Goal: Answer question/provide support: Share knowledge or assist other users

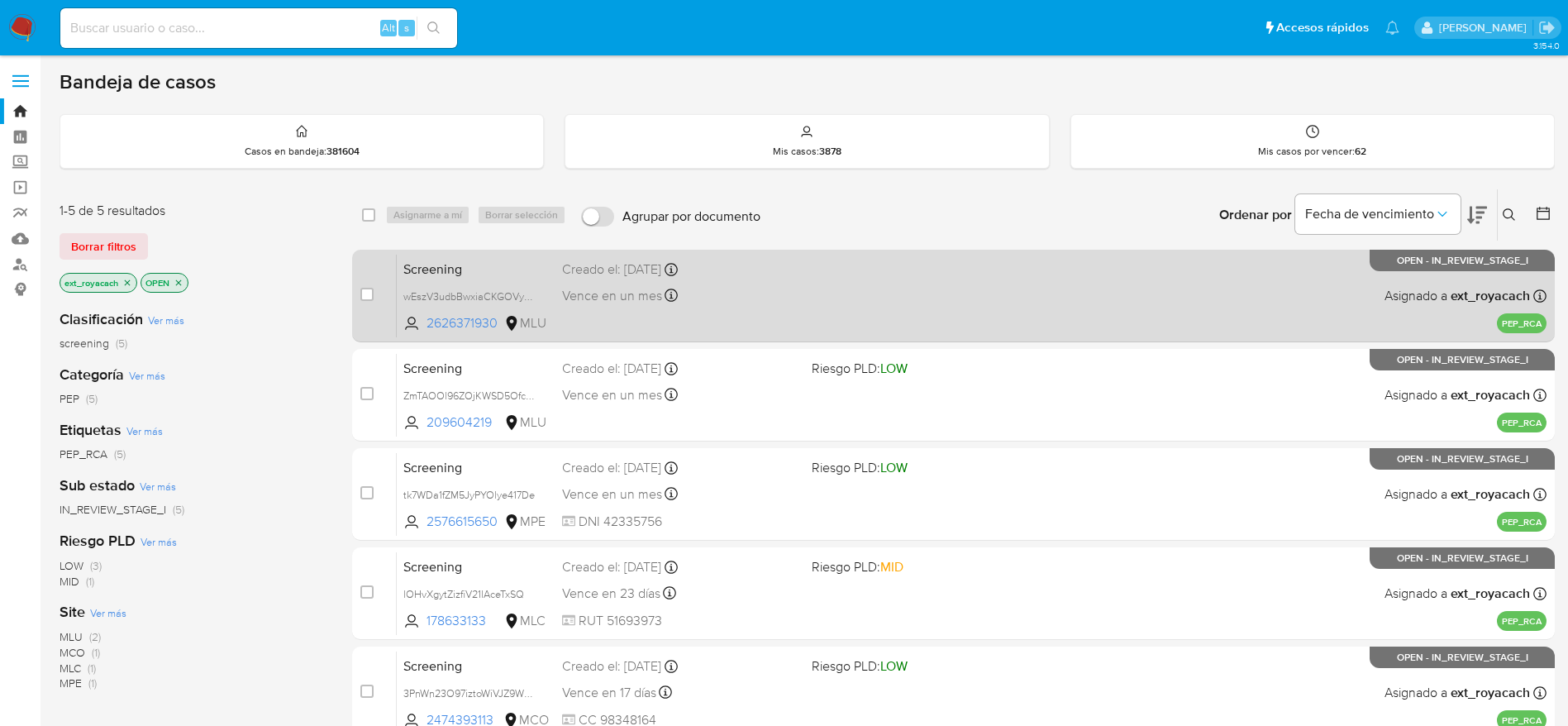
click at [689, 294] on div "Vence en un mes Vence el 11/09/2025 23:51:12" at bounding box center [680, 295] width 237 height 22
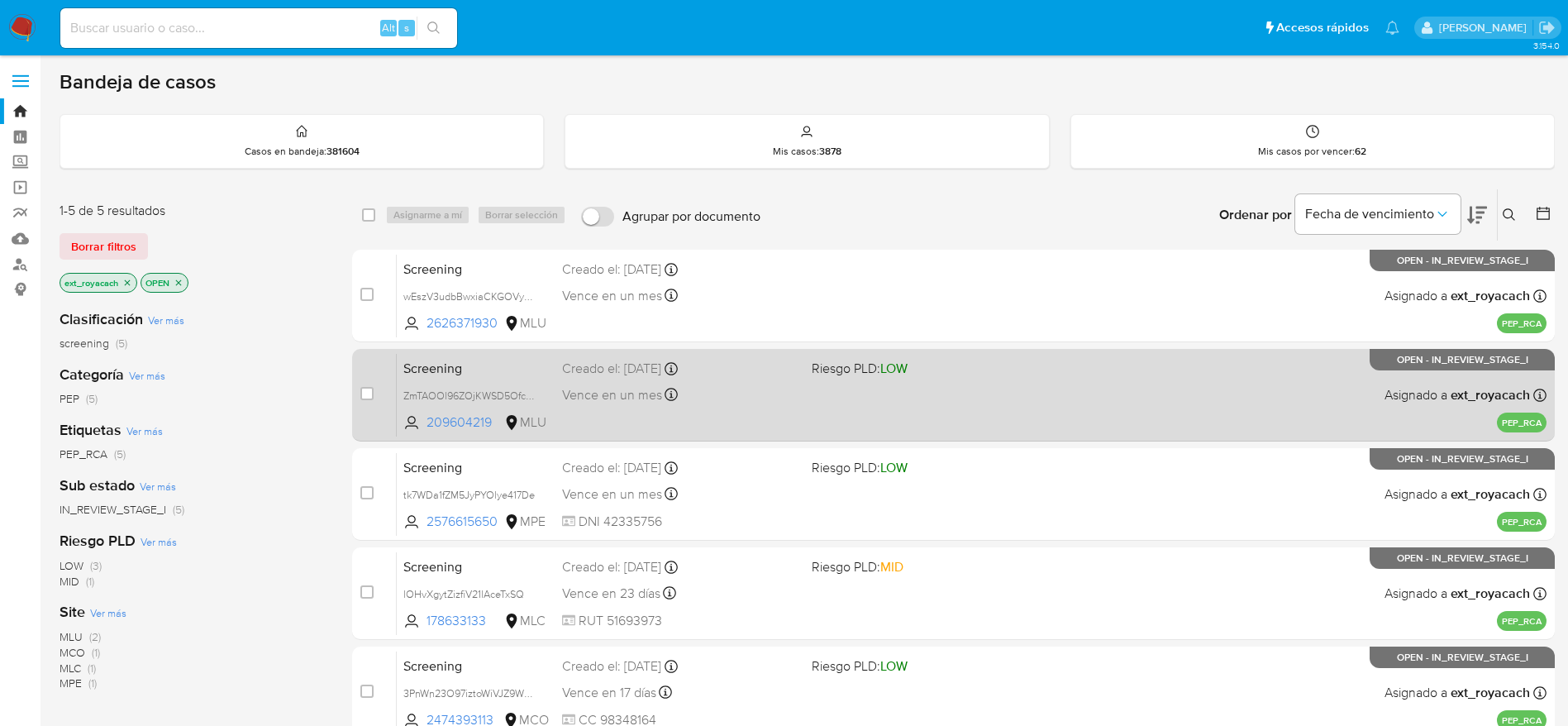
click at [609, 389] on span "Vence en un mes" at bounding box center [612, 395] width 100 height 19
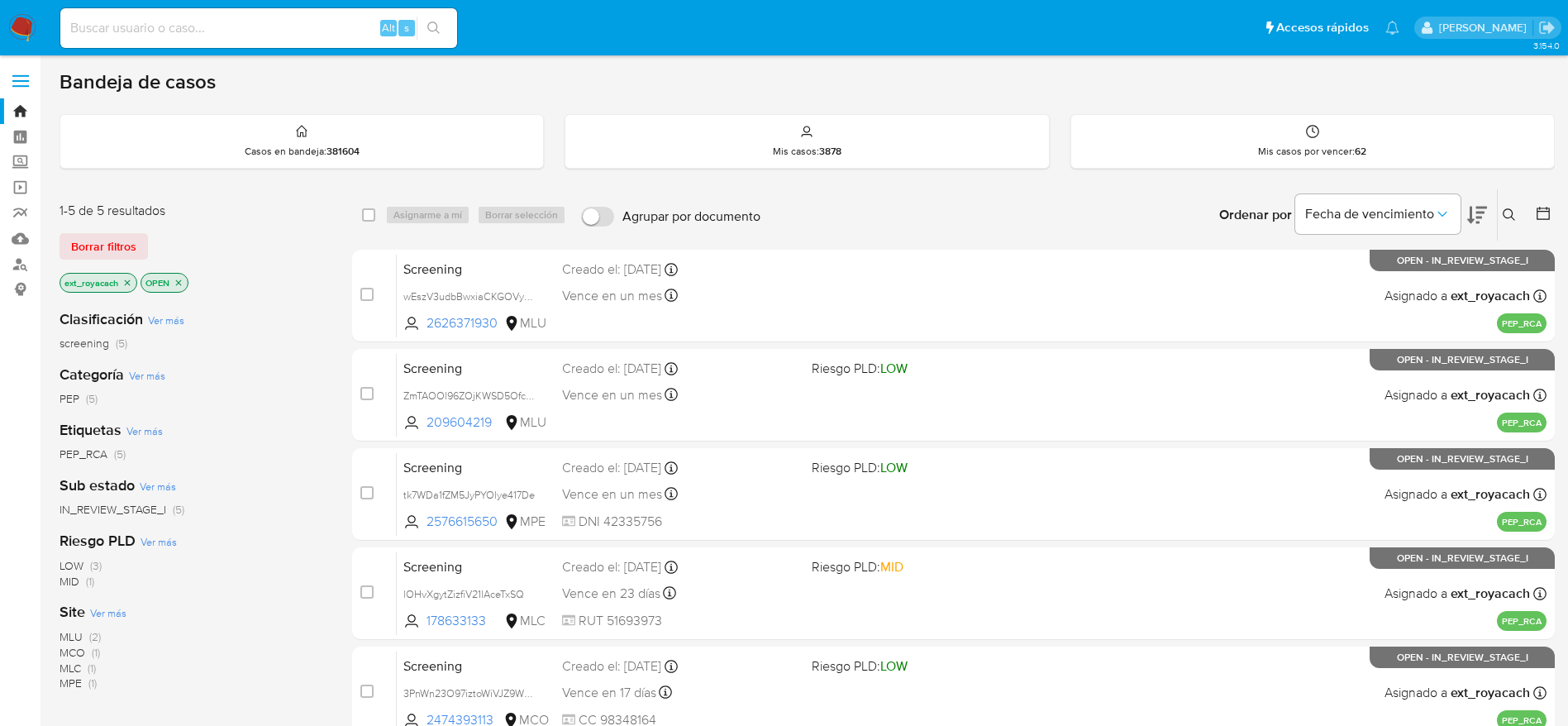
click at [26, 25] on img at bounding box center [22, 27] width 28 height 28
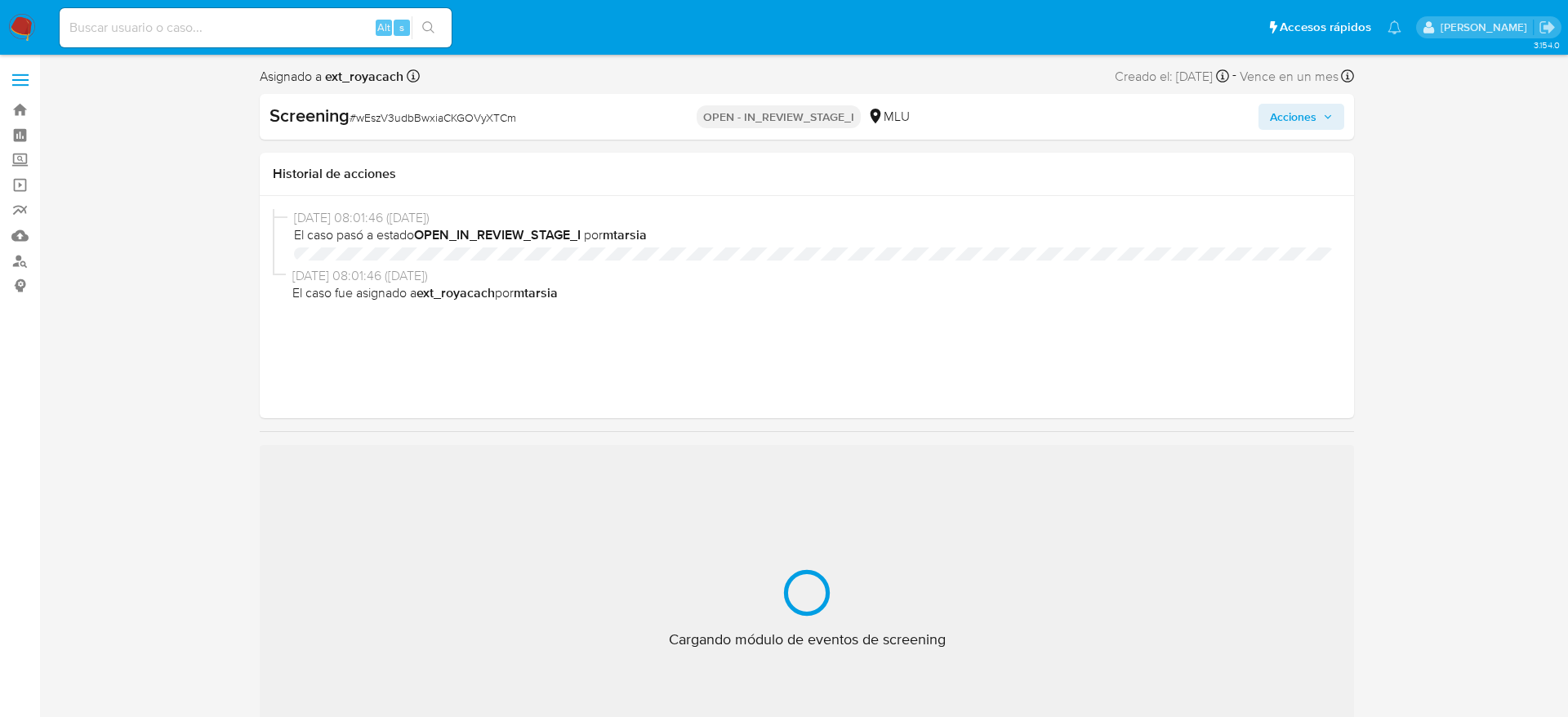
select select "10"
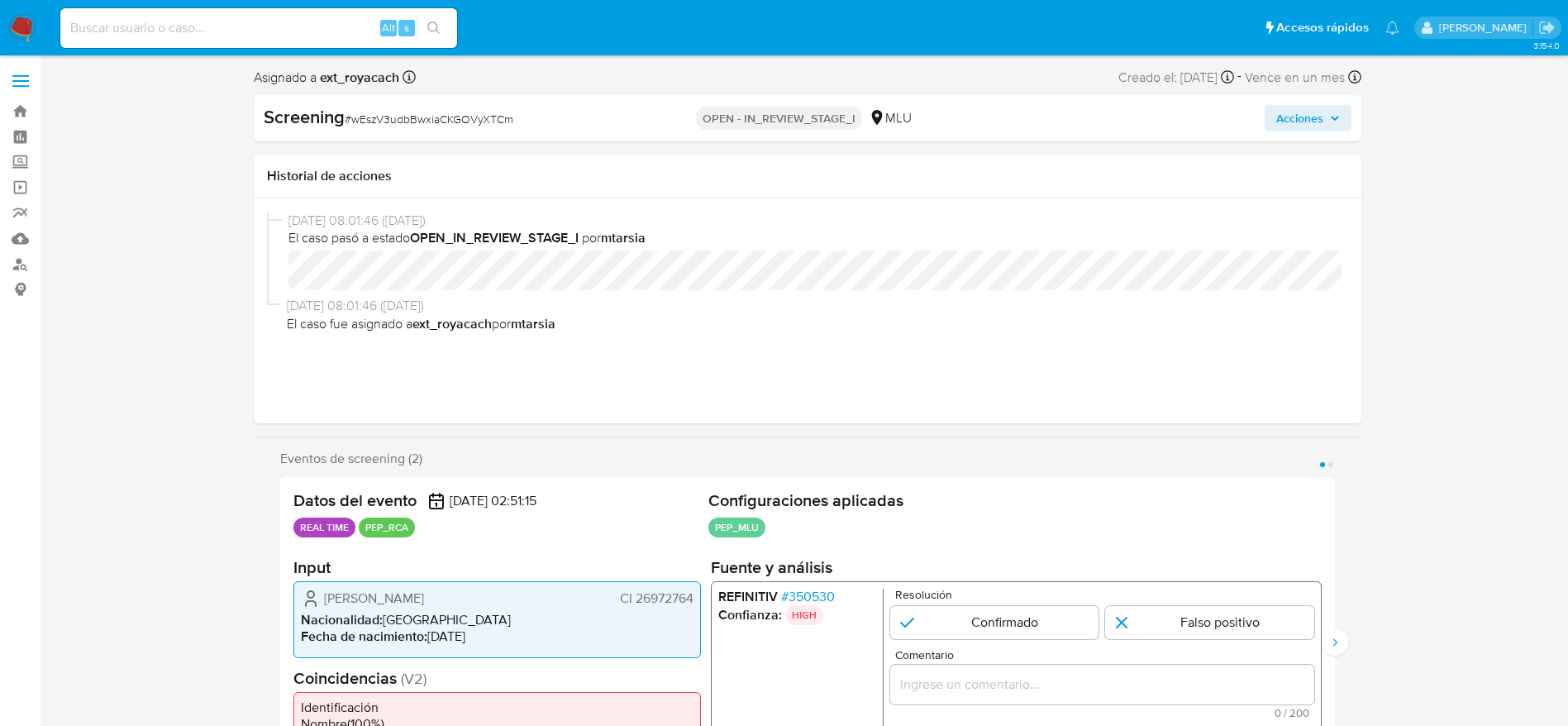
click at [432, 116] on span "# wEszV3udbBwxiaCKGOVyXTCm" at bounding box center [429, 118] width 169 height 17
copy span "wEszV3udbBwxiaCKGOVyXTCm"
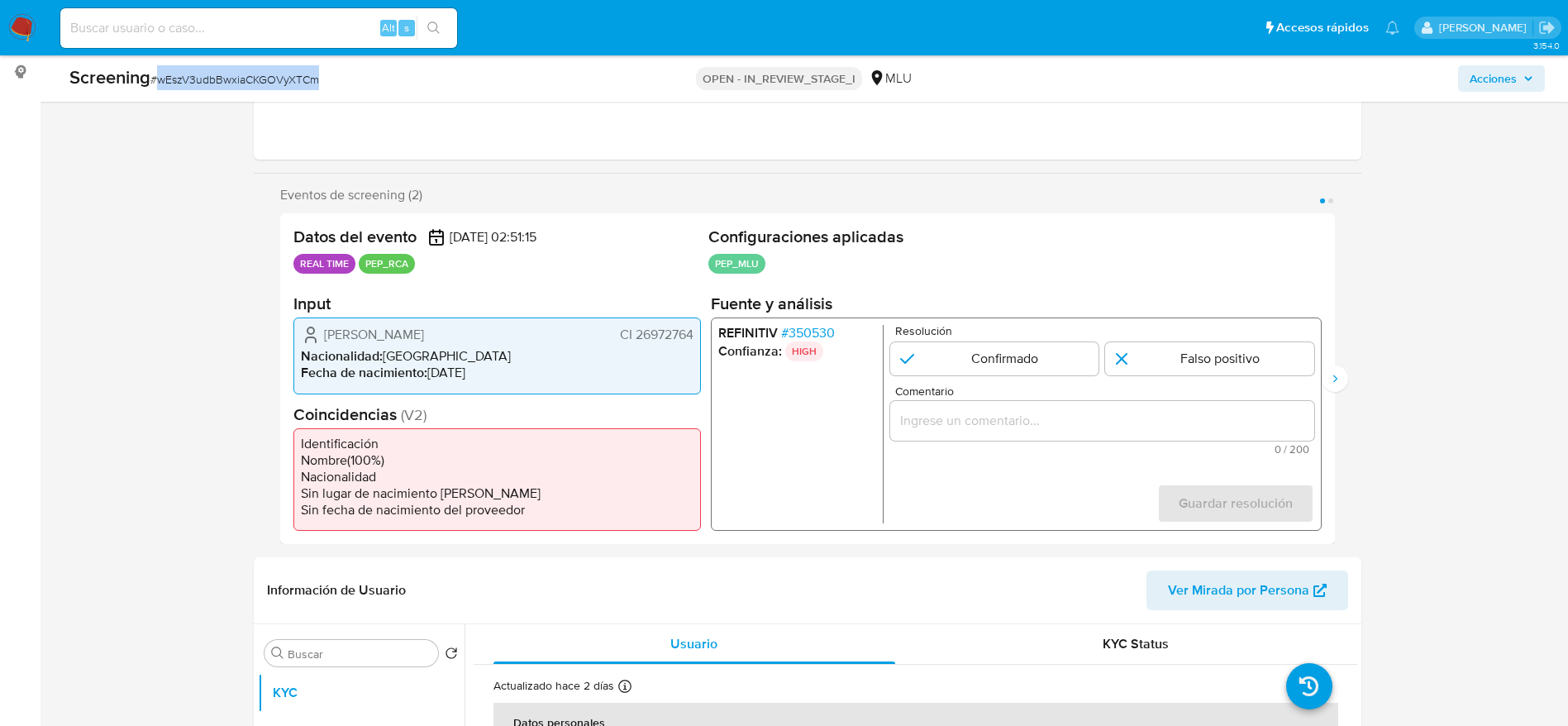
scroll to position [216, 0]
drag, startPoint x: 324, startPoint y: 335, endPoint x: 696, endPoint y: 331, distance: 372.0
click at [696, 331] on div "Jorge Ariel Lopez Anzolabehere CI 26972764 Nacionalidad : Uruguay Fecha de naci…" at bounding box center [497, 357] width 408 height 76
click at [819, 334] on span "# 350530" at bounding box center [806, 334] width 54 height 17
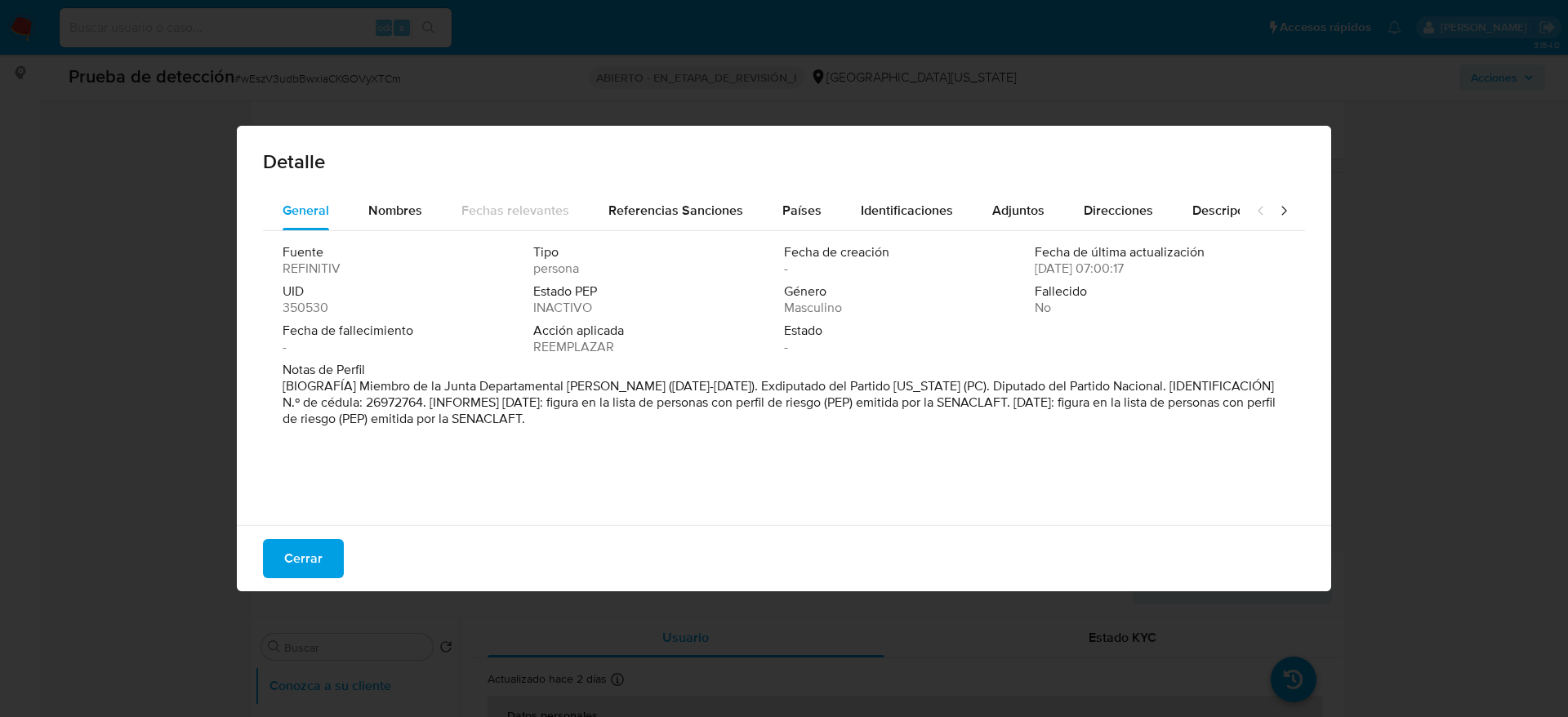
drag, startPoint x: 361, startPoint y: 381, endPoint x: 621, endPoint y: 388, distance: 260.1
click at [621, 388] on font "[BIOGRAFÍA] Miembro de la Junta Departamental de Flores (2015-2020). Exdiputado…" at bounding box center [779, 401] width 993 height 51
click at [410, 198] on div "Nombres" at bounding box center [395, 210] width 54 height 40
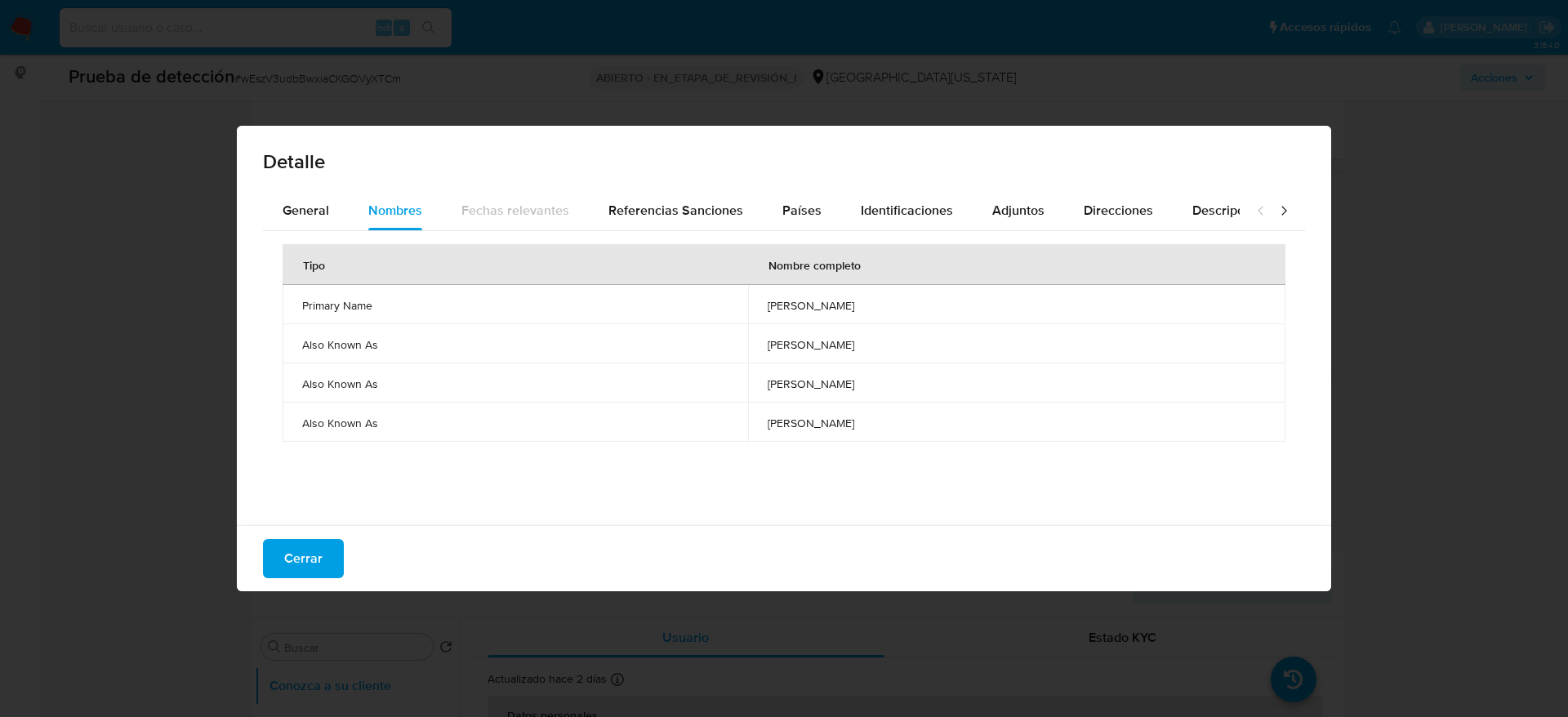
click at [768, 301] on span "jorge ariel lopez anzolabehere" at bounding box center [1017, 305] width 498 height 14
click at [304, 209] on font "General" at bounding box center [306, 209] width 46 height 18
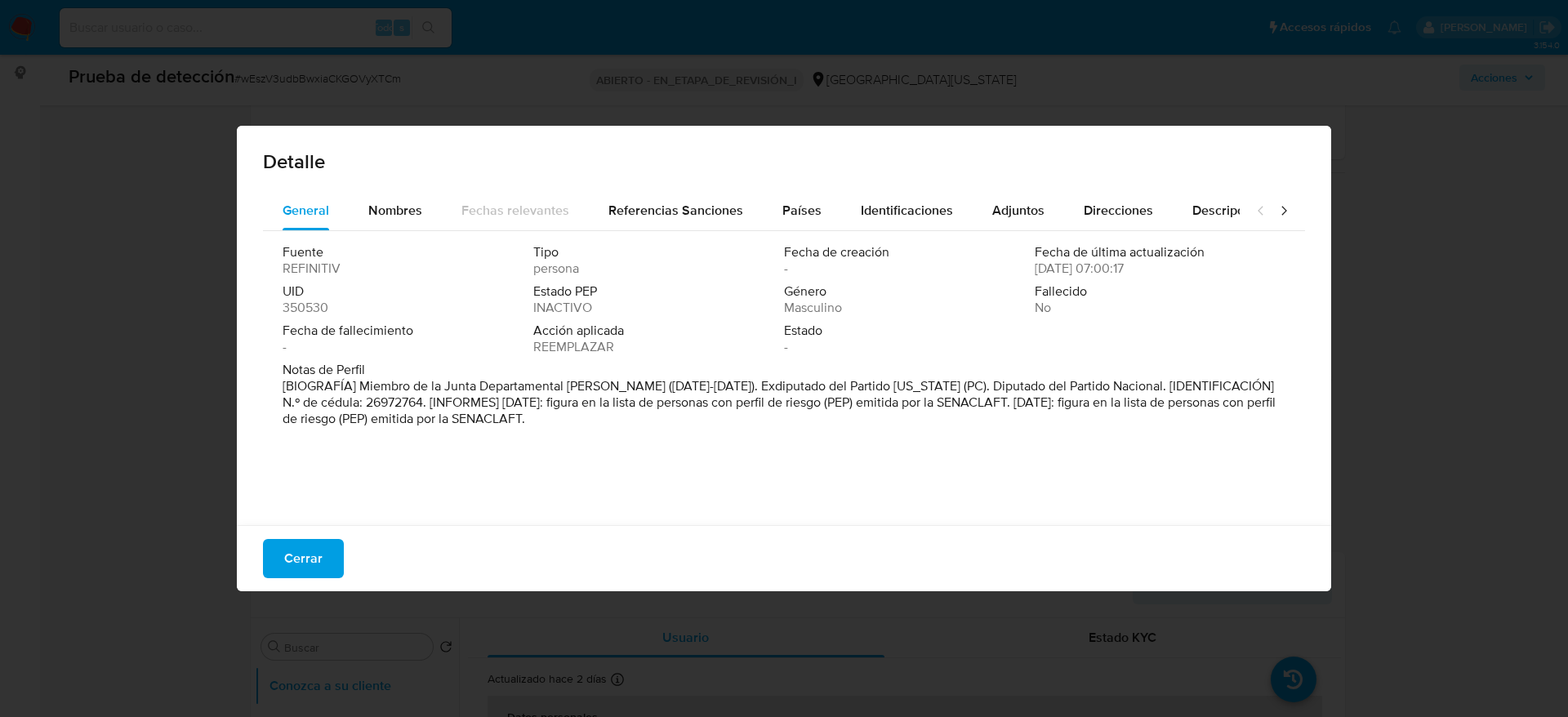
drag, startPoint x: 361, startPoint y: 379, endPoint x: 623, endPoint y: 388, distance: 262.2
click at [623, 388] on font "[BIOGRAFÍA] Miembro de la Junta Departamental de Flores (2015-2020). Exdiputado…" at bounding box center [779, 401] width 993 height 51
click at [314, 554] on font "Cerrar" at bounding box center [303, 558] width 39 height 40
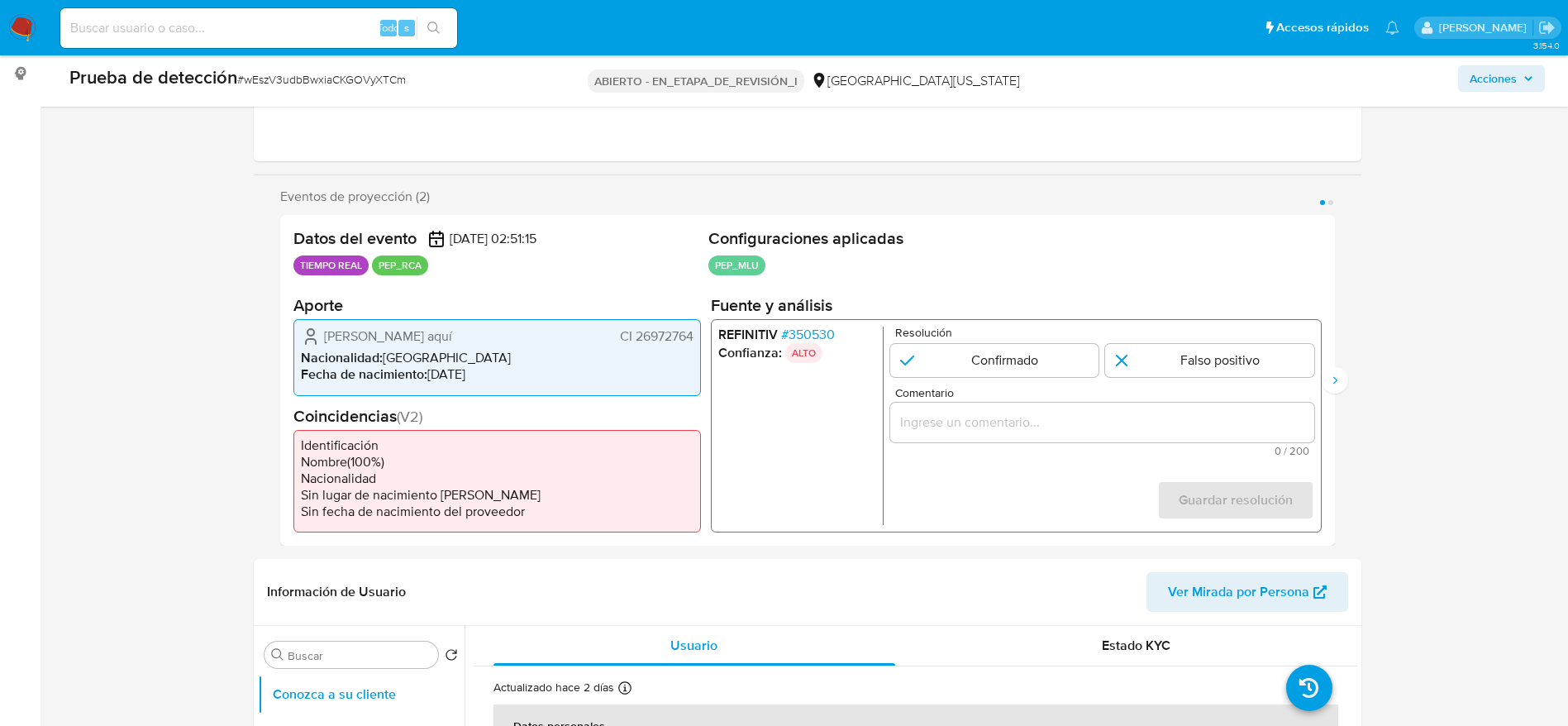
click at [1022, 436] on div "1 de 2" at bounding box center [1102, 422] width 424 height 40
paste input "Caso generado sobre el usuario Jorge Ariel Lopez Anzolabehere. Se desempeñó com…"
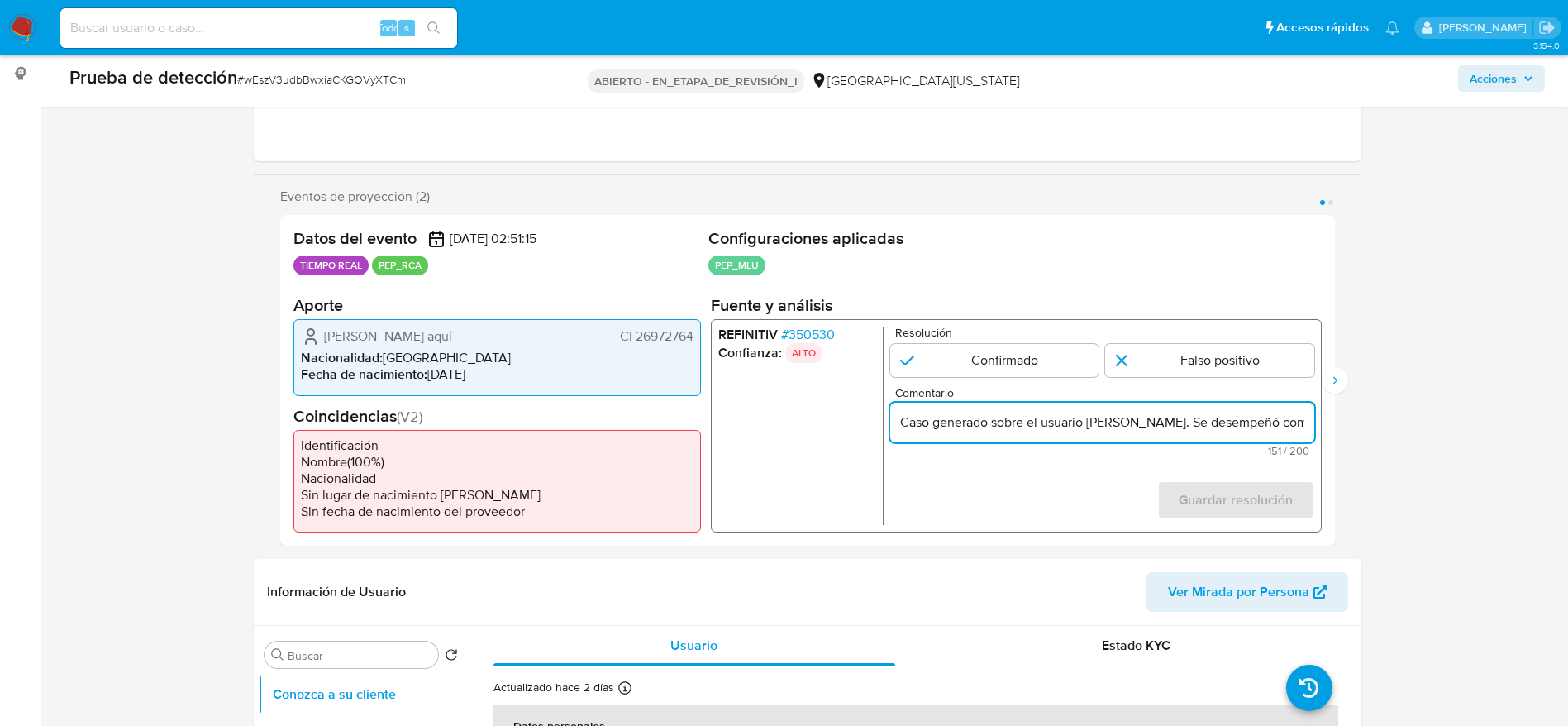
click at [1064, 418] on input "Caso generado sobre el usuario Jorge Ariel Lopez Anzolabehere. Se desempeñó com…" at bounding box center [1102, 422] width 424 height 21
type input "Caso generado sobre el usuario Jorge Ariel Lopez Anzolabehere. Se desempeñó com…"
click at [982, 365] on input "1 de 2" at bounding box center [994, 361] width 209 height 33
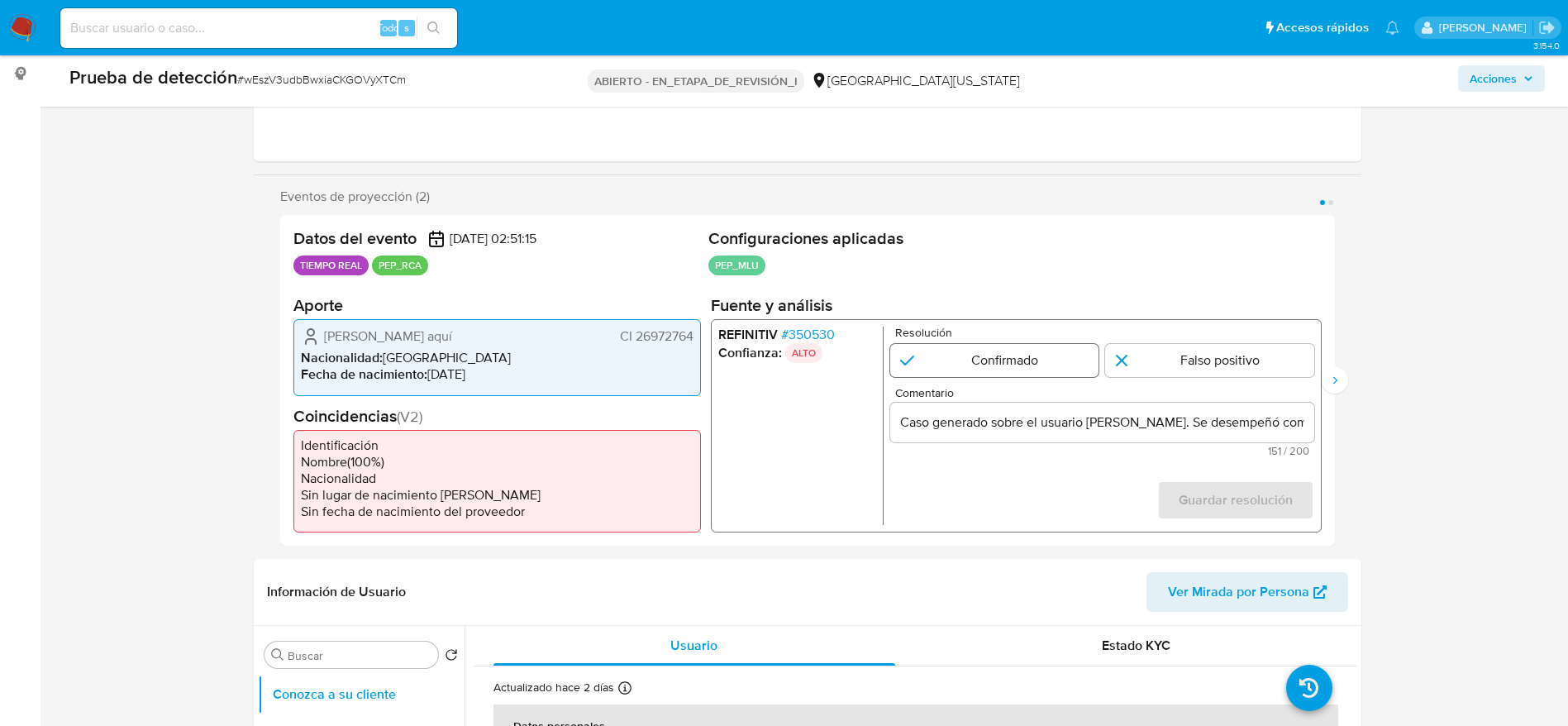
radio input "true"
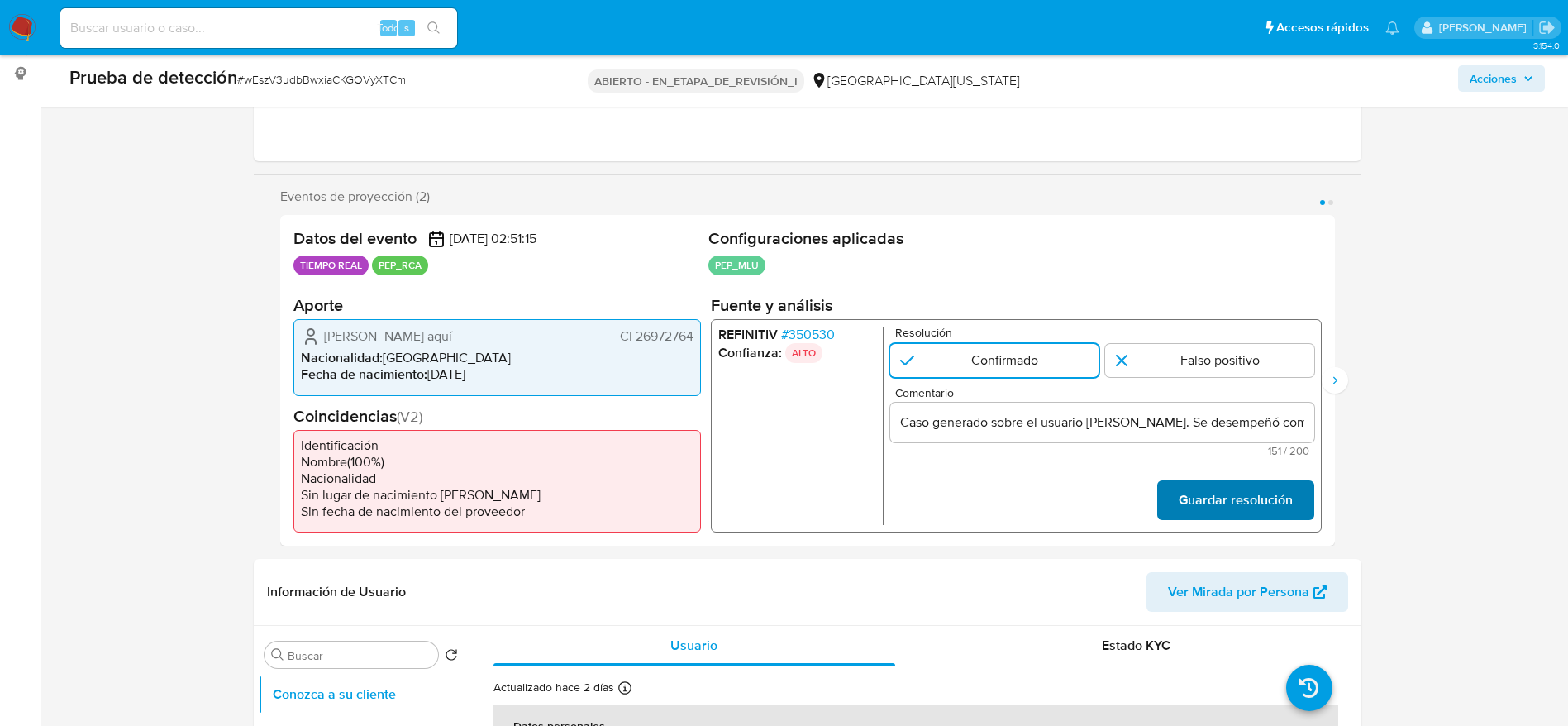
click at [1204, 486] on font "Guardar resolución" at bounding box center [1235, 499] width 114 height 40
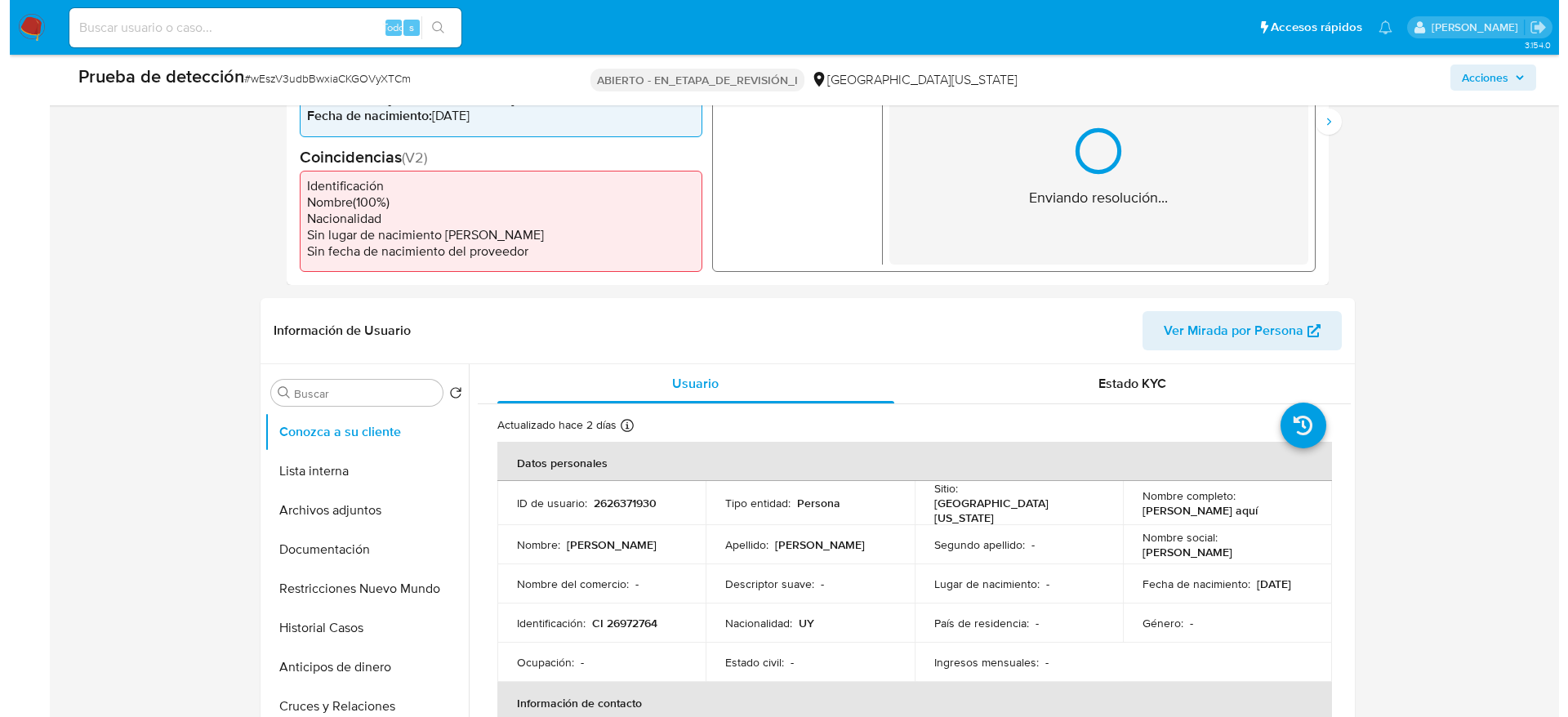
scroll to position [487, 0]
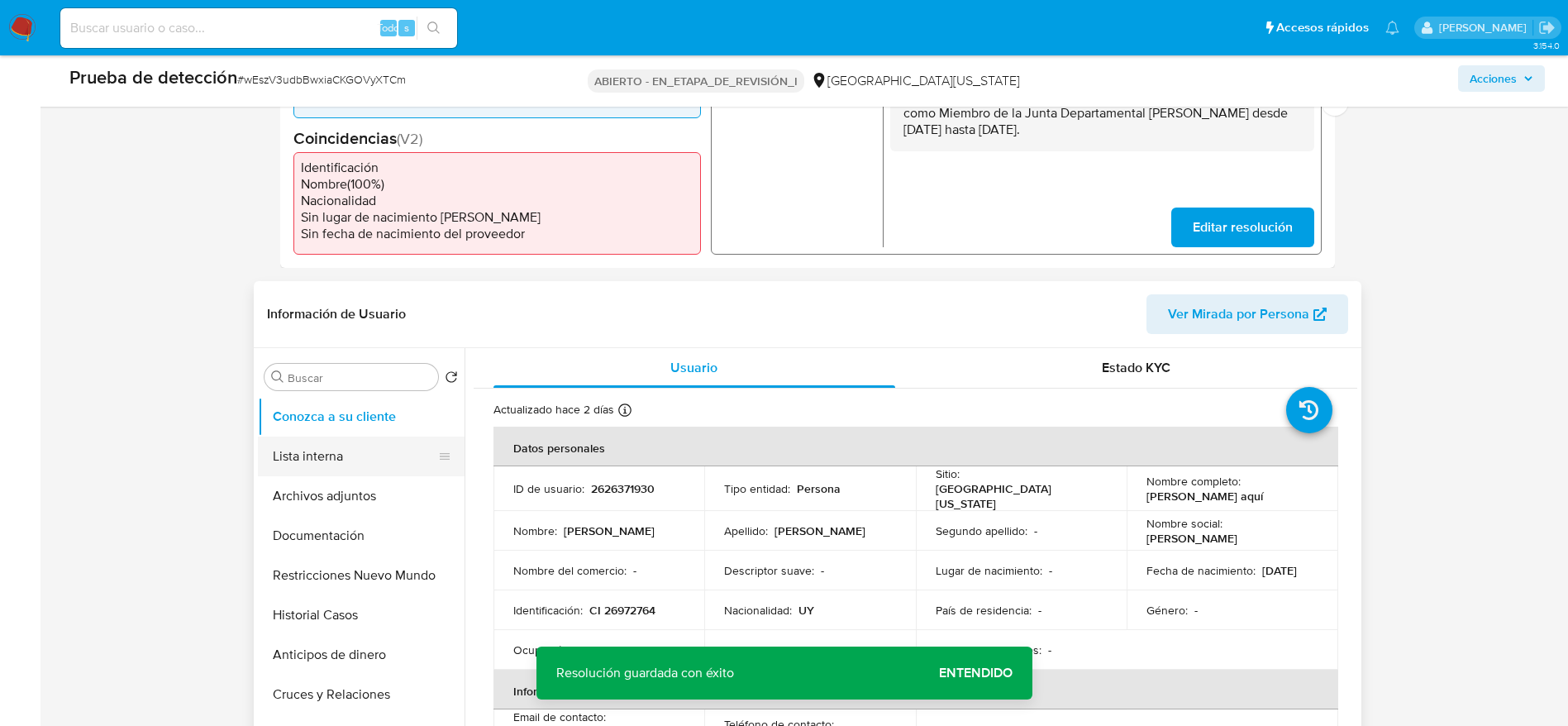
click at [300, 452] on button "Lista interna" at bounding box center [355, 456] width 194 height 40
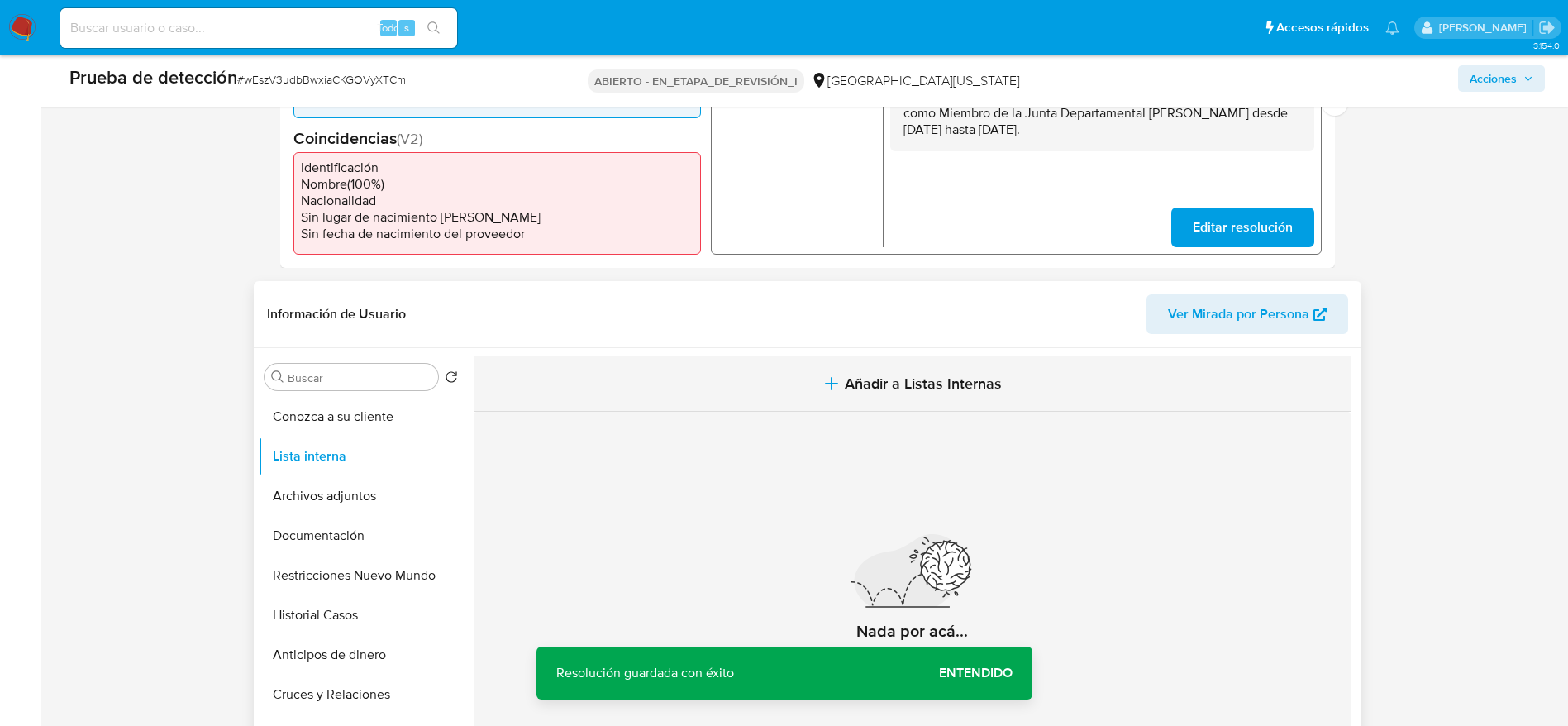
click at [685, 394] on button "Añadir a Listas Internas" at bounding box center [912, 384] width 877 height 56
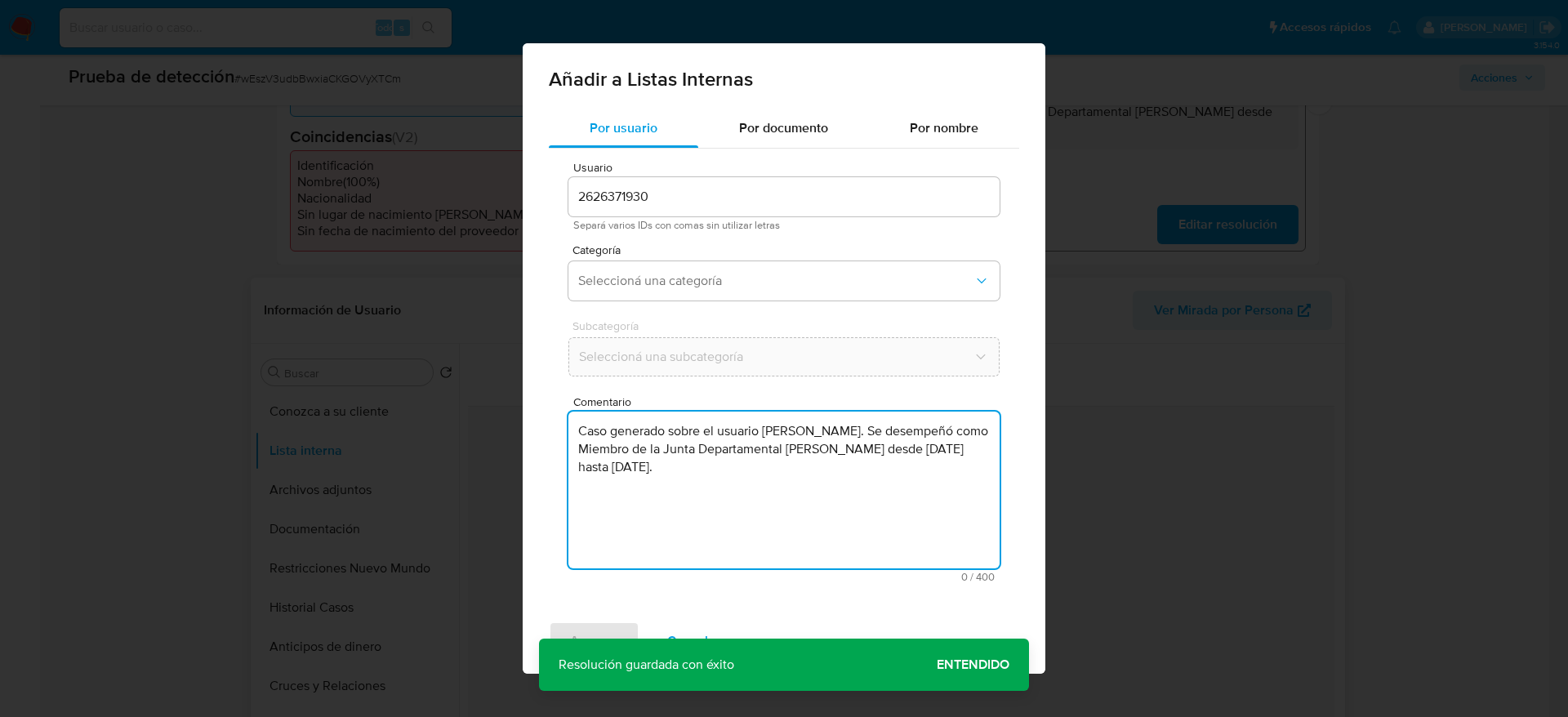
click at [686, 456] on textarea "Caso generado sobre el usuario Jorge Ariel Lopez Anzolabehere. Se desempeñó com…" at bounding box center [784, 489] width 432 height 156
type textarea "Caso generado sobre el usuario Jorge Ariel Lopez Anzolabehere. Se desempeñó com…"
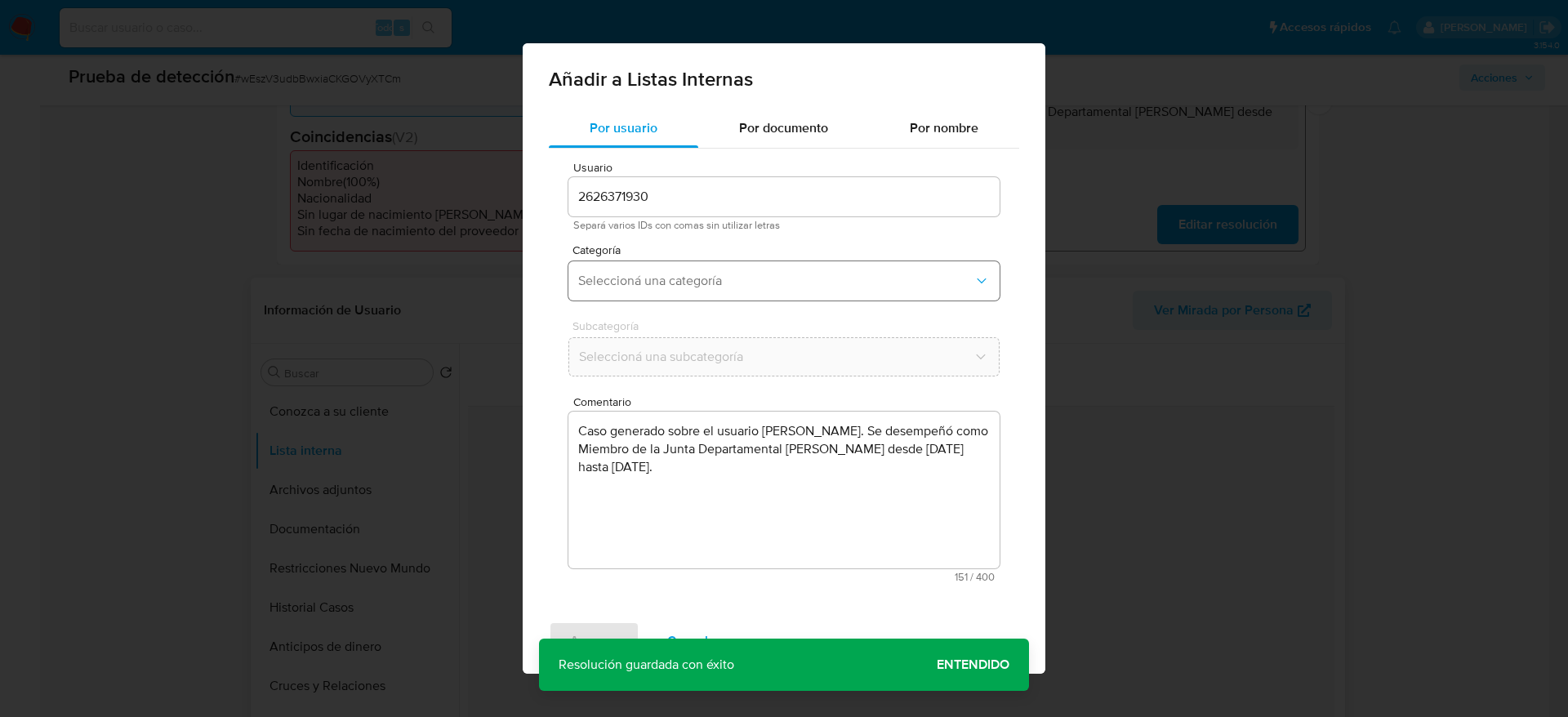
click at [676, 288] on span "Seleccioná una categoría" at bounding box center [775, 280] width 395 height 16
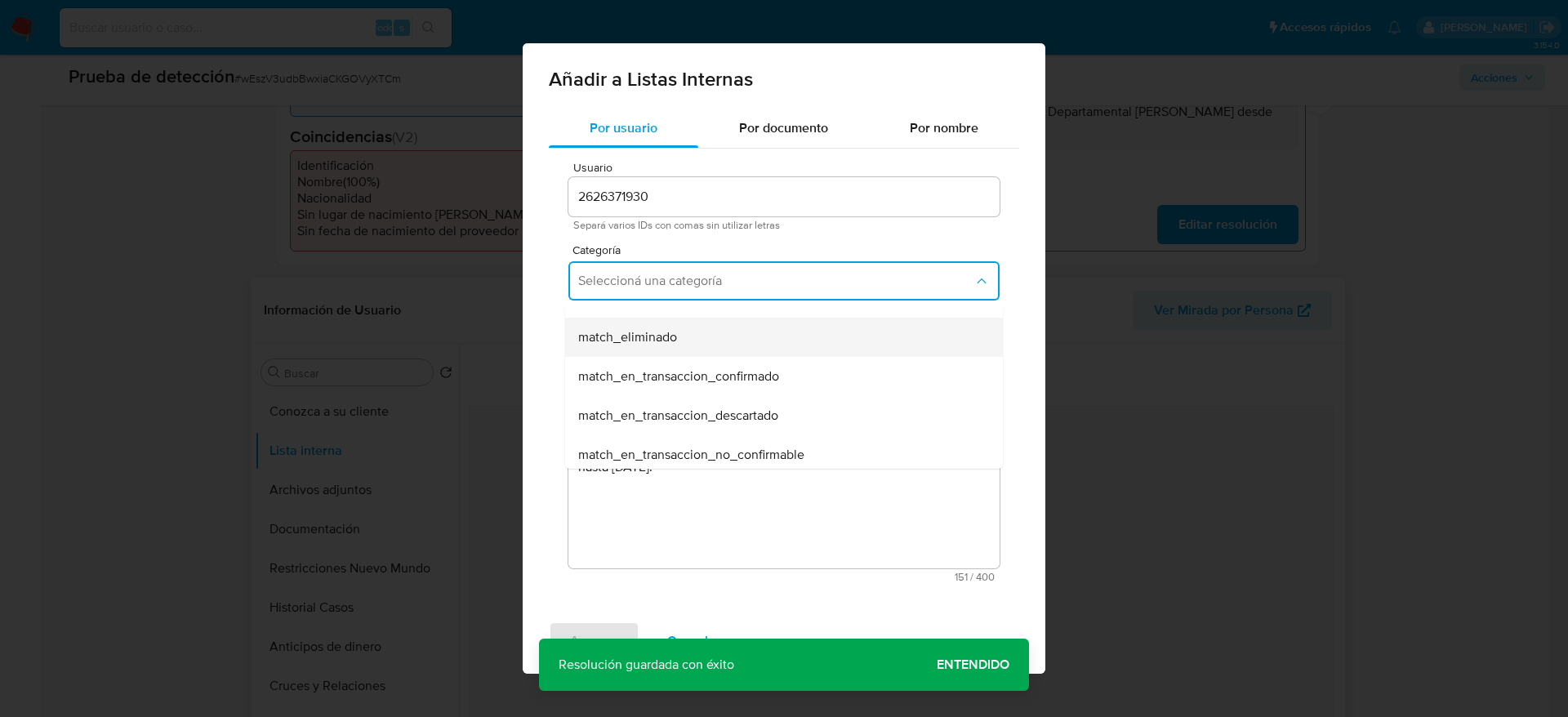
scroll to position [131, 0]
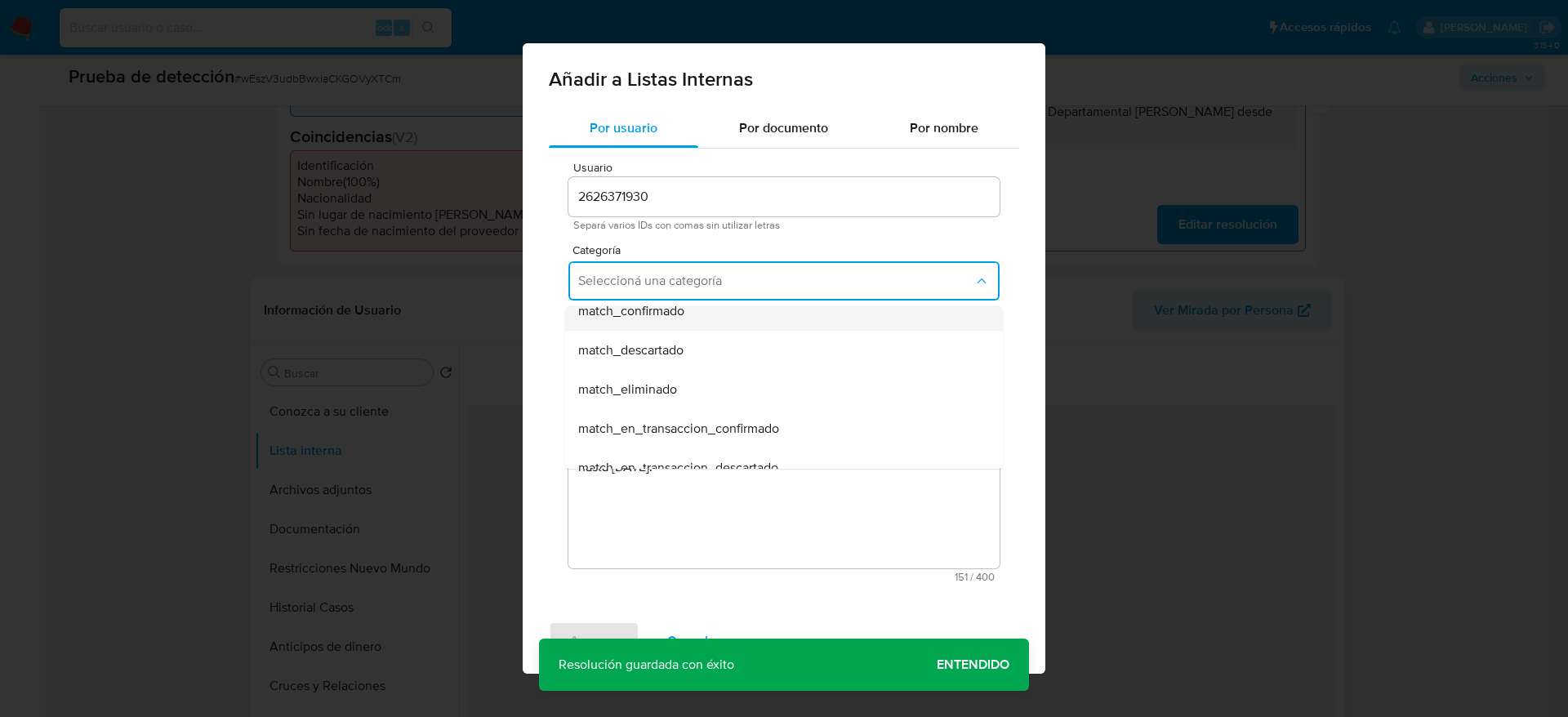
click at [668, 319] on span "match_confirmado" at bounding box center [631, 311] width 106 height 16
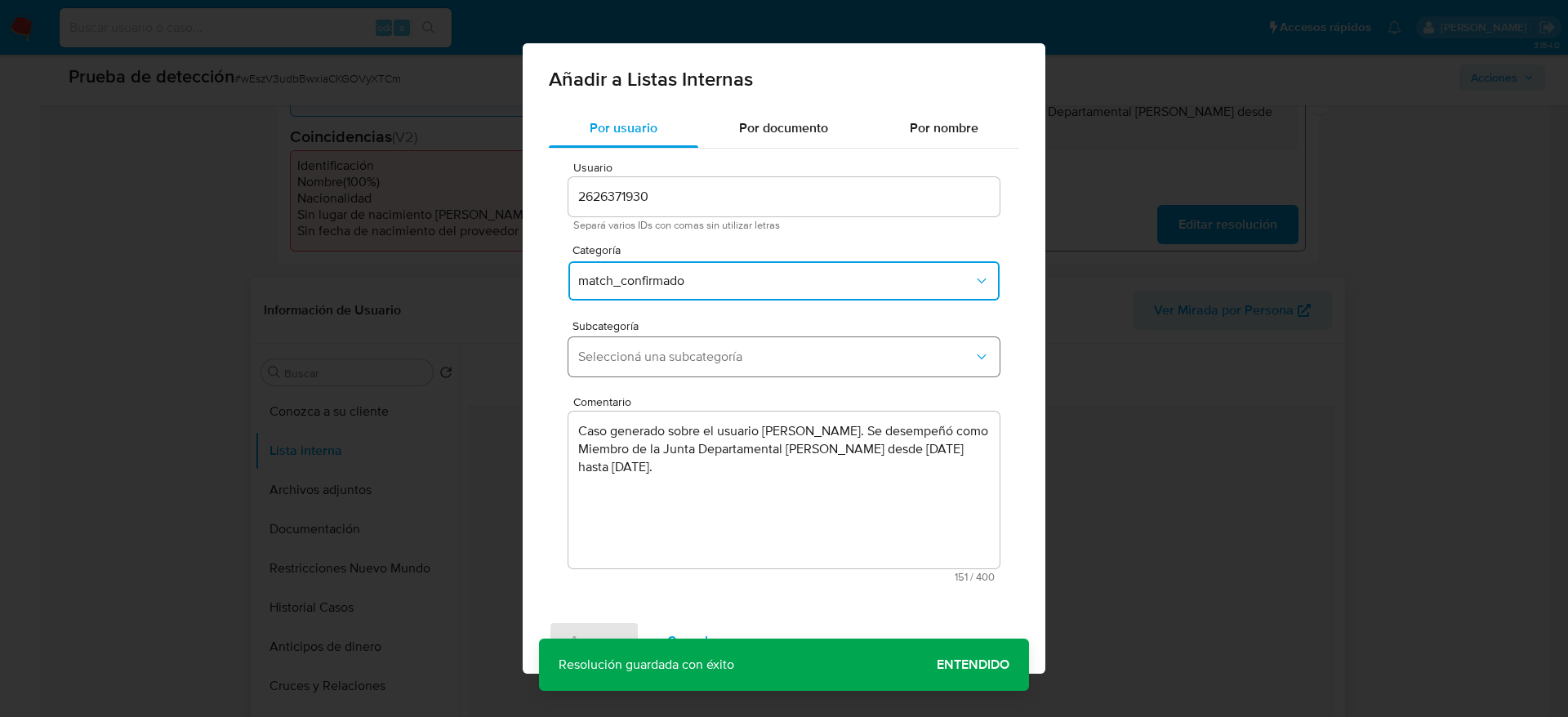
click at [672, 346] on button "Seleccioná una subcategoría" at bounding box center [784, 356] width 432 height 40
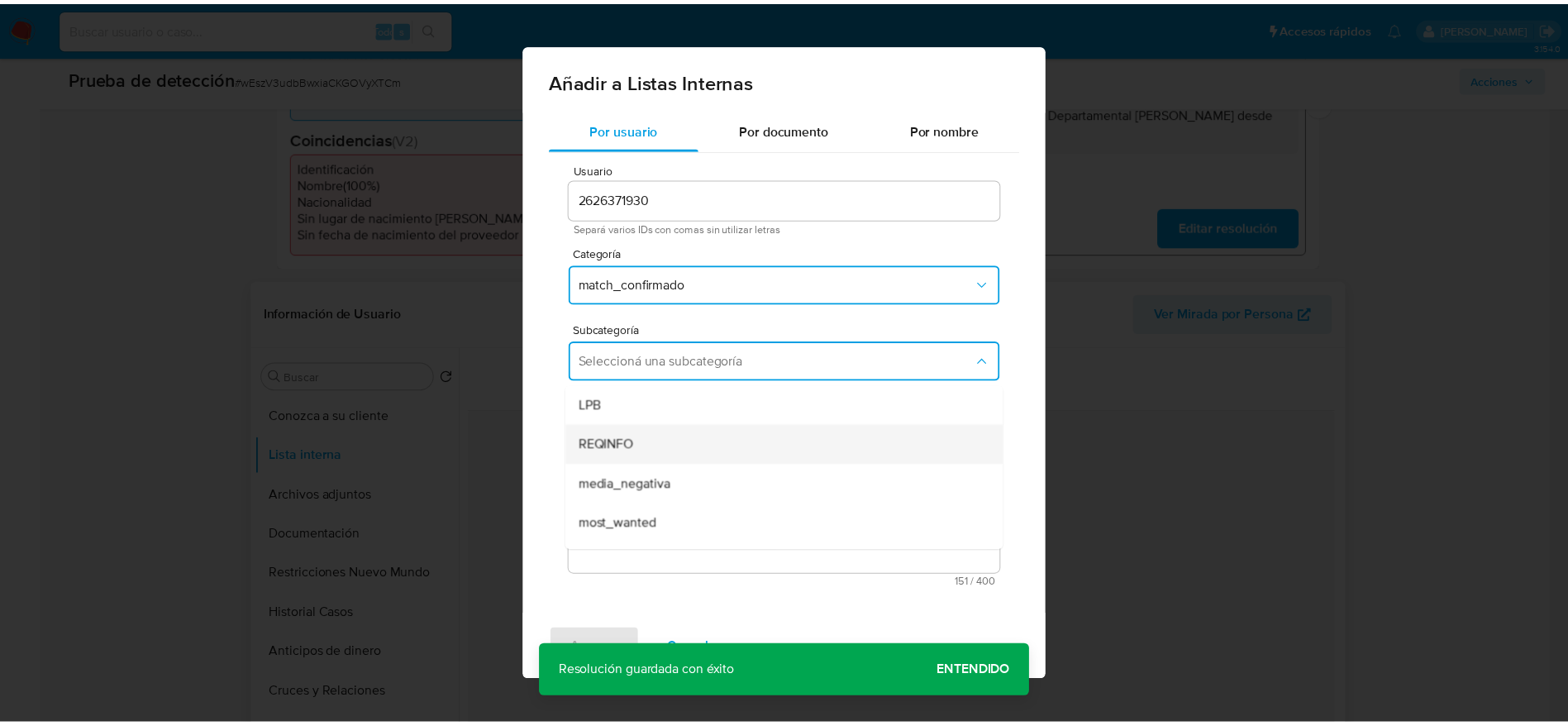
scroll to position [112, 0]
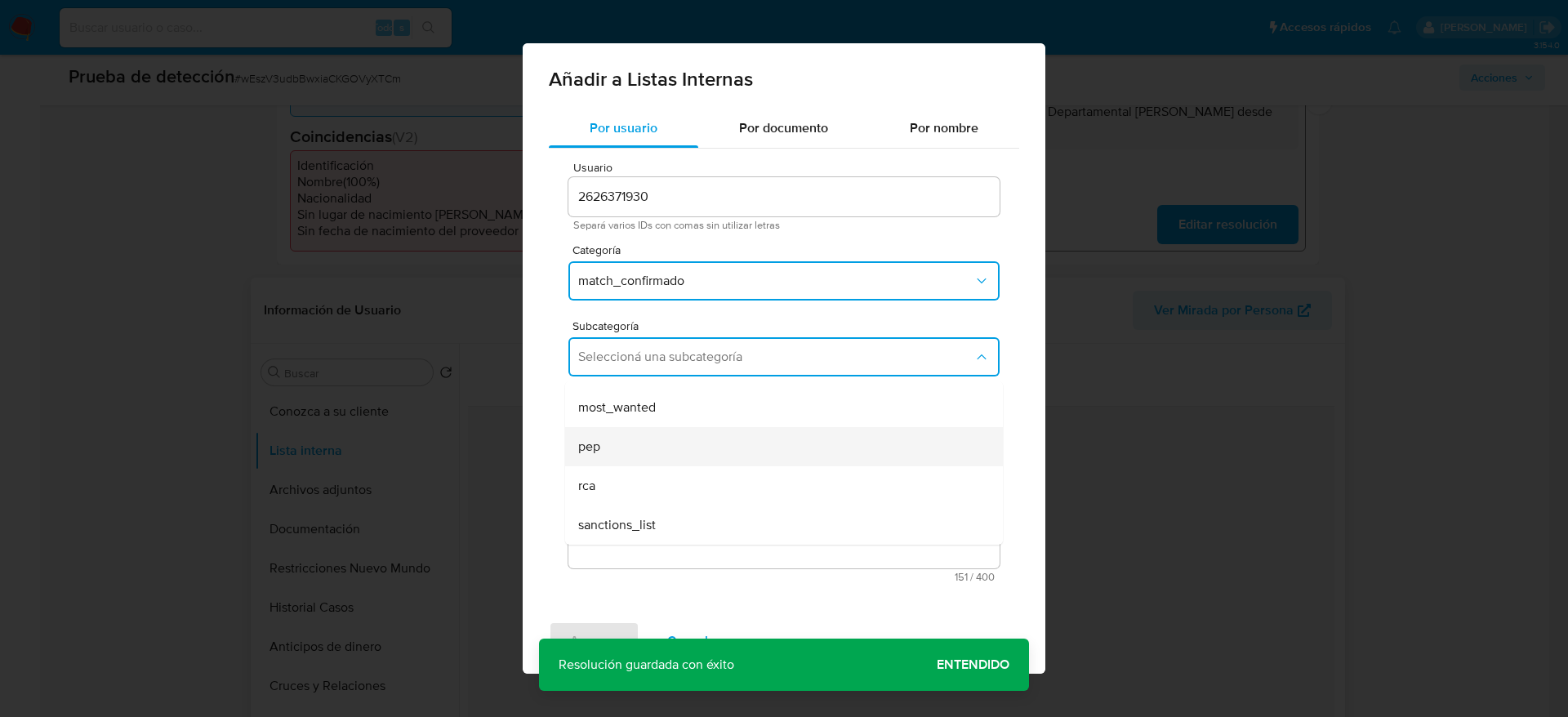
click at [623, 447] on div "pep" at bounding box center [779, 446] width 402 height 40
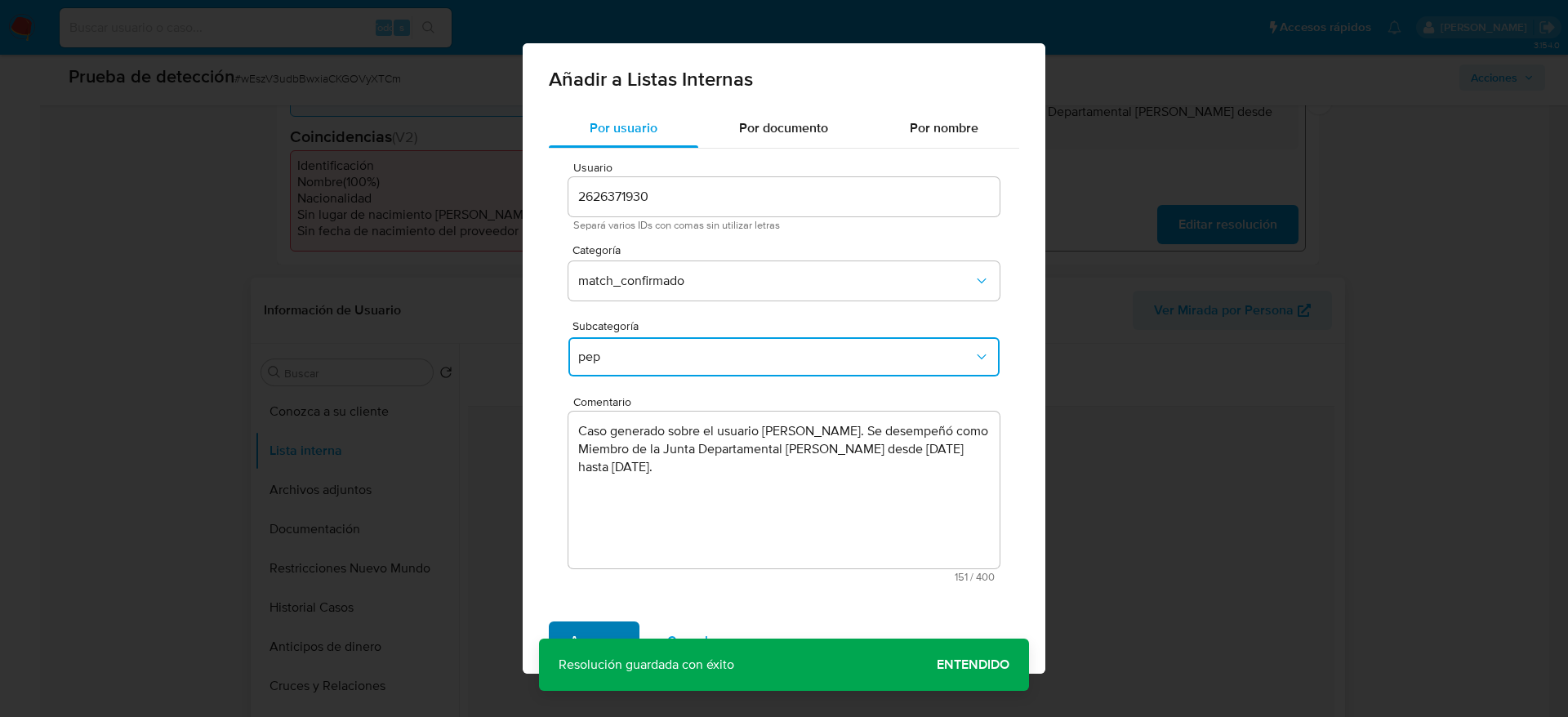
click at [595, 622] on span "Agregar" at bounding box center [594, 640] width 48 height 36
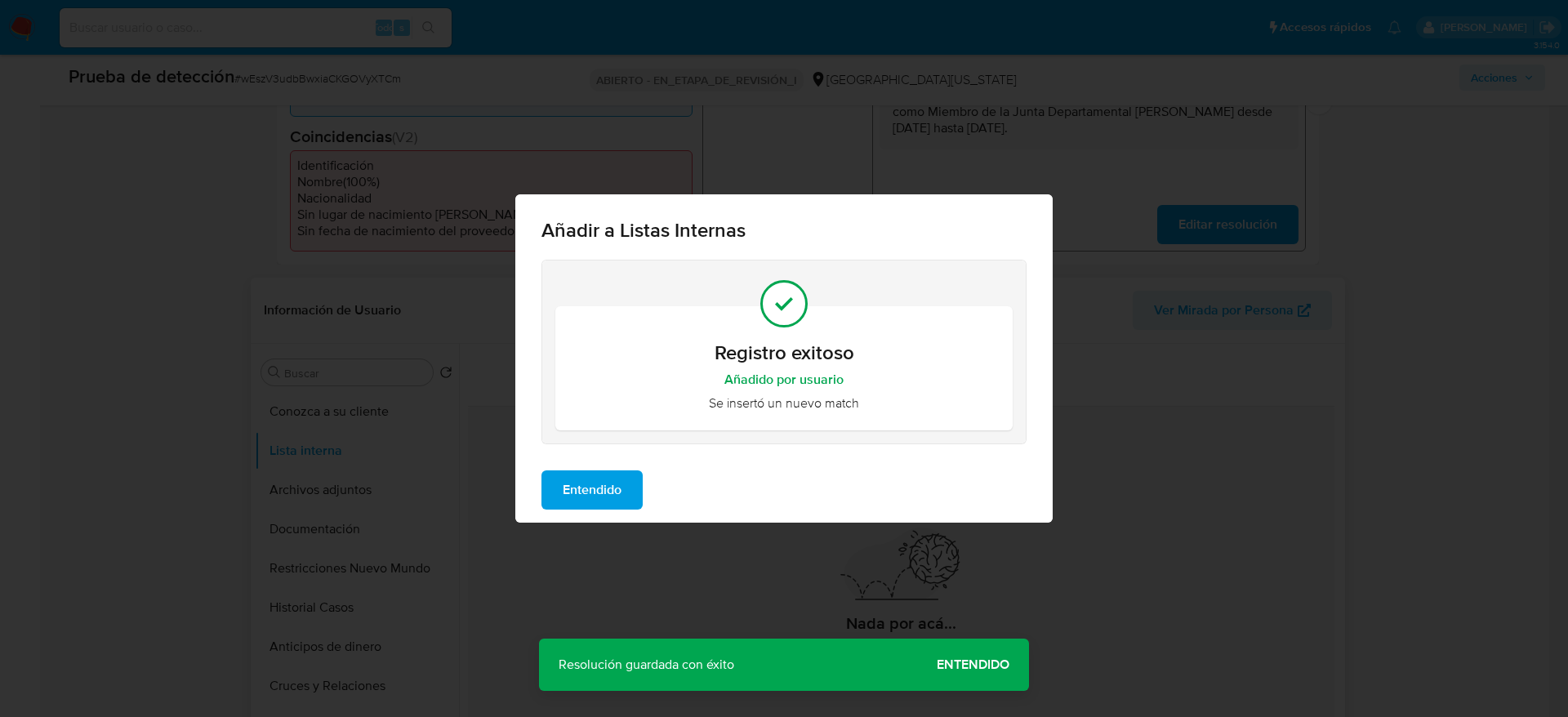
click at [601, 476] on span "Entendido" at bounding box center [592, 489] width 59 height 36
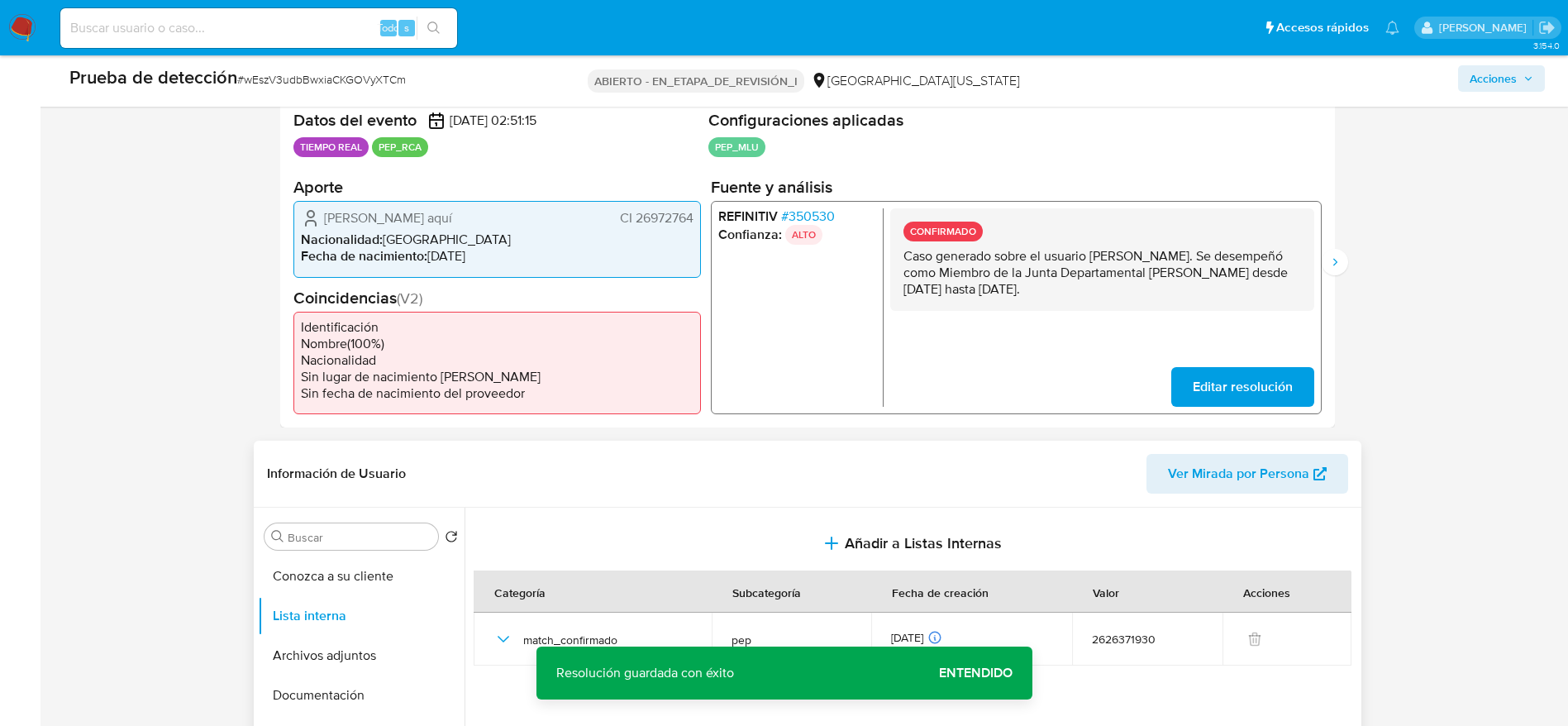
scroll to position [322, 0]
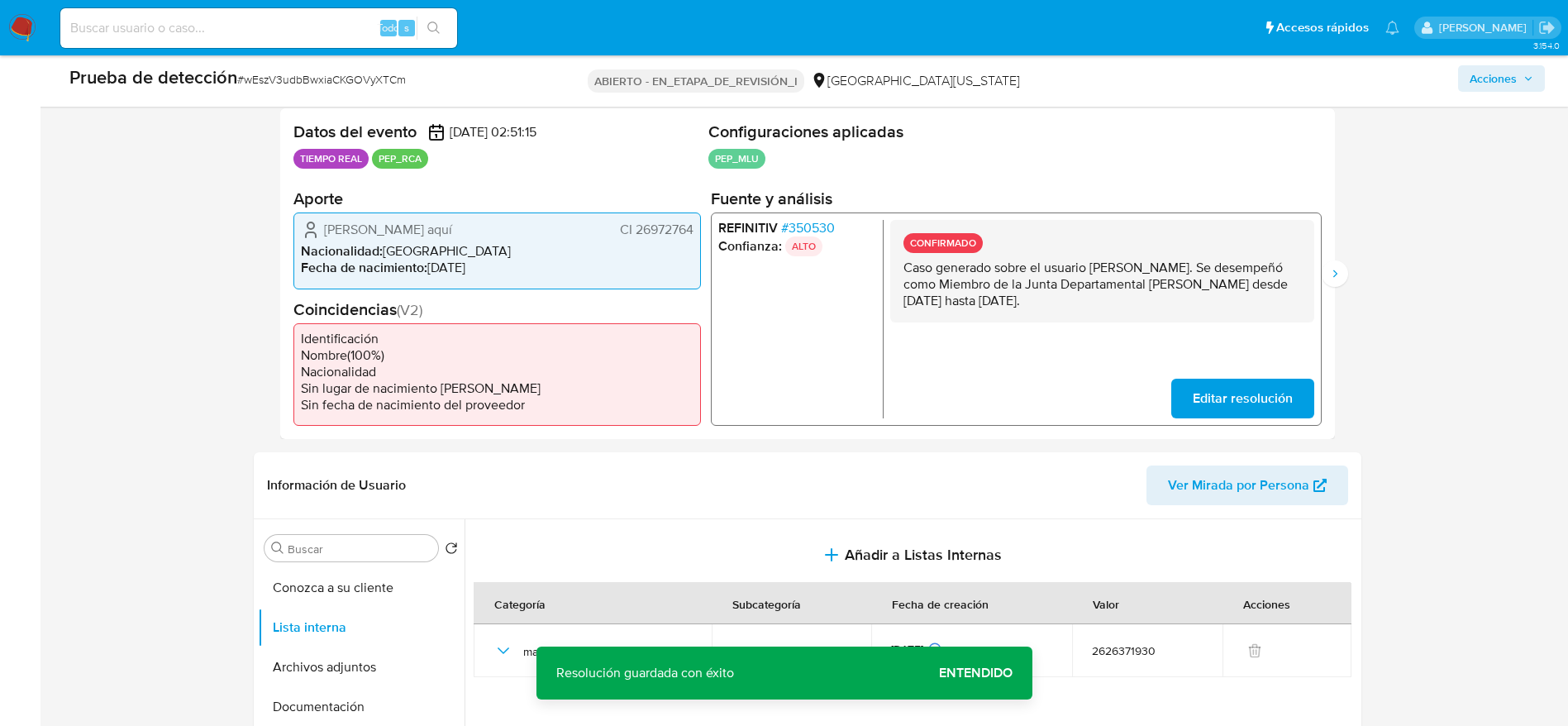
click at [367, 223] on font "Jorge Ariel López Anzolabe aquí" at bounding box center [388, 229] width 128 height 19
drag, startPoint x: 1093, startPoint y: 266, endPoint x: 1280, endPoint y: 267, distance: 187.0
click at [1280, 267] on p "Caso generado sobre el usuario Jorge Ariel Lopez Anzolabehere. Se desempeñó com…" at bounding box center [1102, 284] width 398 height 50
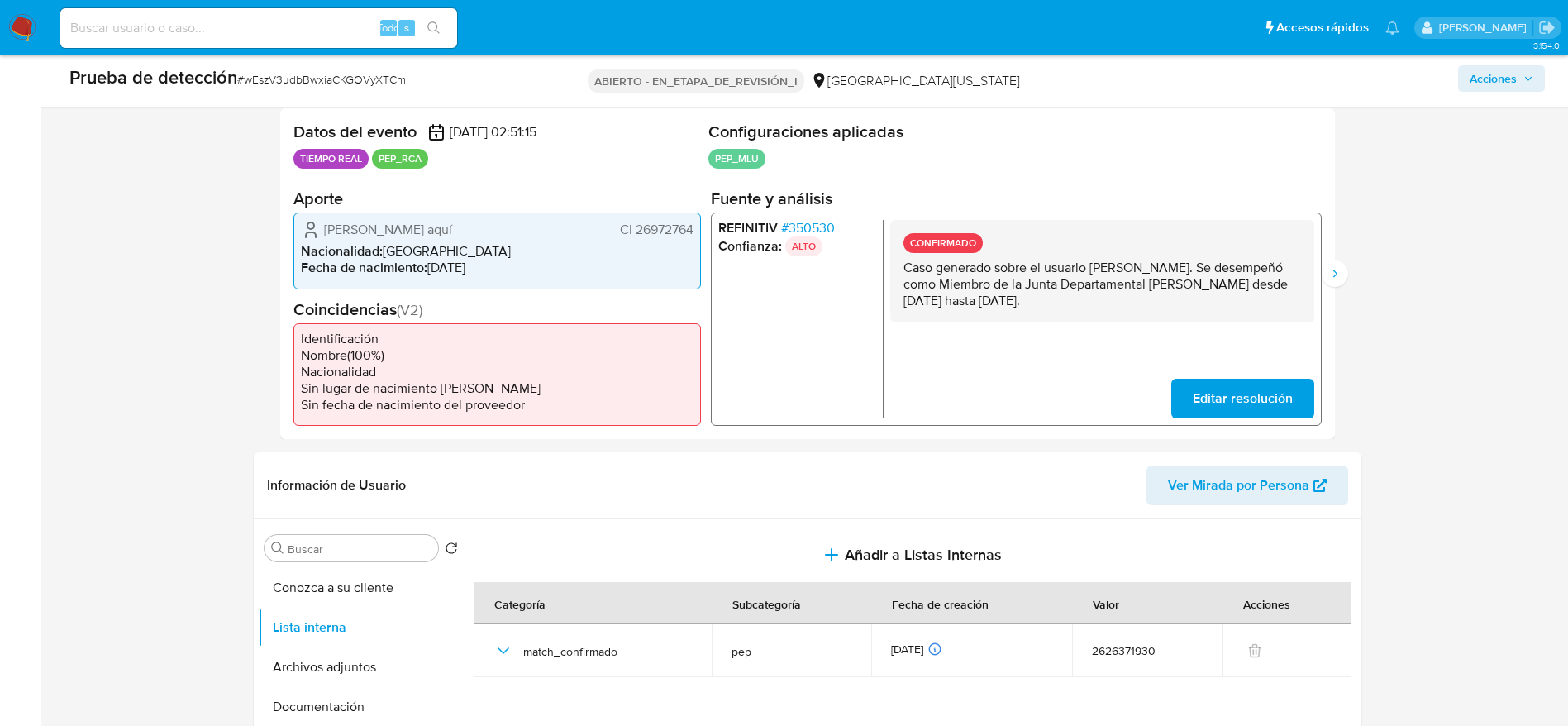
click at [675, 225] on font "CI 26972764" at bounding box center [655, 229] width 73 height 19
click at [657, 229] on font "CI 26972764" at bounding box center [655, 229] width 73 height 19
click at [815, 225] on font "350530" at bounding box center [810, 227] width 46 height 19
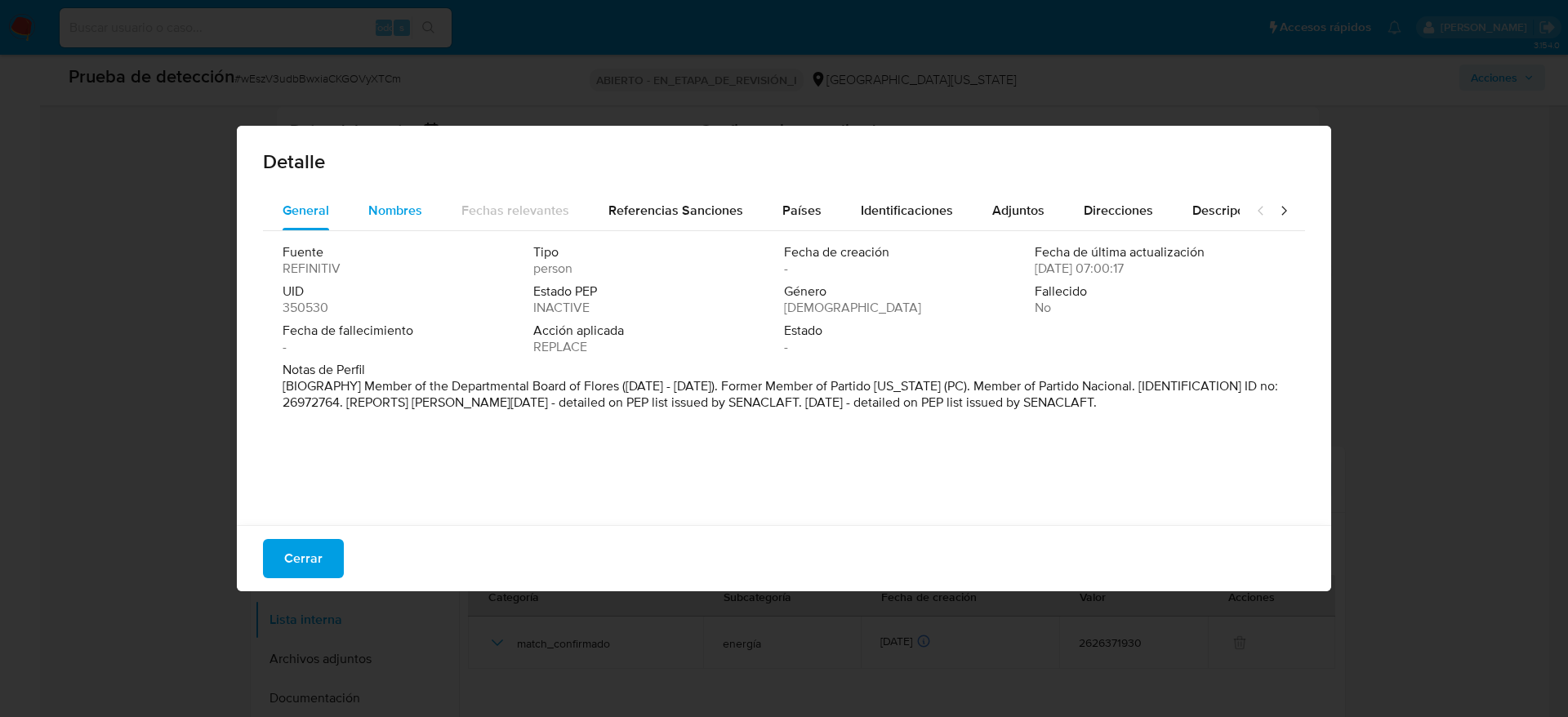
click at [410, 207] on span "Nombres" at bounding box center [395, 209] width 54 height 18
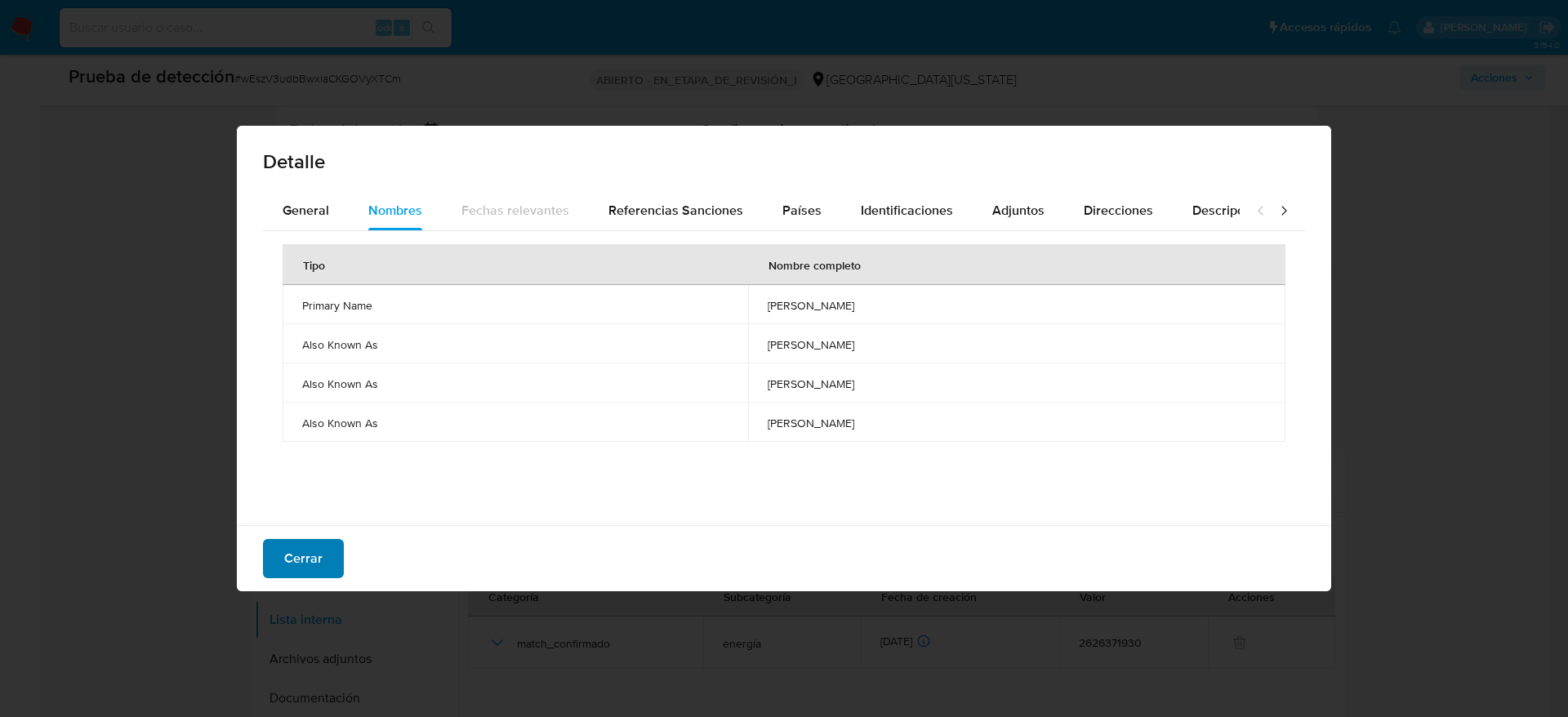
click at [289, 572] on font "Cerrar" at bounding box center [303, 558] width 39 height 40
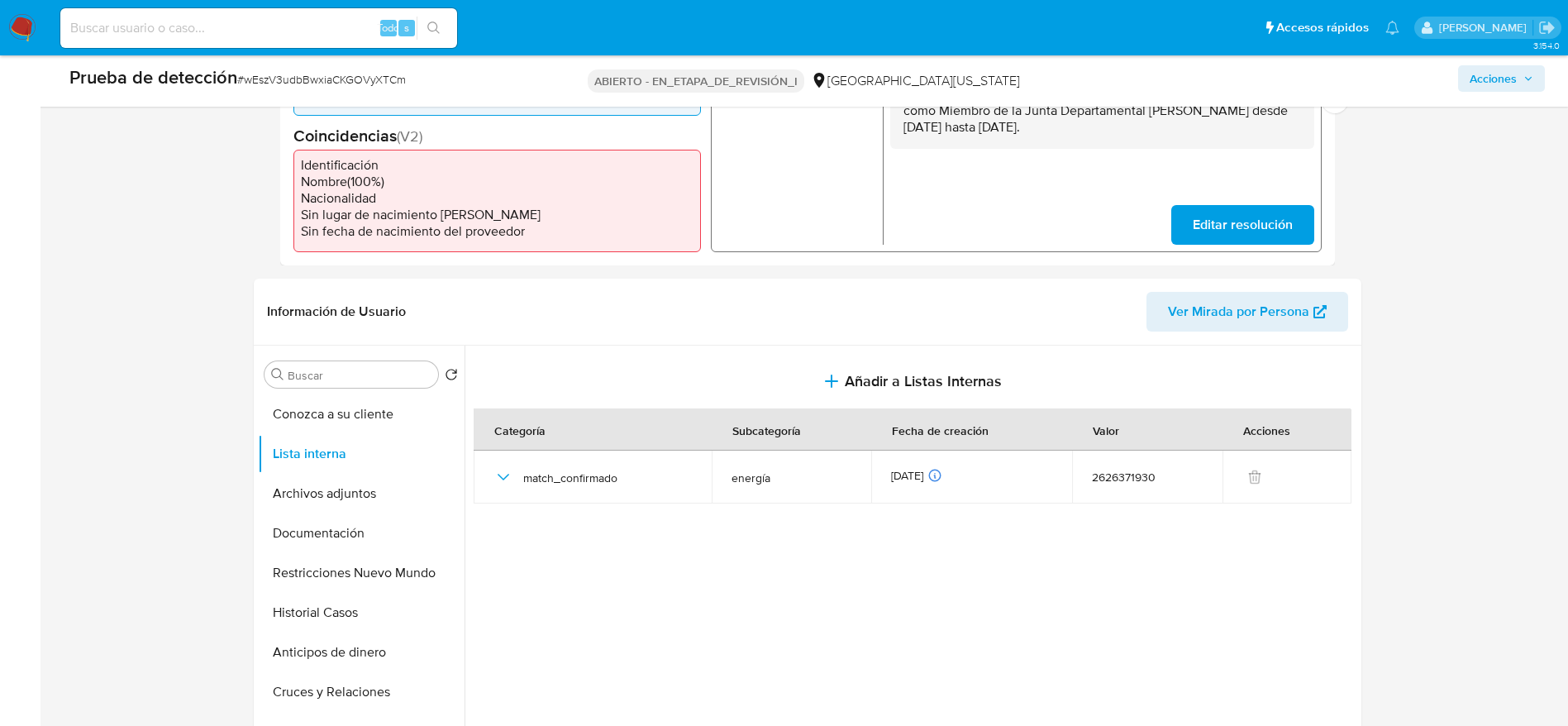
scroll to position [497, 0]
click at [340, 491] on button "Archivos adjuntos" at bounding box center [355, 491] width 194 height 40
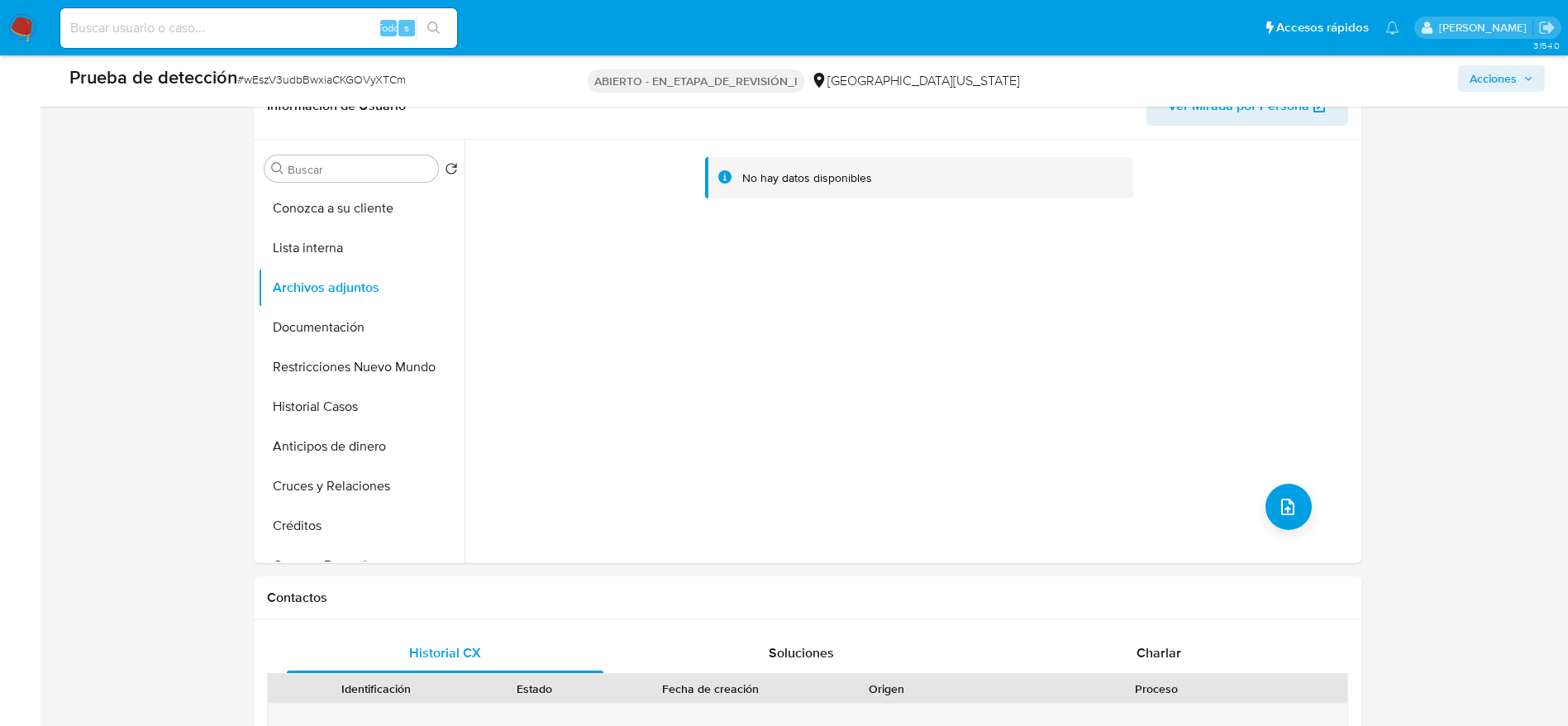
scroll to position [705, 0]
click at [1261, 516] on div "No hay datos disponibles" at bounding box center [910, 348] width 893 height 423
click at [1300, 498] on button "subir archivo" at bounding box center [1288, 503] width 46 height 46
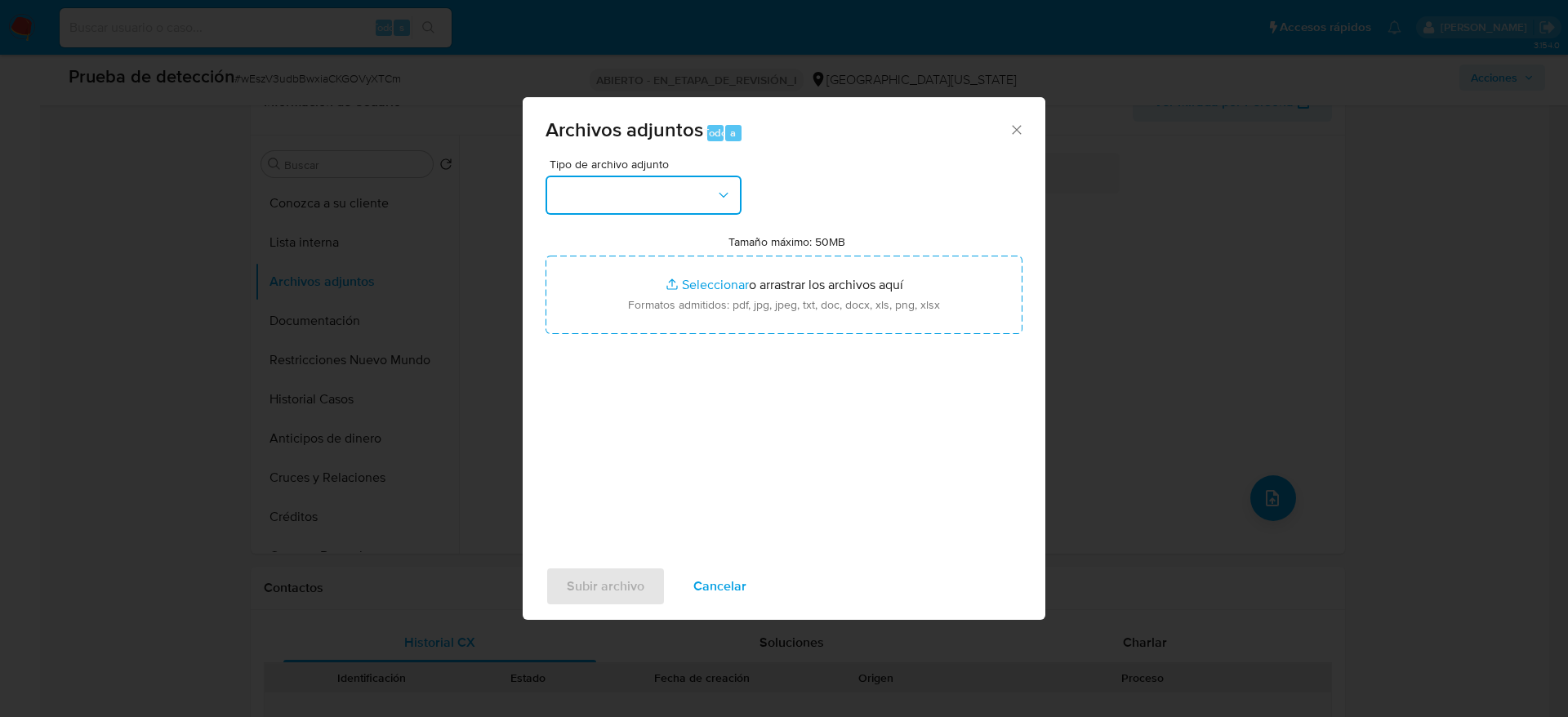
click at [665, 180] on button "button" at bounding box center [643, 195] width 196 height 40
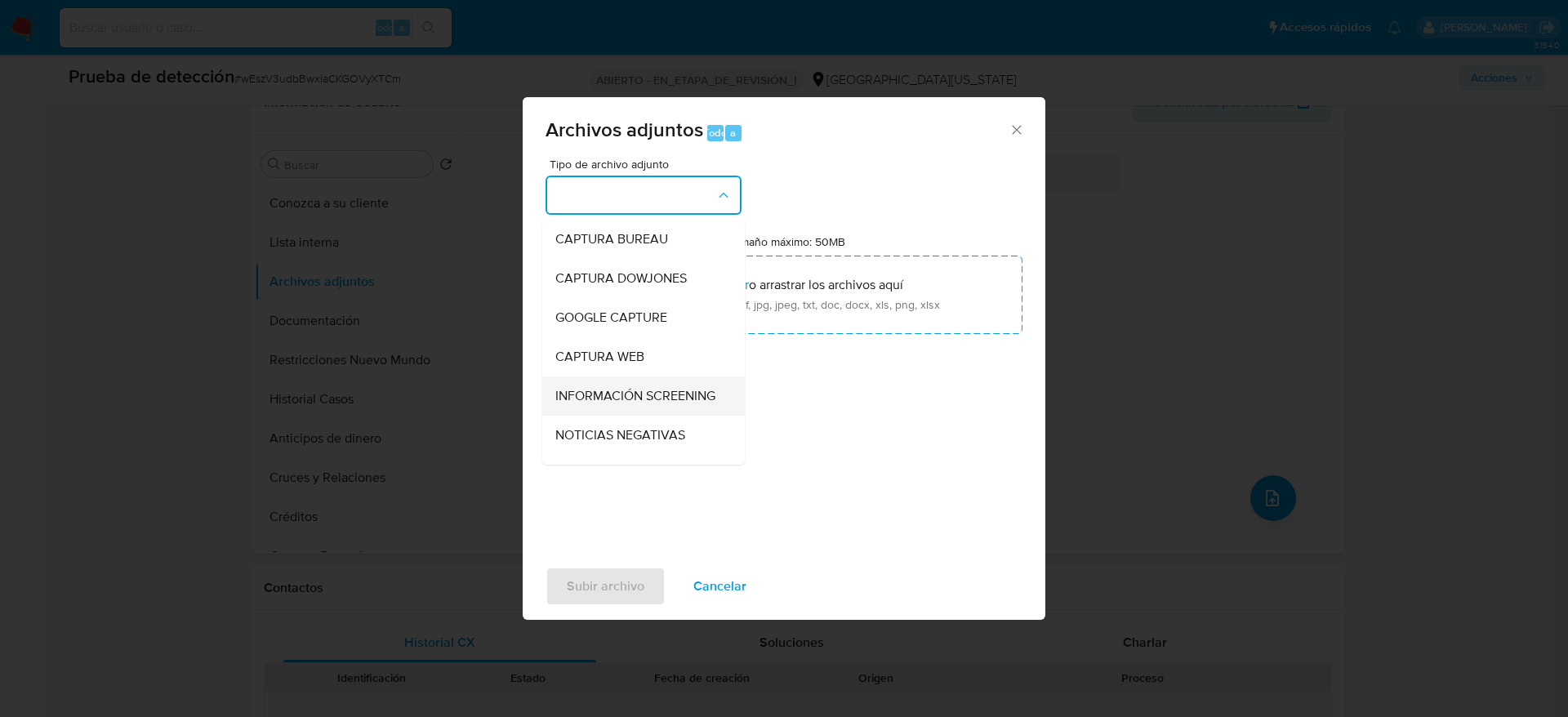
click at [603, 400] on span "INFORMACIÓN SCREENING" at bounding box center [635, 396] width 160 height 16
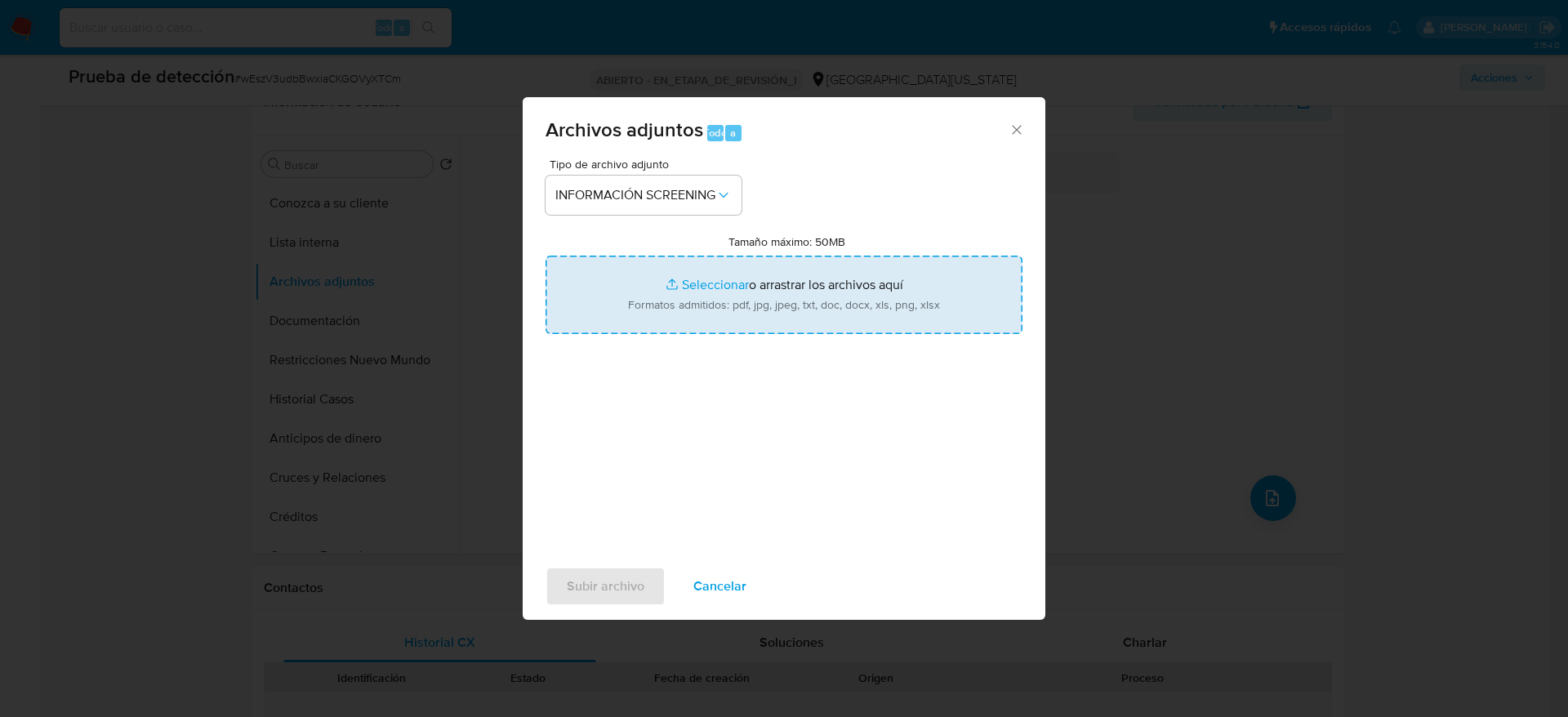
click at [764, 301] on input "Tamaño máximo: 50MB Seleccionar archivos" at bounding box center [784, 294] width 477 height 78
type input "C:\fakepath\_Jorge Ariel Lopez Anzolabehere_ - Buscar con Google.pdf"
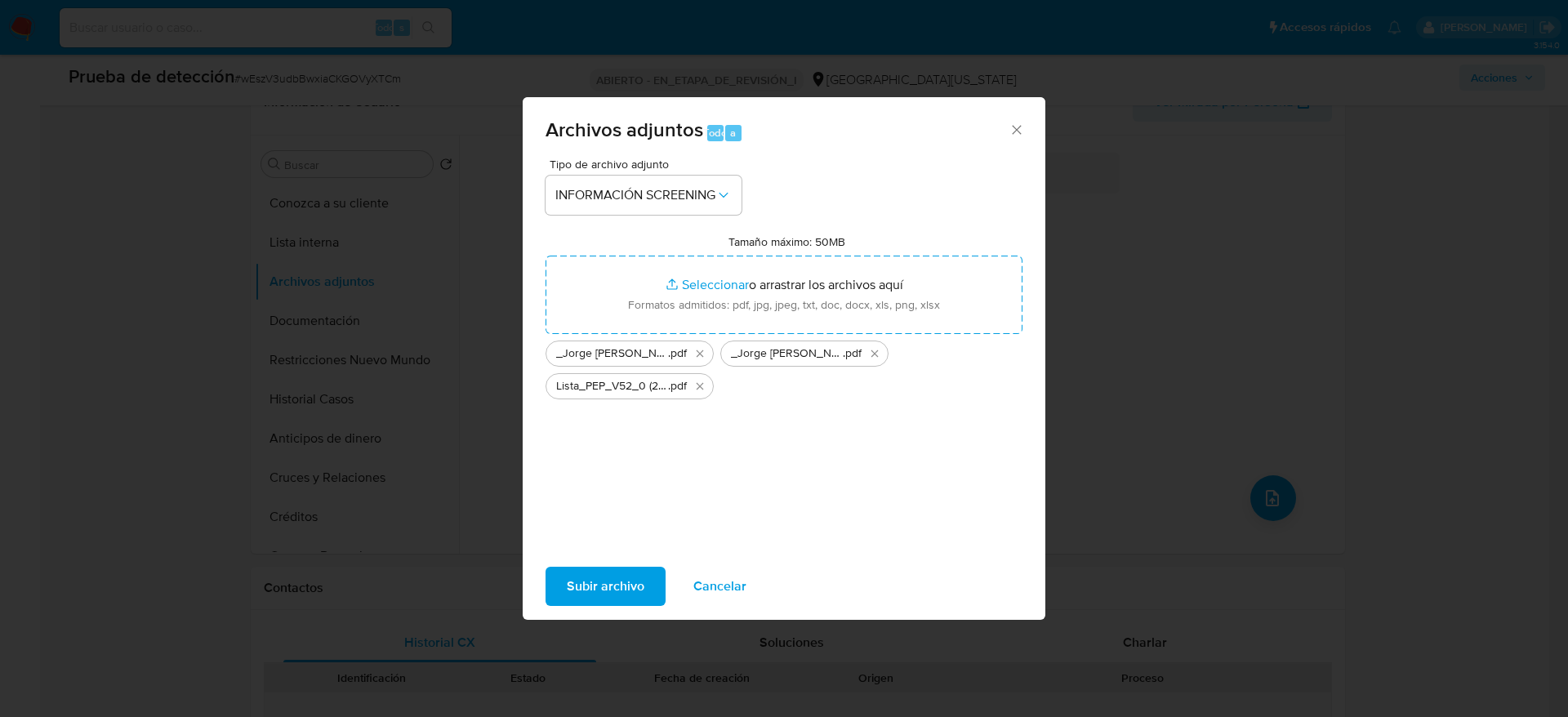
click at [574, 571] on span "Subir archivo" at bounding box center [605, 586] width 77 height 36
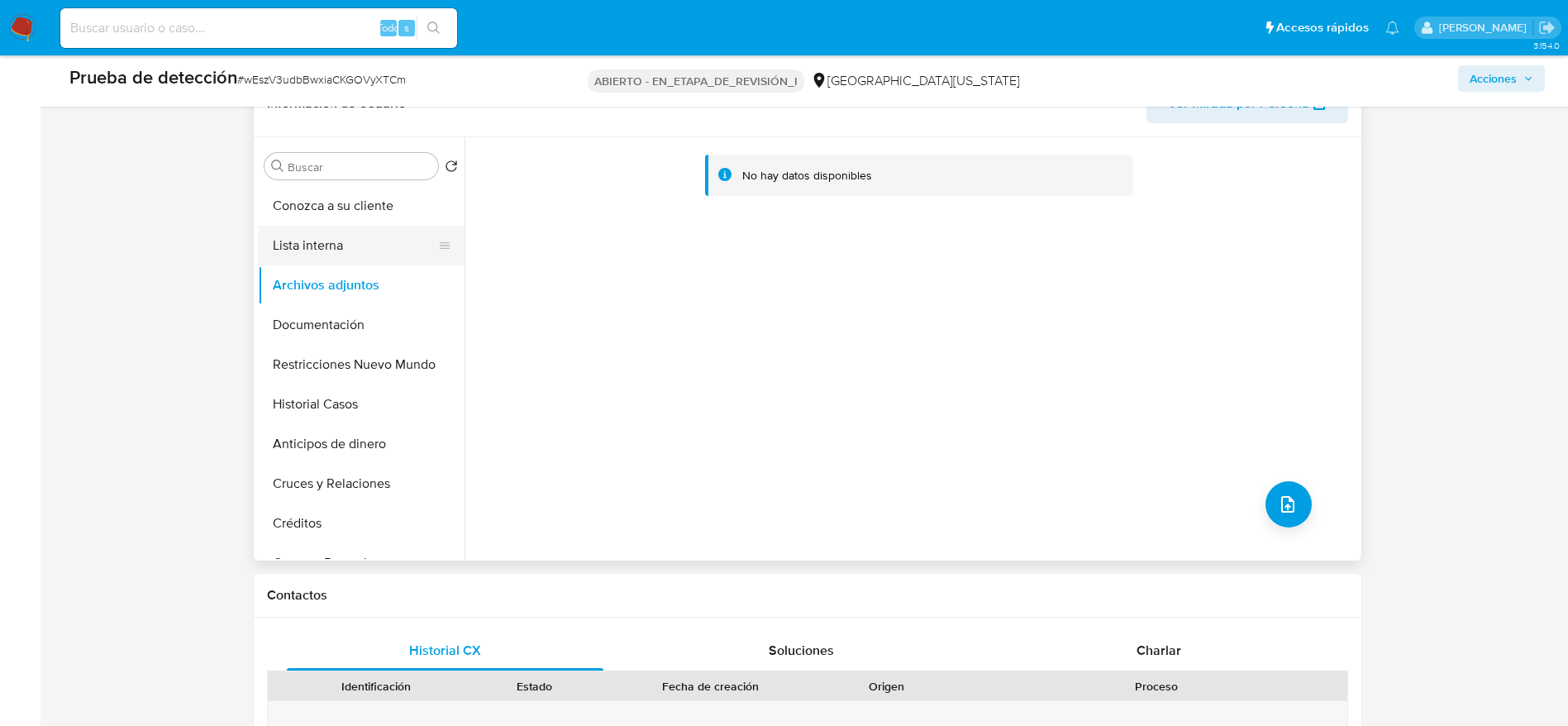
click at [363, 257] on button "Lista interna" at bounding box center [355, 245] width 194 height 40
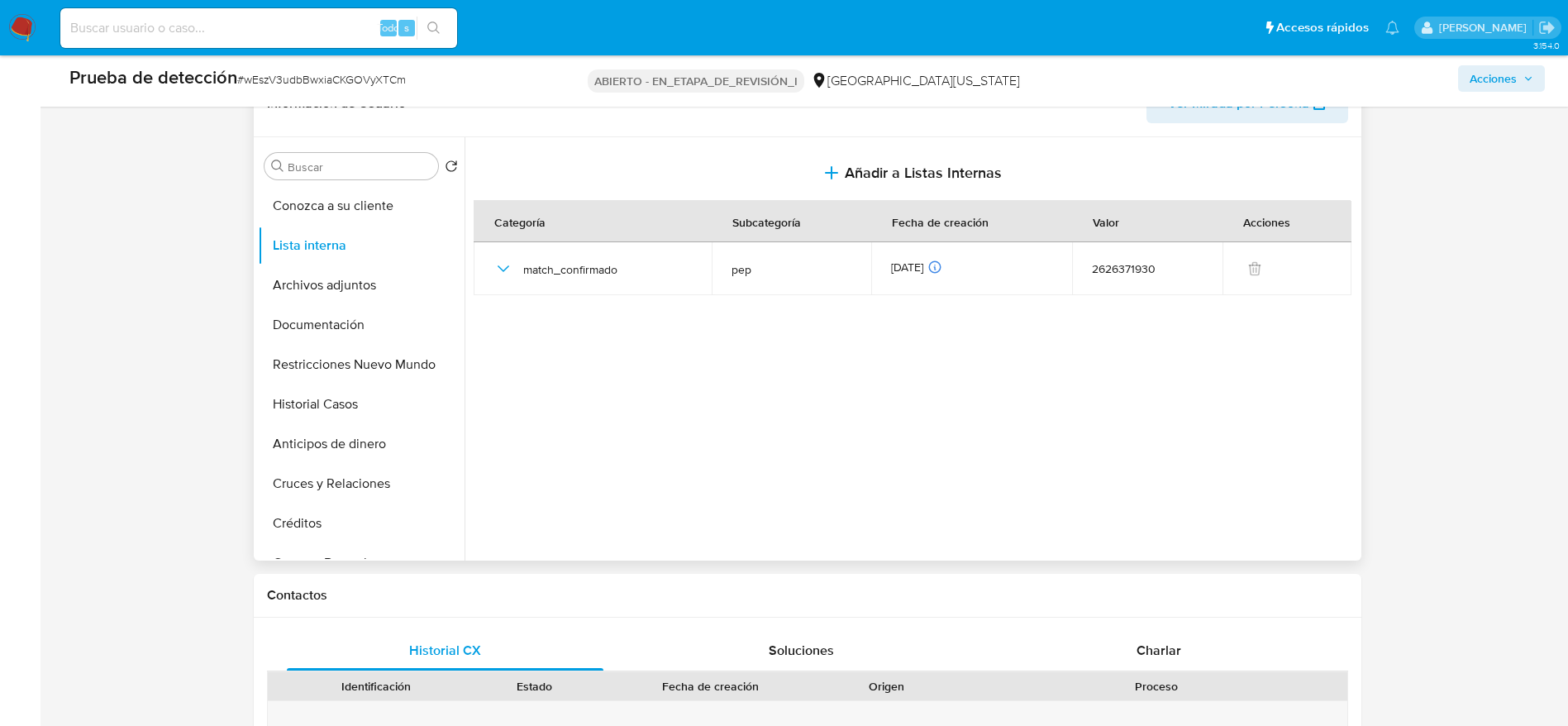
scroll to position [0, 0]
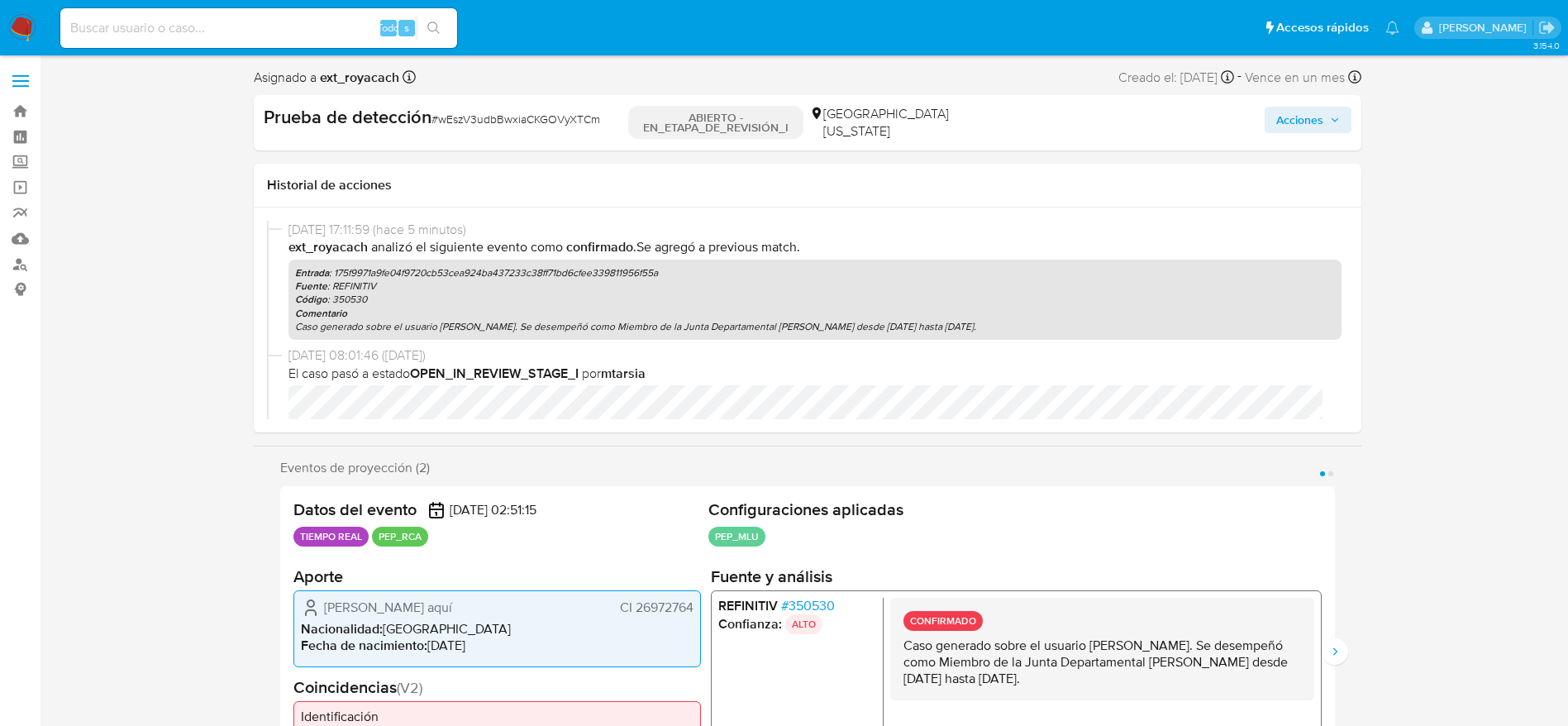
click at [1296, 119] on font "Acciones" at bounding box center [1300, 119] width 47 height 26
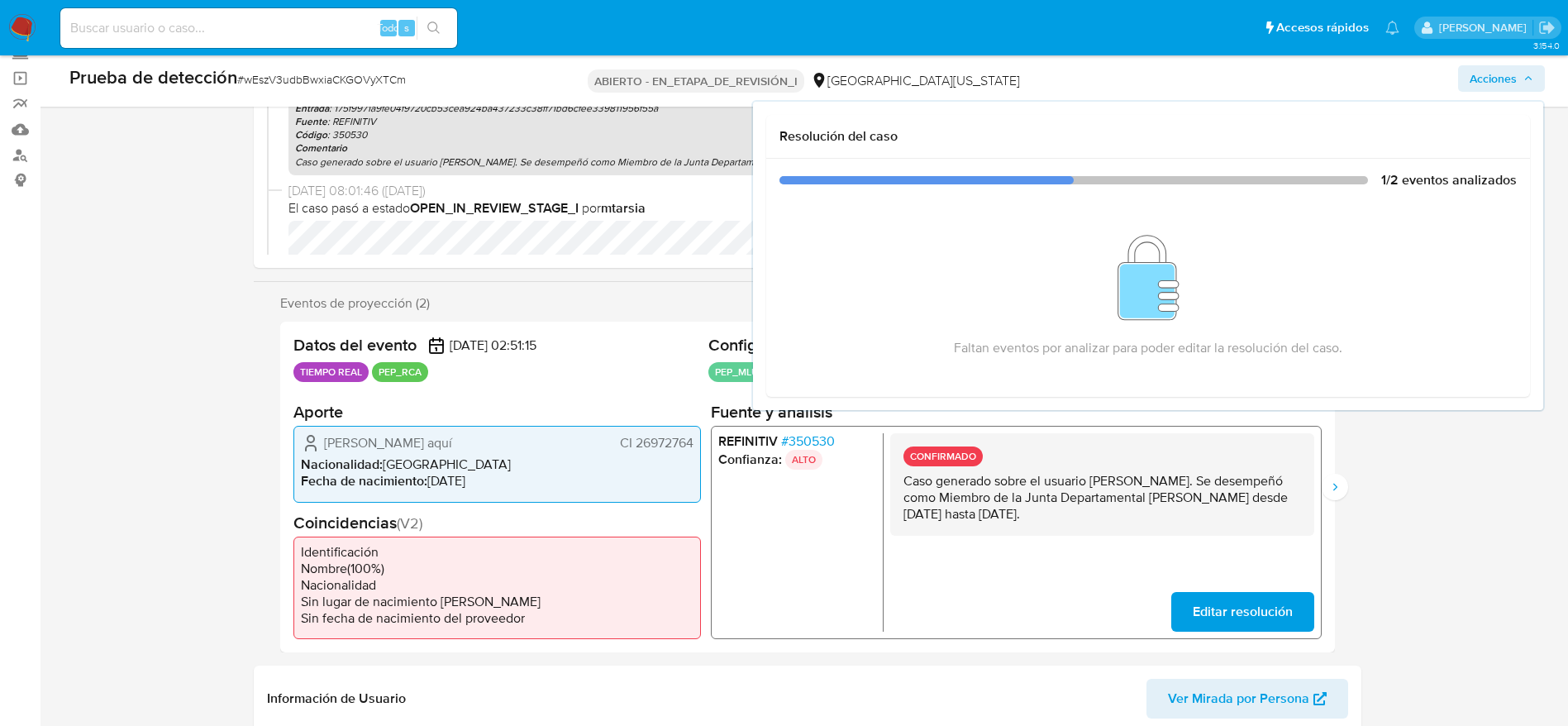
scroll to position [110, 0]
click at [1065, 451] on div "CONFIRMADO Caso generado sobre el usuario Jorge Ariel Lopez Anzolabehere. Se de…" at bounding box center [1102, 482] width 424 height 103
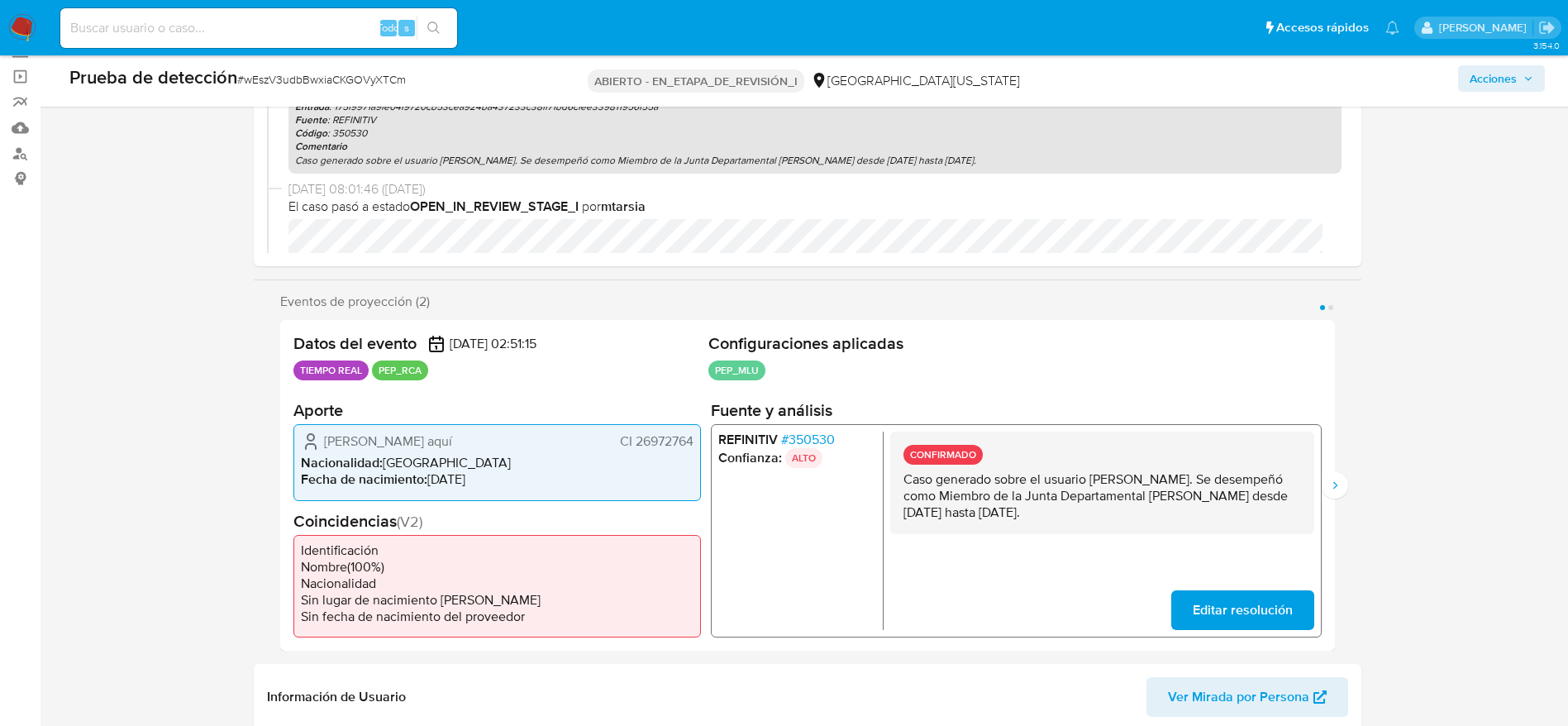
click at [1065, 451] on div "CONFIRMADO Caso generado sobre el usuario Jorge Ariel Lopez Anzolabehere. Se de…" at bounding box center [1102, 482] width 424 height 103
click at [1332, 481] on icon "Siguiente" at bounding box center [1335, 486] width 14 height 14
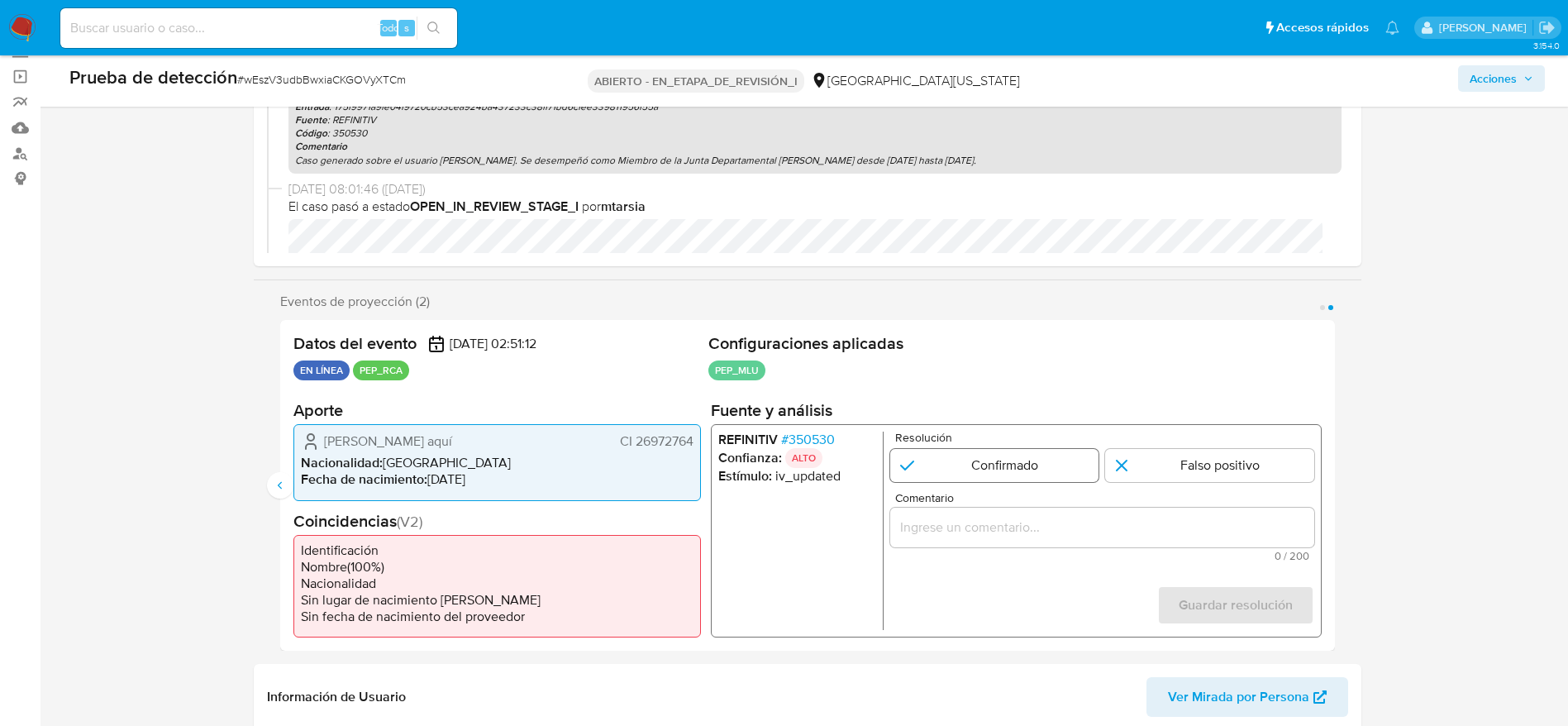
click at [1022, 461] on input "2 de 2" at bounding box center [994, 465] width 209 height 33
radio input "true"
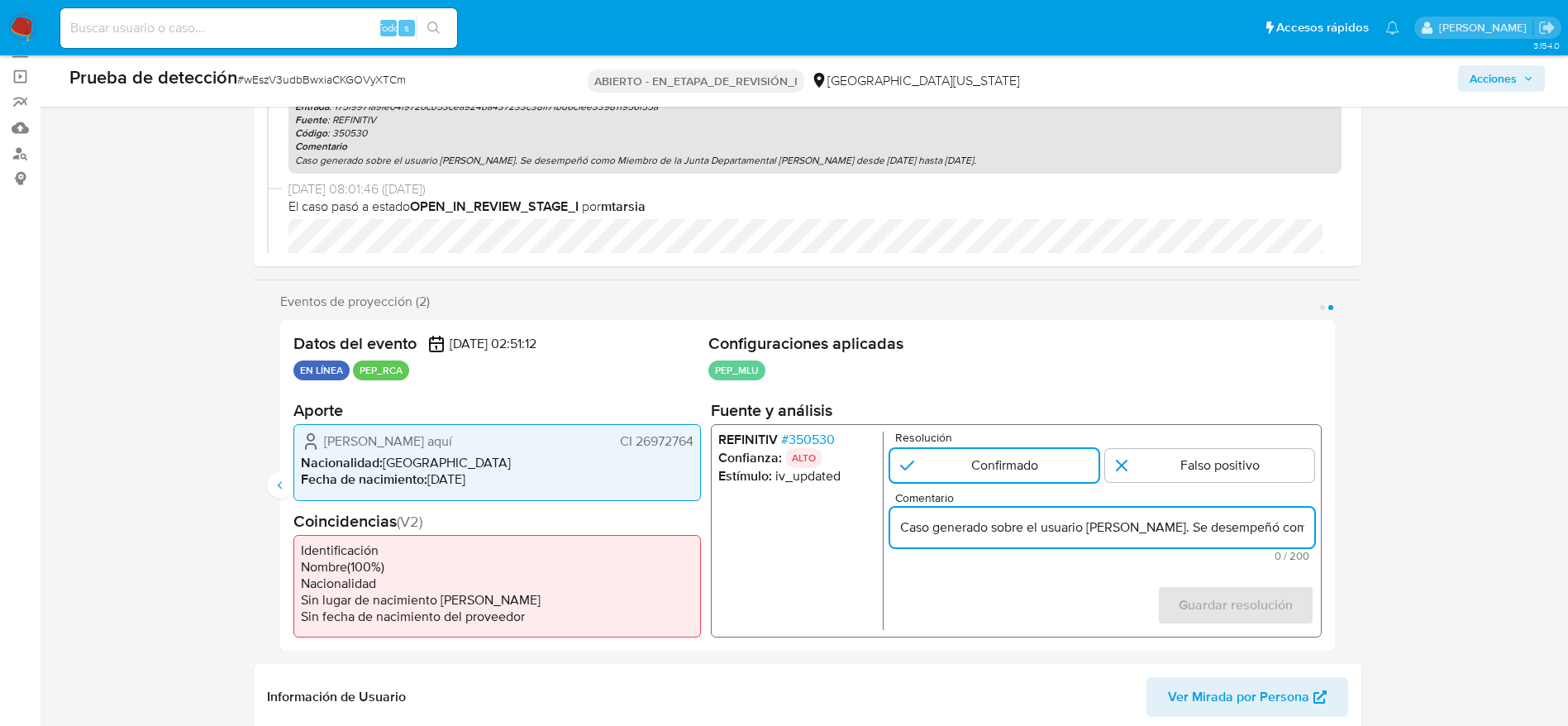
click at [995, 528] on input "Caso generado sobre el usuario Jorge Ariel Lopez Anzolabehere. Se desempeñó com…" at bounding box center [1102, 528] width 424 height 21
type input "Caso generado sobre el usuario Jorge Ariel Lopez Anzolabehere. Se desempeñó com…"
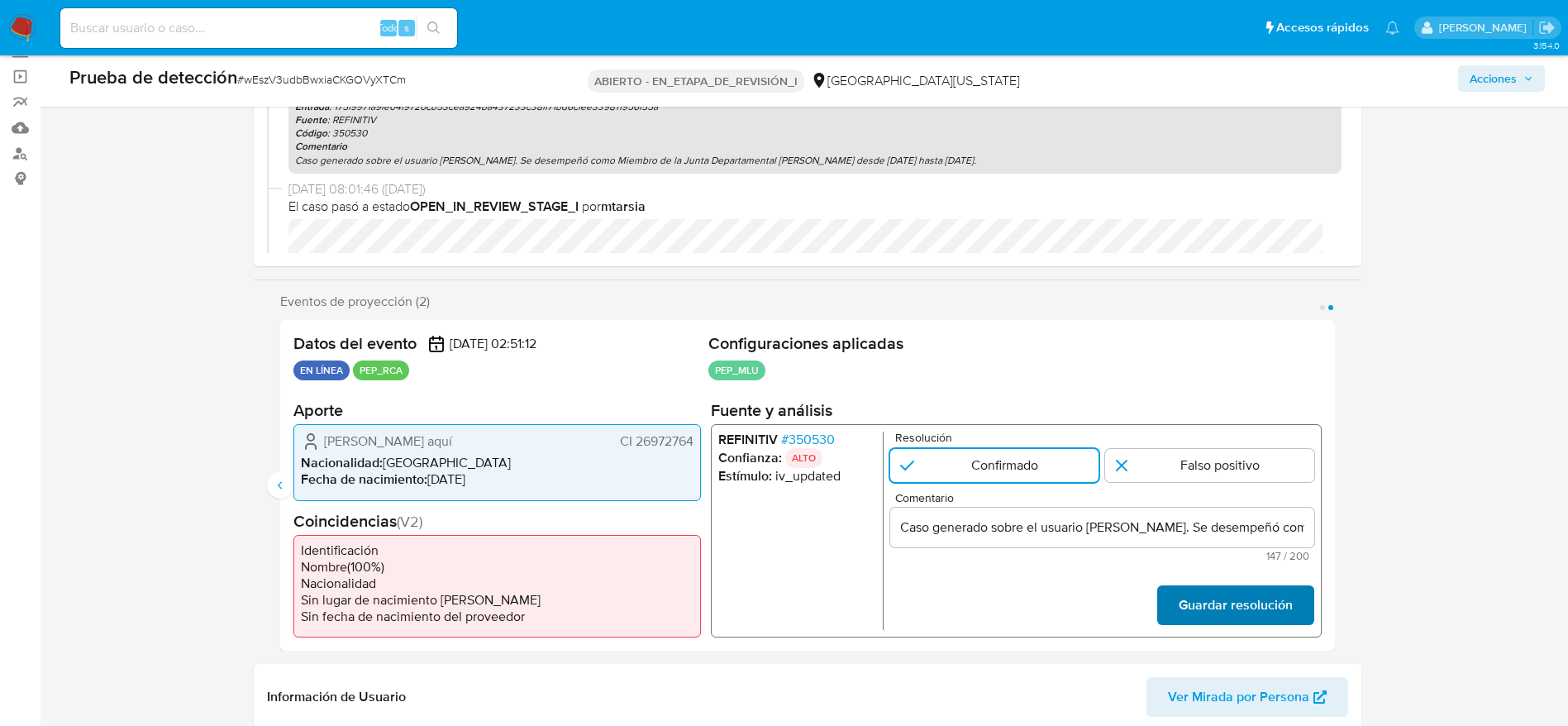
click at [1250, 611] on font "Guardar resolución" at bounding box center [1235, 605] width 114 height 40
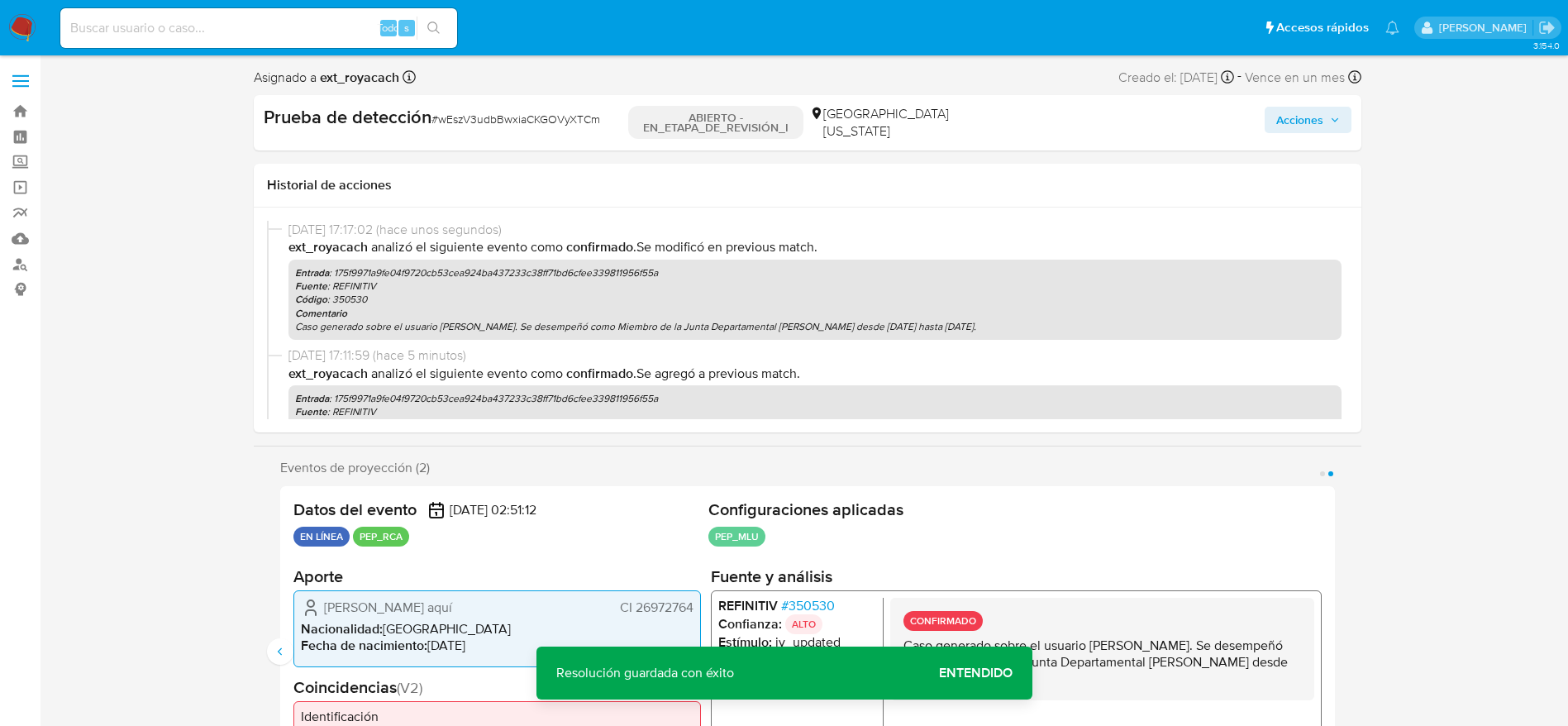
click at [1284, 118] on font "Acciones" at bounding box center [1300, 119] width 47 height 26
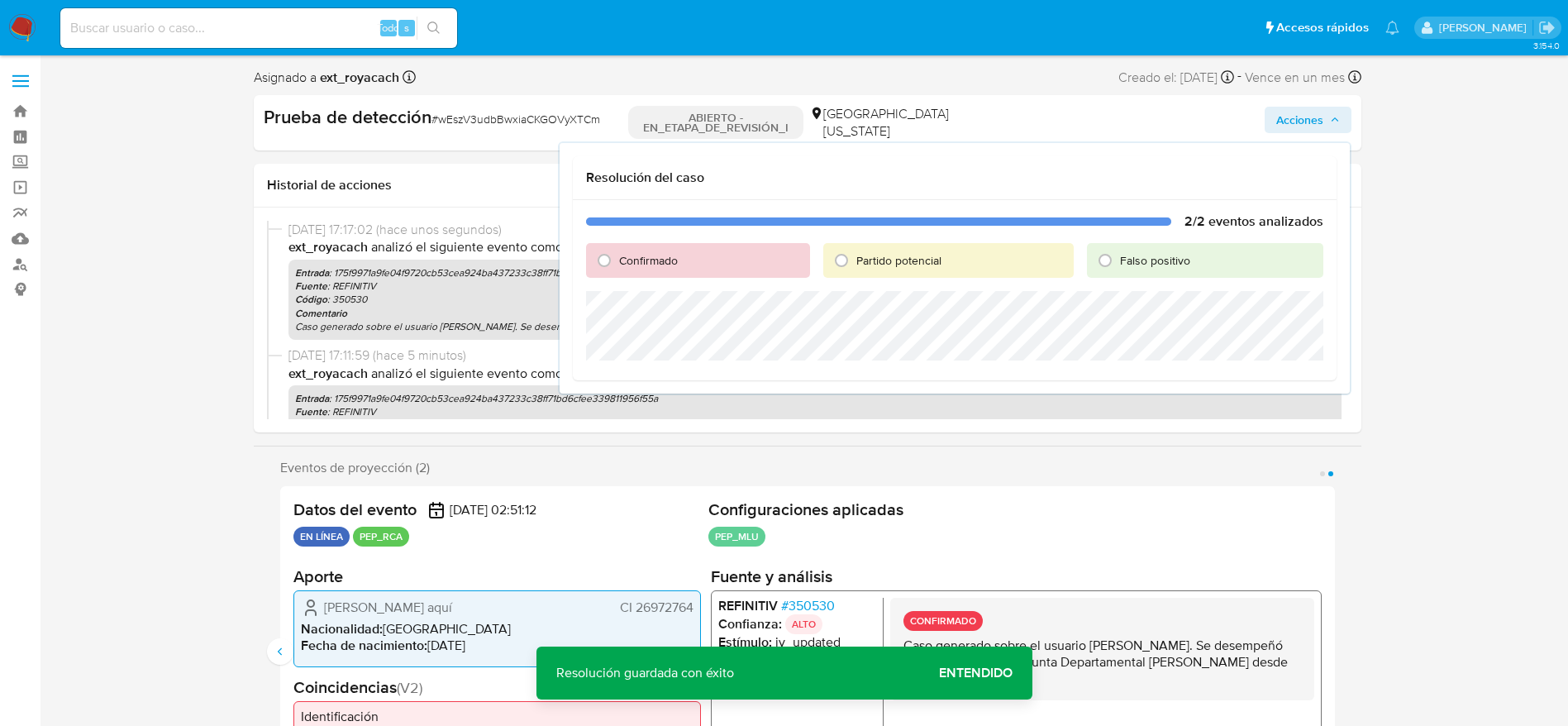
click at [666, 250] on div "Confirmado" at bounding box center [698, 261] width 224 height 35
click at [646, 260] on font "Confirmado" at bounding box center [648, 260] width 59 height 17
click at [618, 260] on input "Confirmado" at bounding box center [604, 260] width 26 height 26
radio input "true"
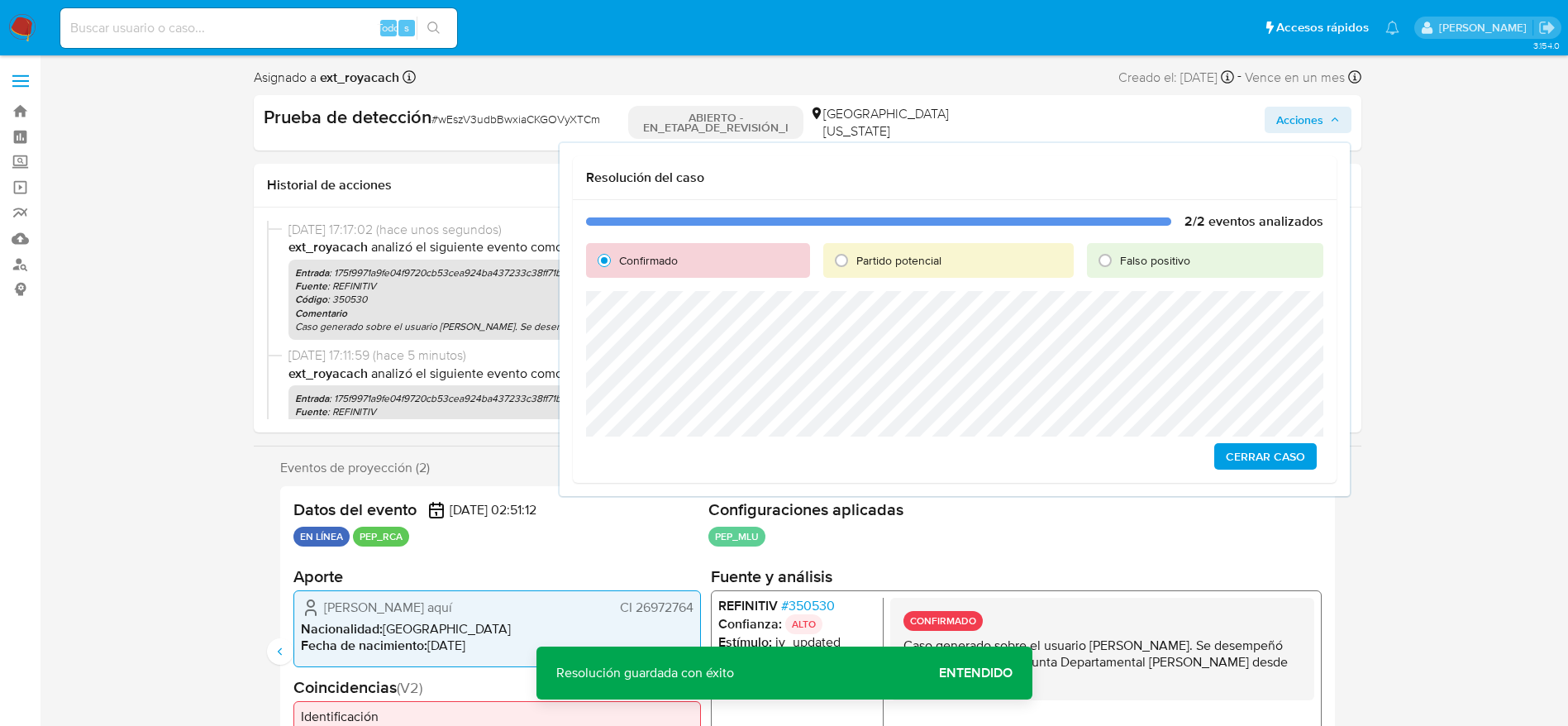
click at [1265, 467] on span "Cerrar Caso" at bounding box center [1265, 456] width 79 height 23
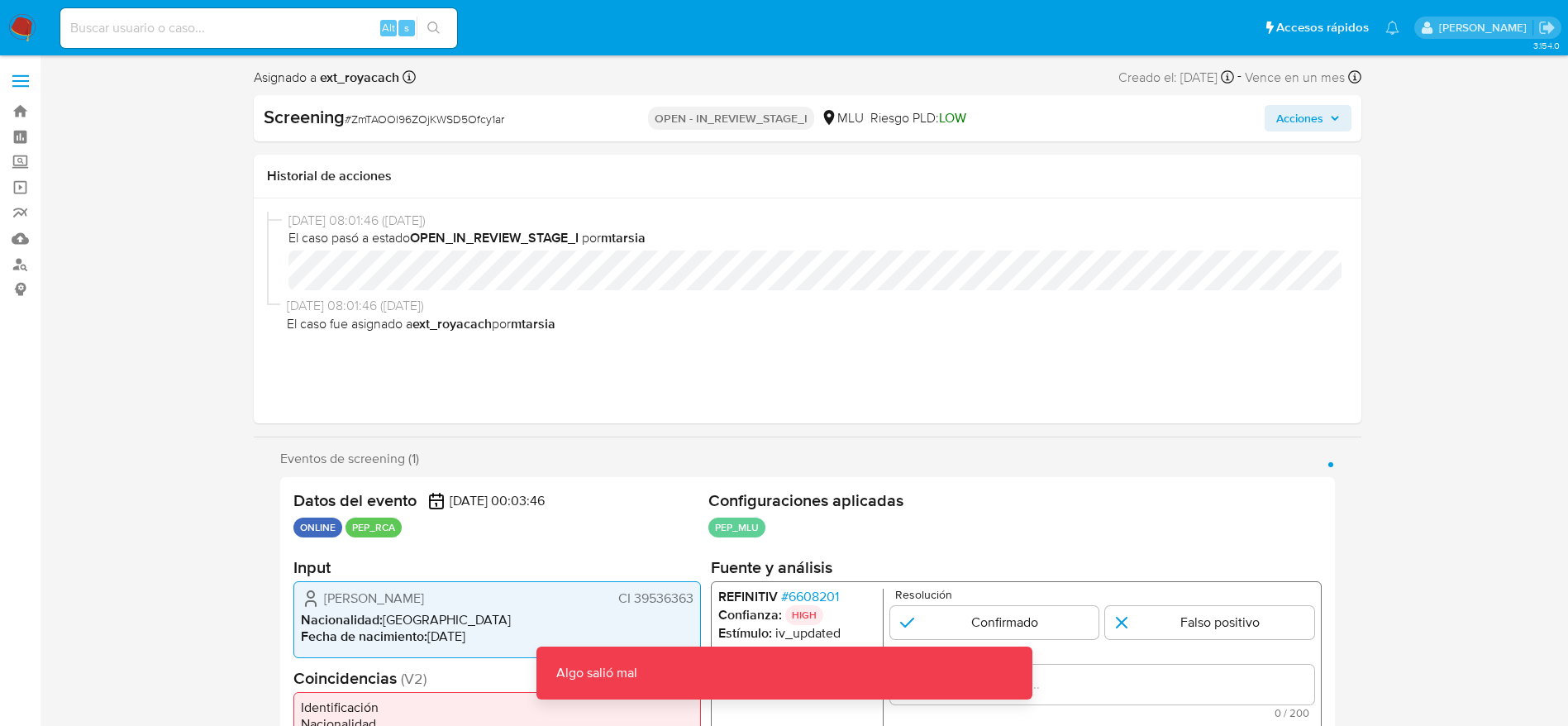
select select "10"
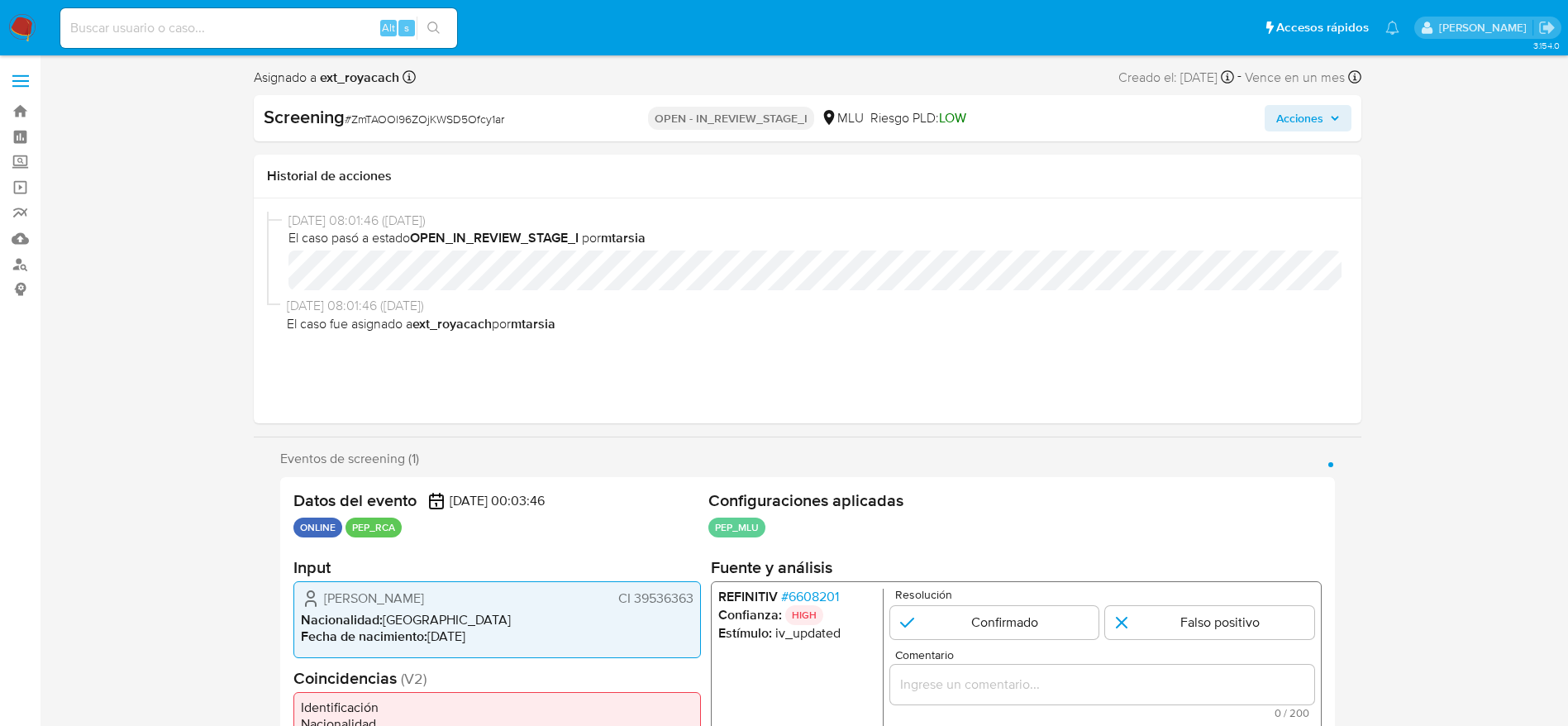
click at [396, 107] on div "Screening # ZmTAOOl96ZOjKWSD5Ofcy1ar" at bounding box center [442, 116] width 357 height 24
copy span "ZmTAOOl96ZOjKWSD5Ofcy1ar"
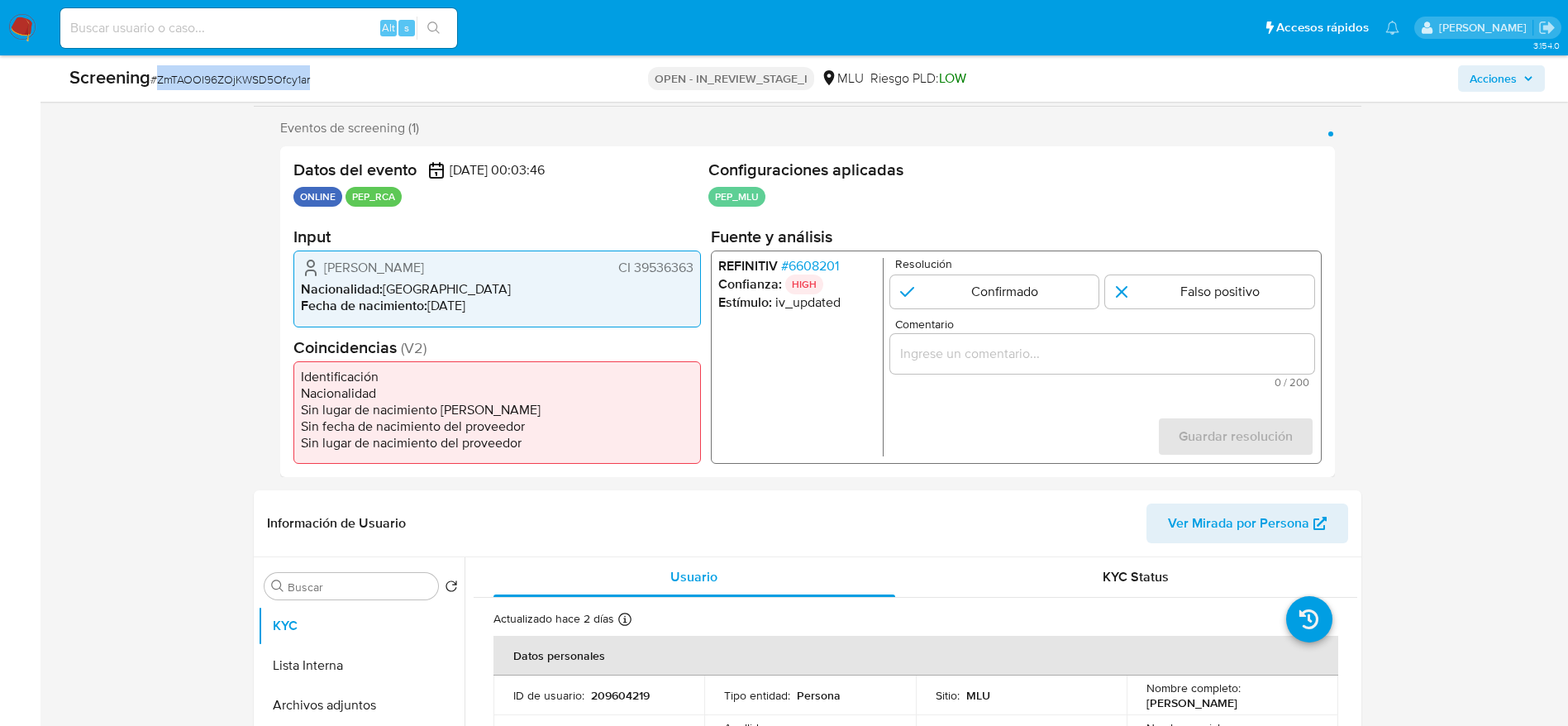
scroll to position [282, 0]
click at [810, 268] on span "# 6608201" at bounding box center [808, 268] width 58 height 17
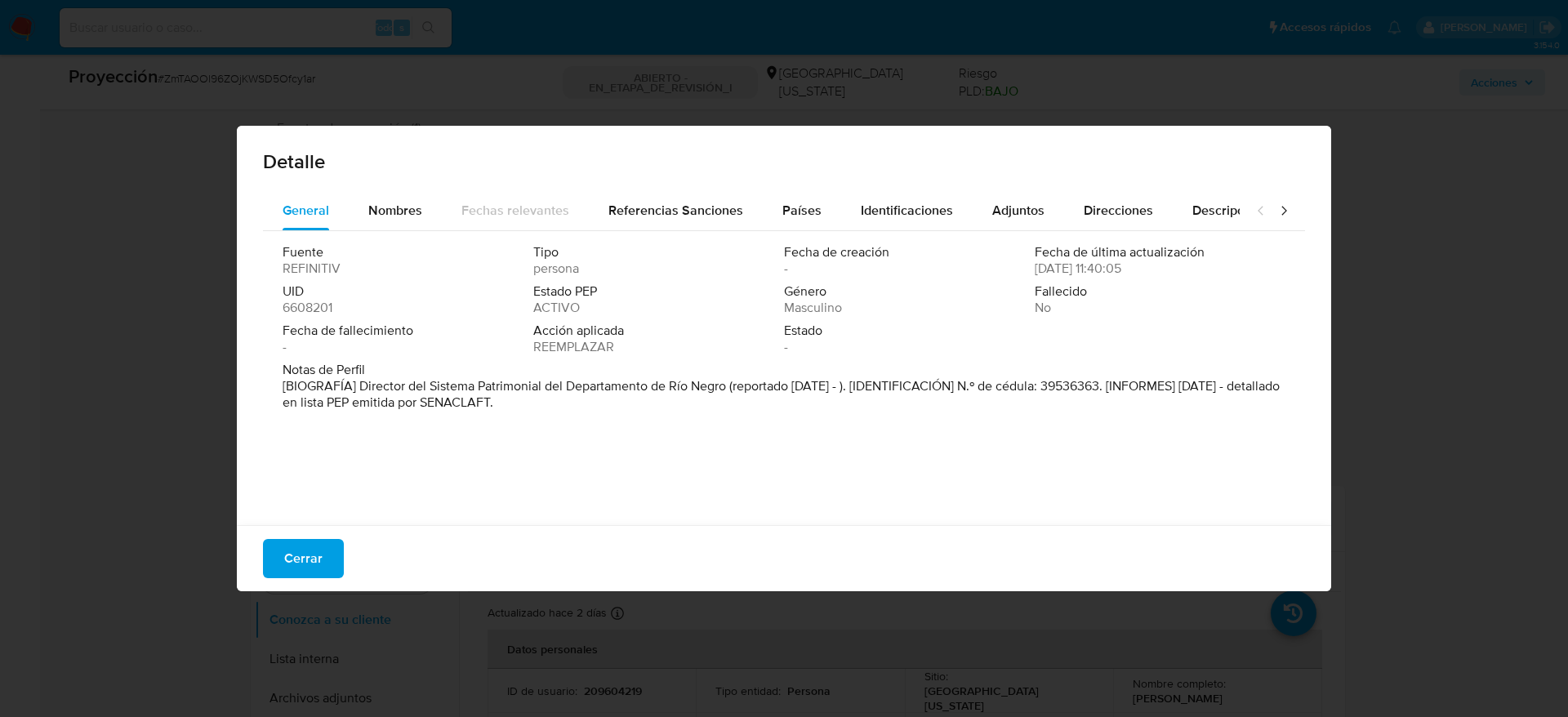
drag, startPoint x: 361, startPoint y: 385, endPoint x: 723, endPoint y: 386, distance: 362.0
click at [723, 386] on font "[BIOGRAFÍA] Director del Sistema Patrimonial del Departamento de Río Negro (rep…" at bounding box center [781, 394] width 997 height 35
click at [301, 549] on span "Cerrar" at bounding box center [303, 558] width 39 height 36
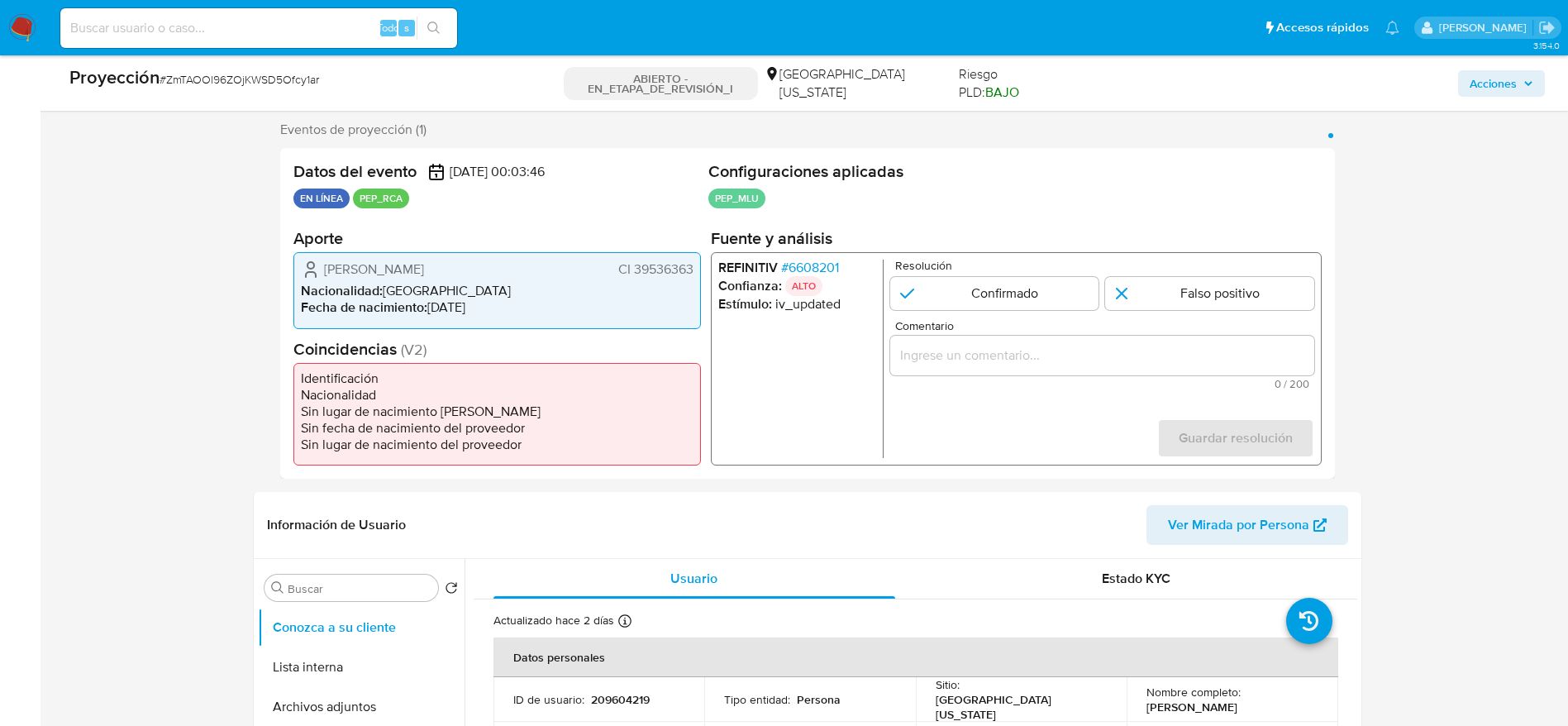
drag, startPoint x: 319, startPoint y: 271, endPoint x: 693, endPoint y: 269, distance: 374.0
click at [693, 269] on div "Mauro Andrés Delgrosso Abrinis CI 39536363" at bounding box center [498, 270] width 393 height 20
drag, startPoint x: 482, startPoint y: 249, endPoint x: 457, endPoint y: 261, distance: 27.7
click at [457, 261] on section "Aporte Mauro Andrés Delgrosso Abrinis CI 39536363 Nacionalidad : Uruguay Fecha …" at bounding box center [497, 278] width 408 height 100
click at [424, 261] on font "Mauro Andrés Delgrosso Abrinis" at bounding box center [374, 269] width 100 height 19
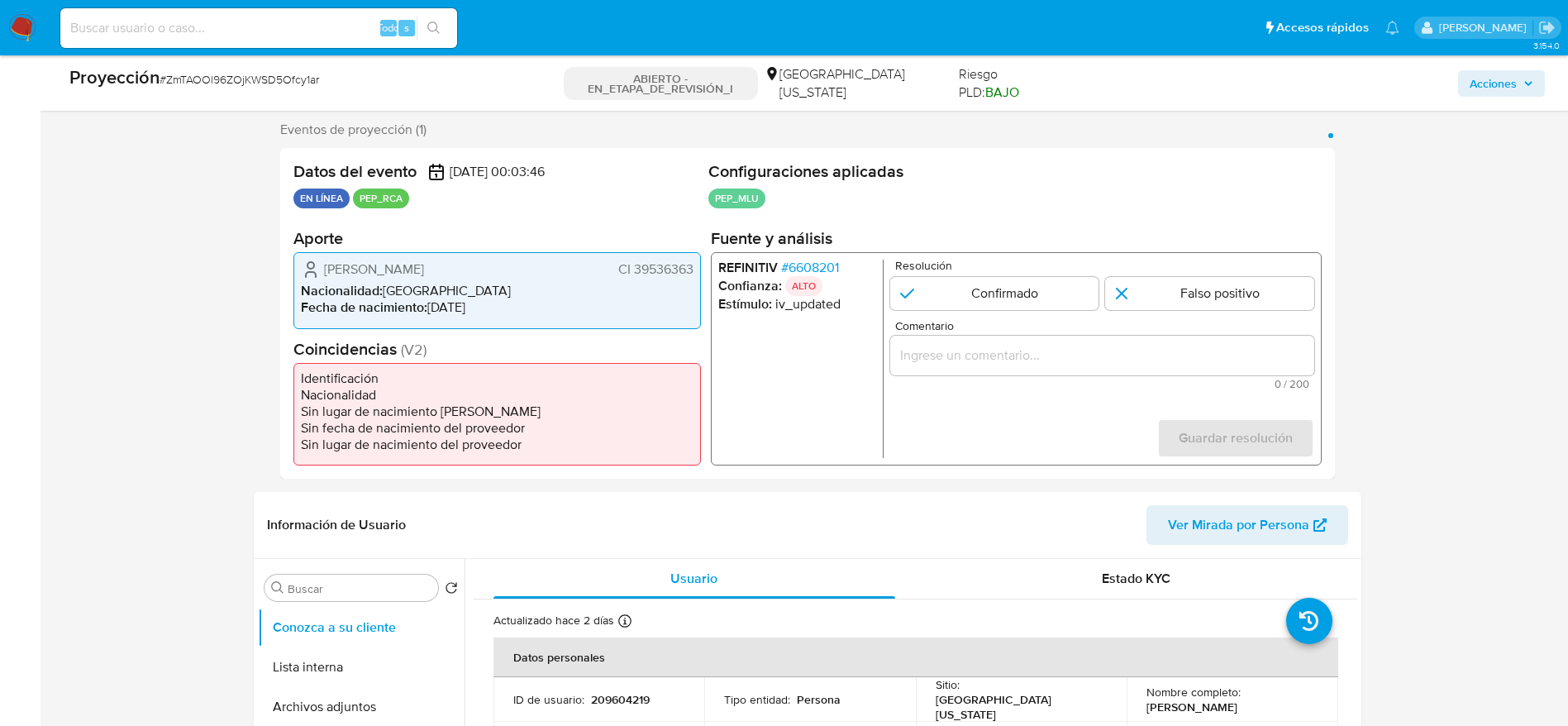
click at [424, 261] on font "Mauro Andrés Delgrosso Abrinis" at bounding box center [374, 269] width 100 height 19
click at [823, 268] on font "6608201" at bounding box center [813, 267] width 51 height 19
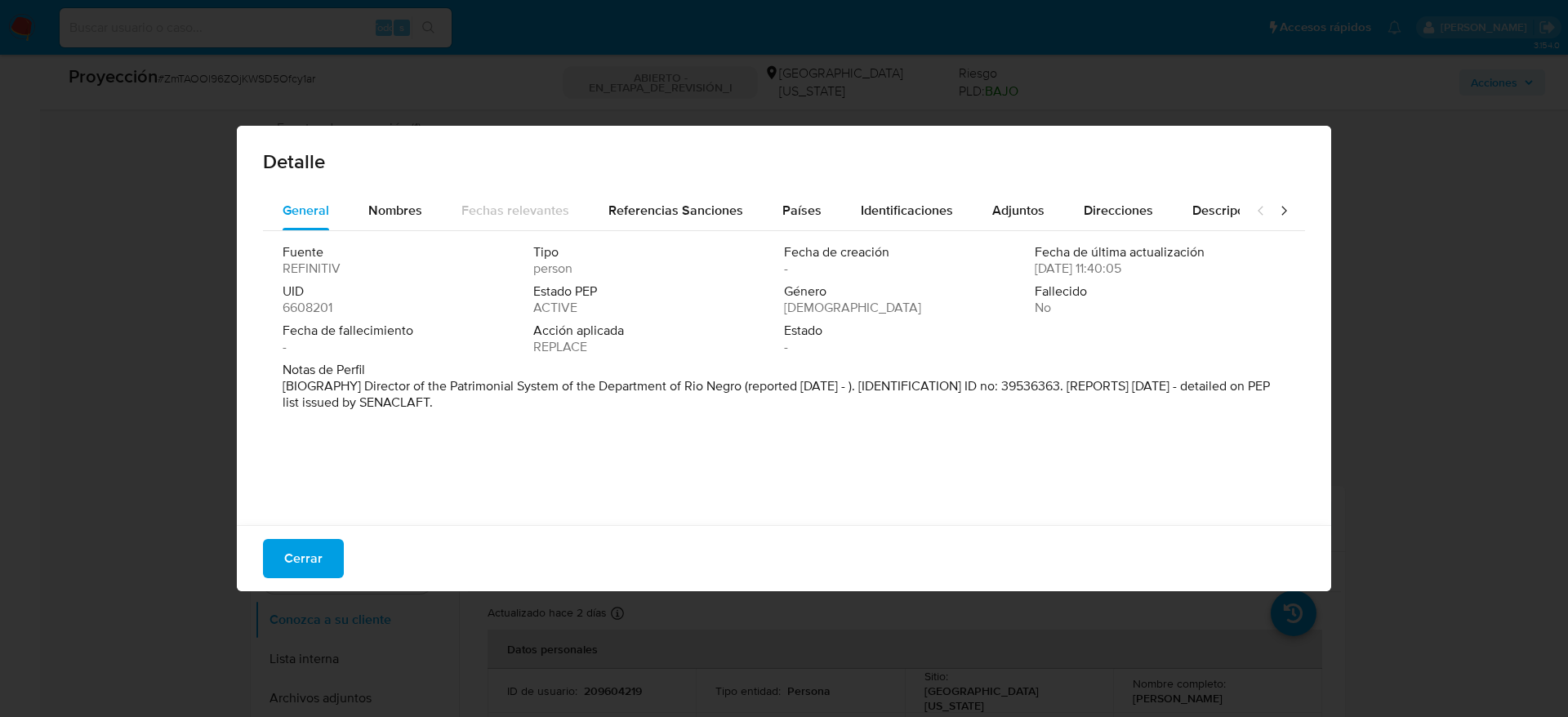
click at [288, 548] on font "Cerrar" at bounding box center [303, 558] width 39 height 40
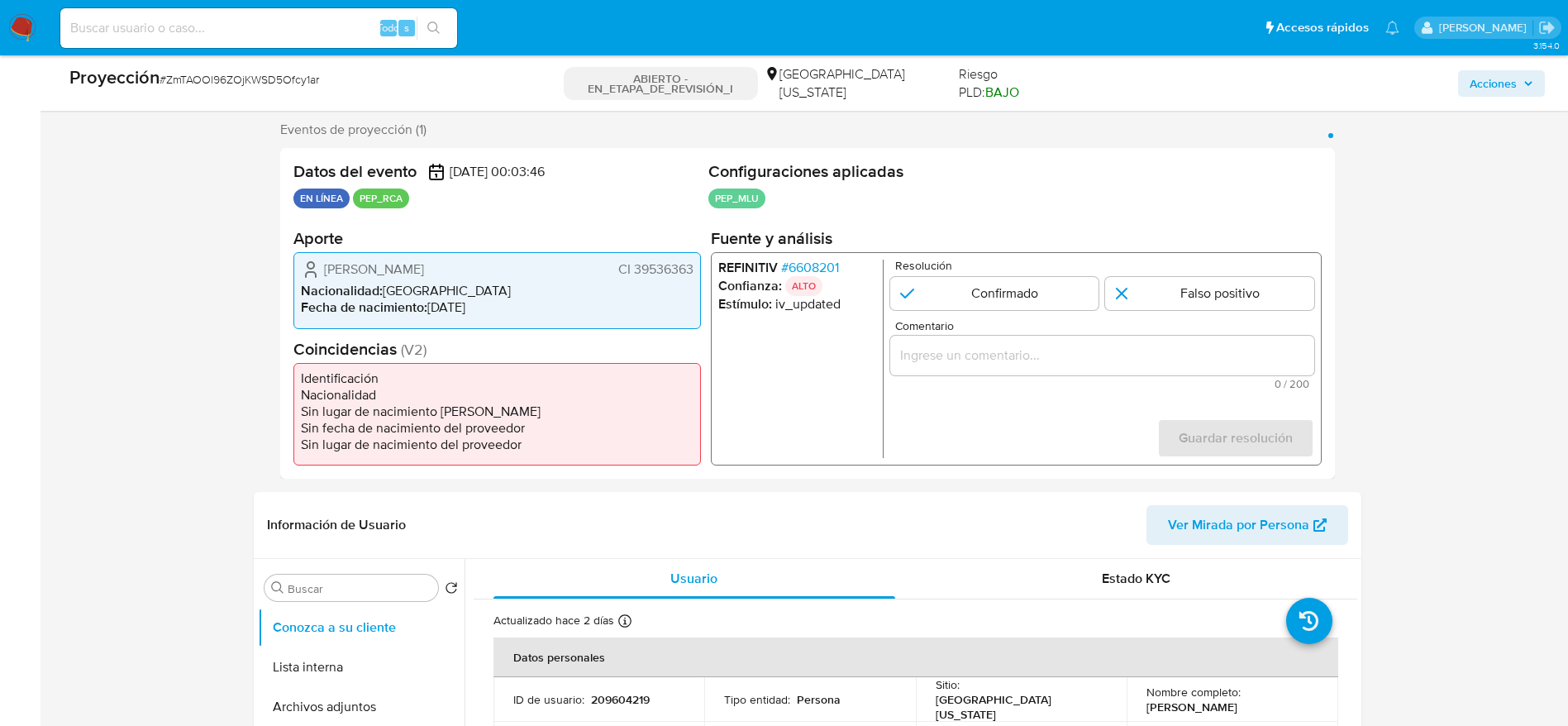
click at [979, 335] on div "1 de 1" at bounding box center [1102, 355] width 424 height 40
paste input "Caso generado sobre el usuario Mauro Andrés Delgrosso Abrinis. Se desempeña com…"
click at [964, 348] on input "Comentario" at bounding box center [1102, 356] width 424 height 21
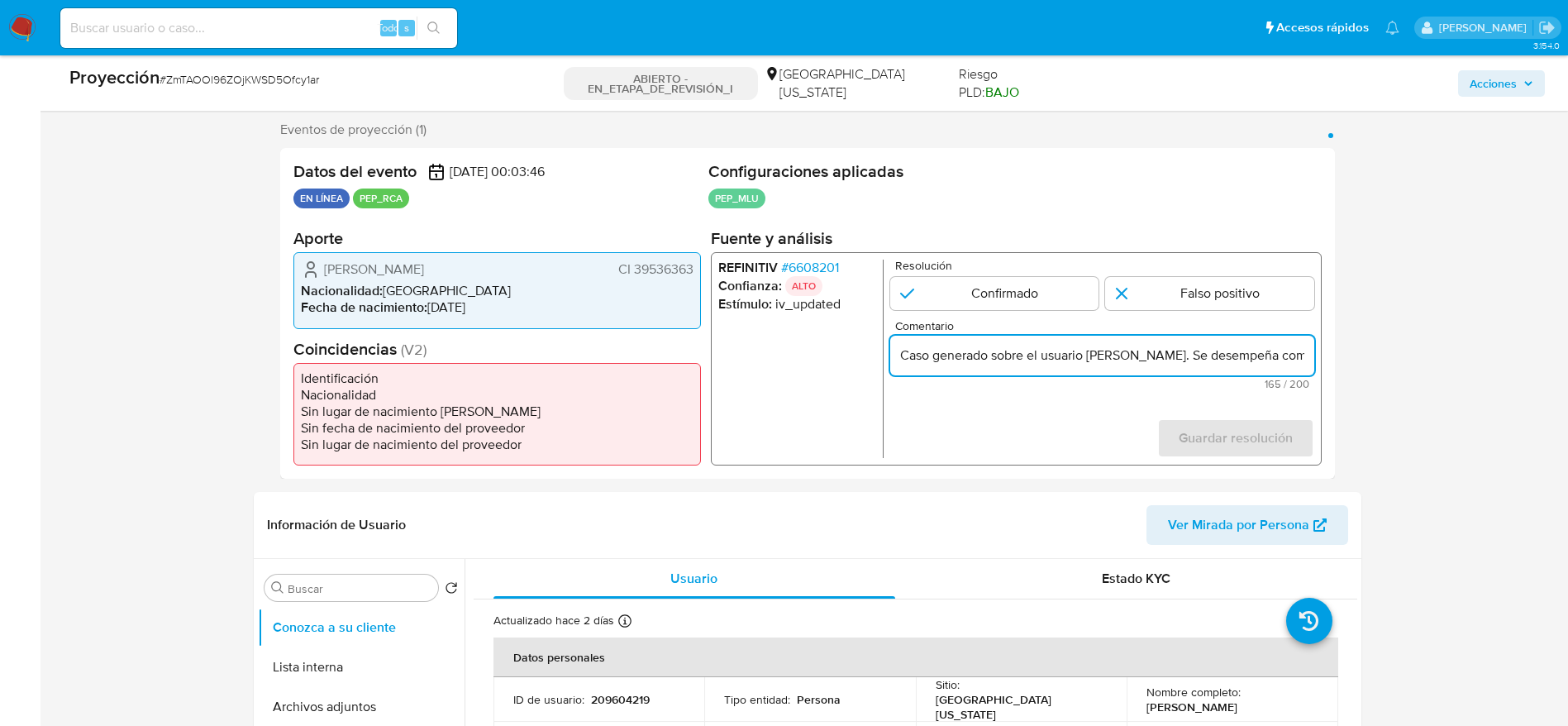
scroll to position [0, 614]
type input "Caso generado sobre el usuario Mauro Andrés Delgrosso Abrinis. Se desempeña com…"
click at [1196, 293] on input "1 de 1" at bounding box center [1210, 293] width 209 height 33
radio input "true"
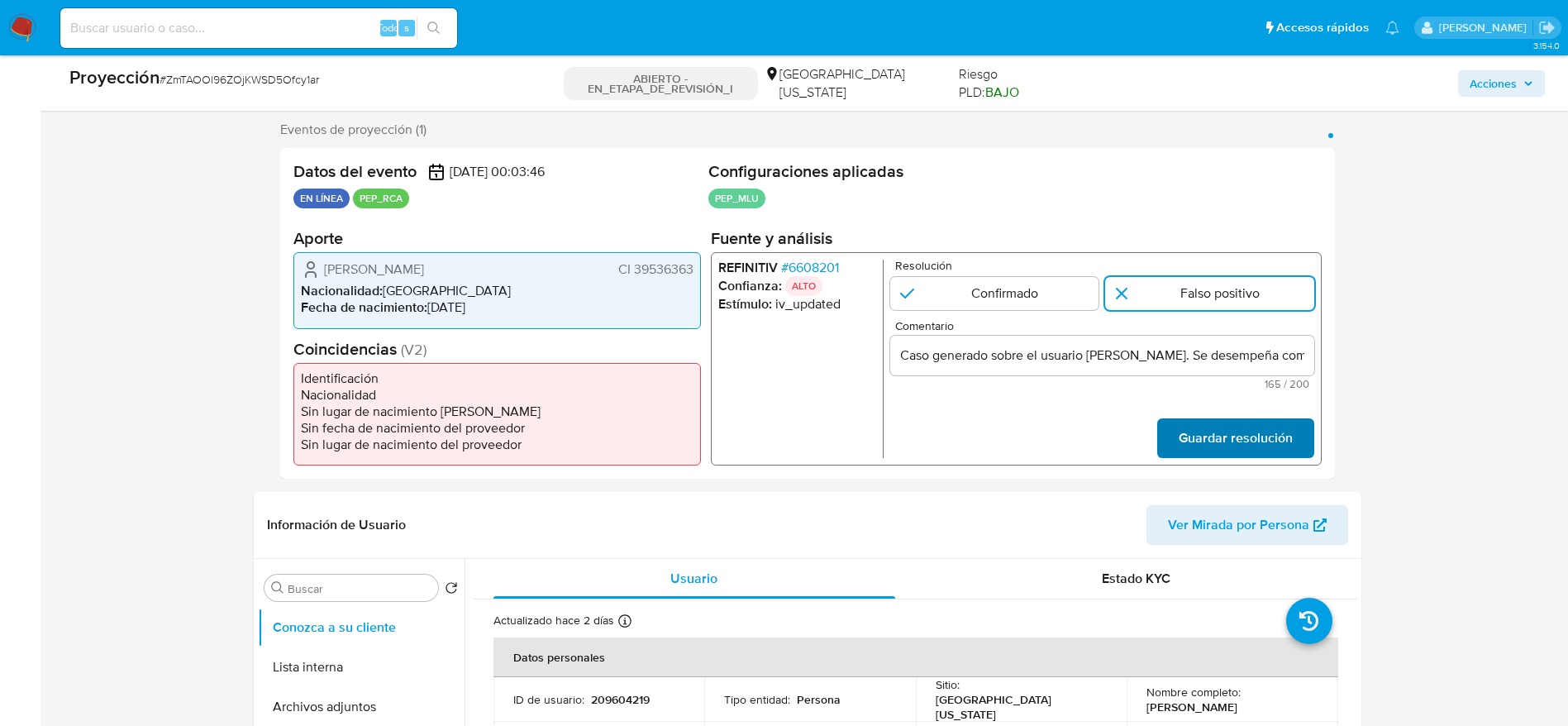
click at [1225, 432] on span "Guardar resolución" at bounding box center [1235, 438] width 114 height 36
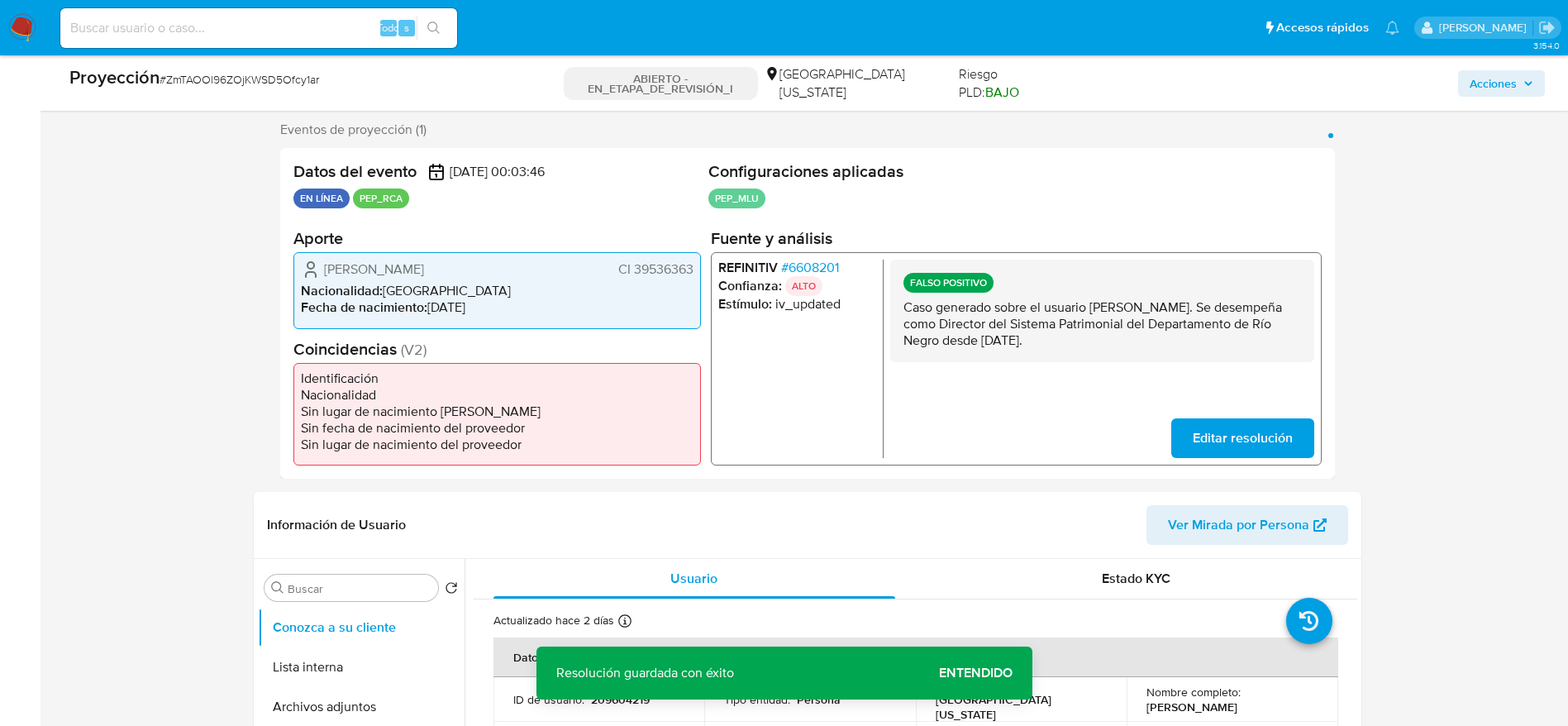
click at [1211, 432] on span "Editar resolución" at bounding box center [1242, 438] width 100 height 36
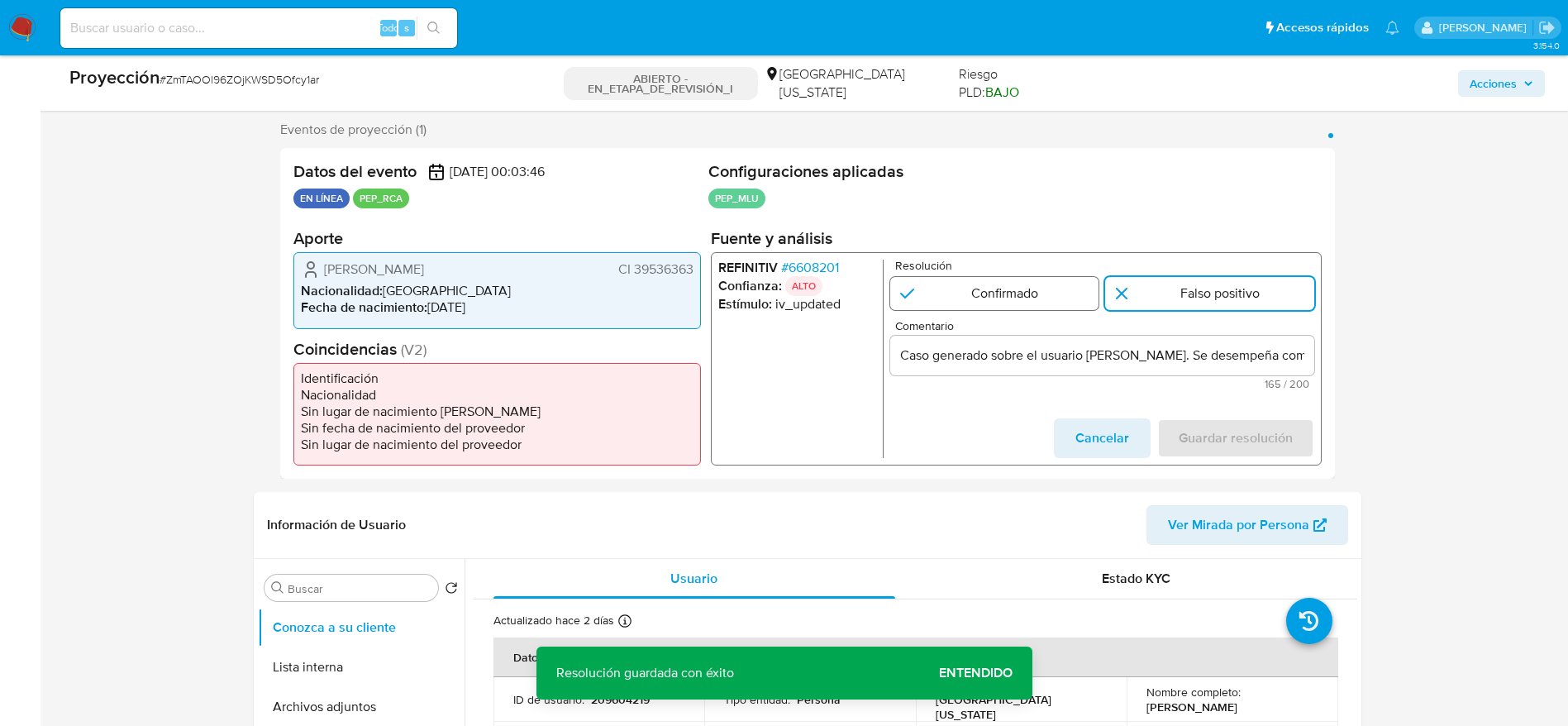
click at [1021, 287] on input "1 de 1" at bounding box center [994, 293] width 209 height 33
radio input "true"
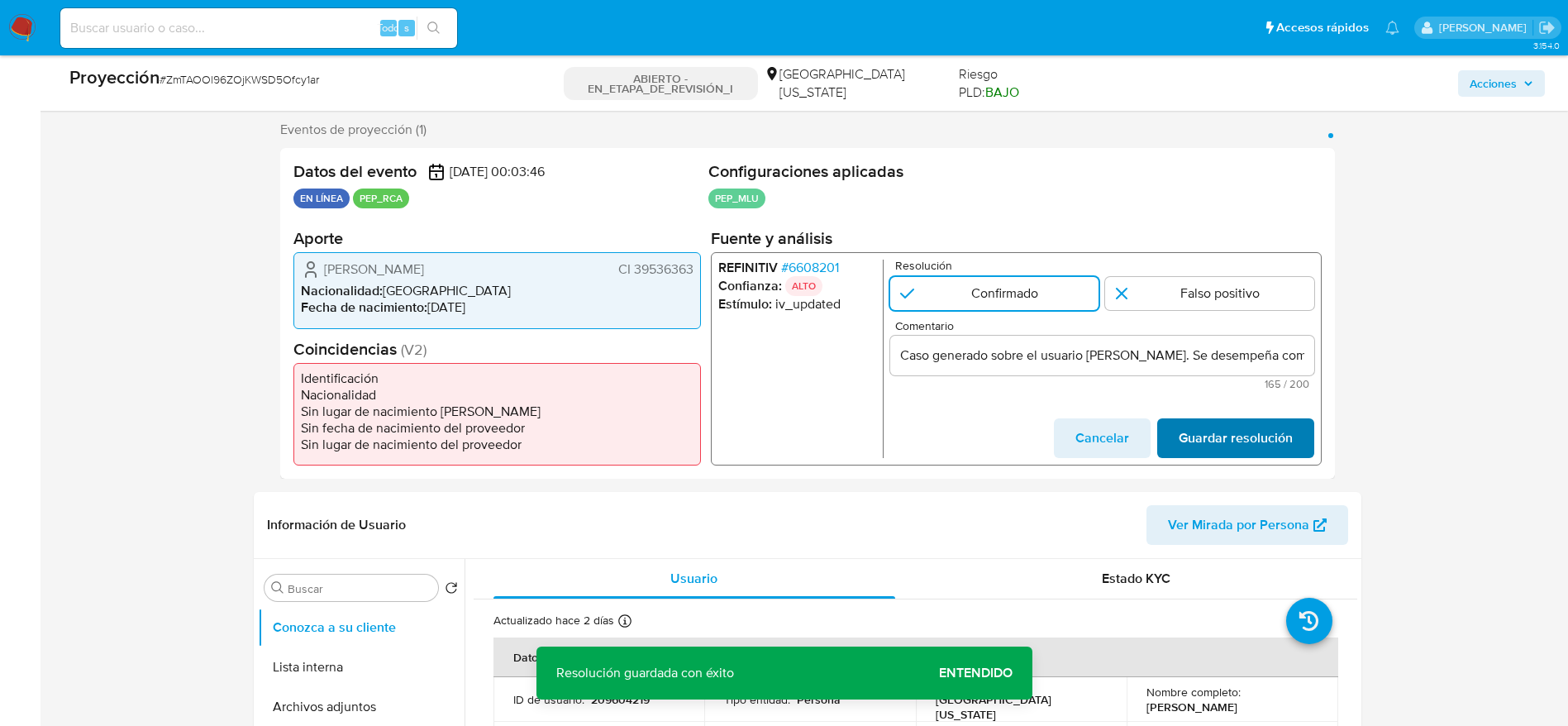
click at [1193, 433] on span "Guardar resolución" at bounding box center [1235, 438] width 114 height 36
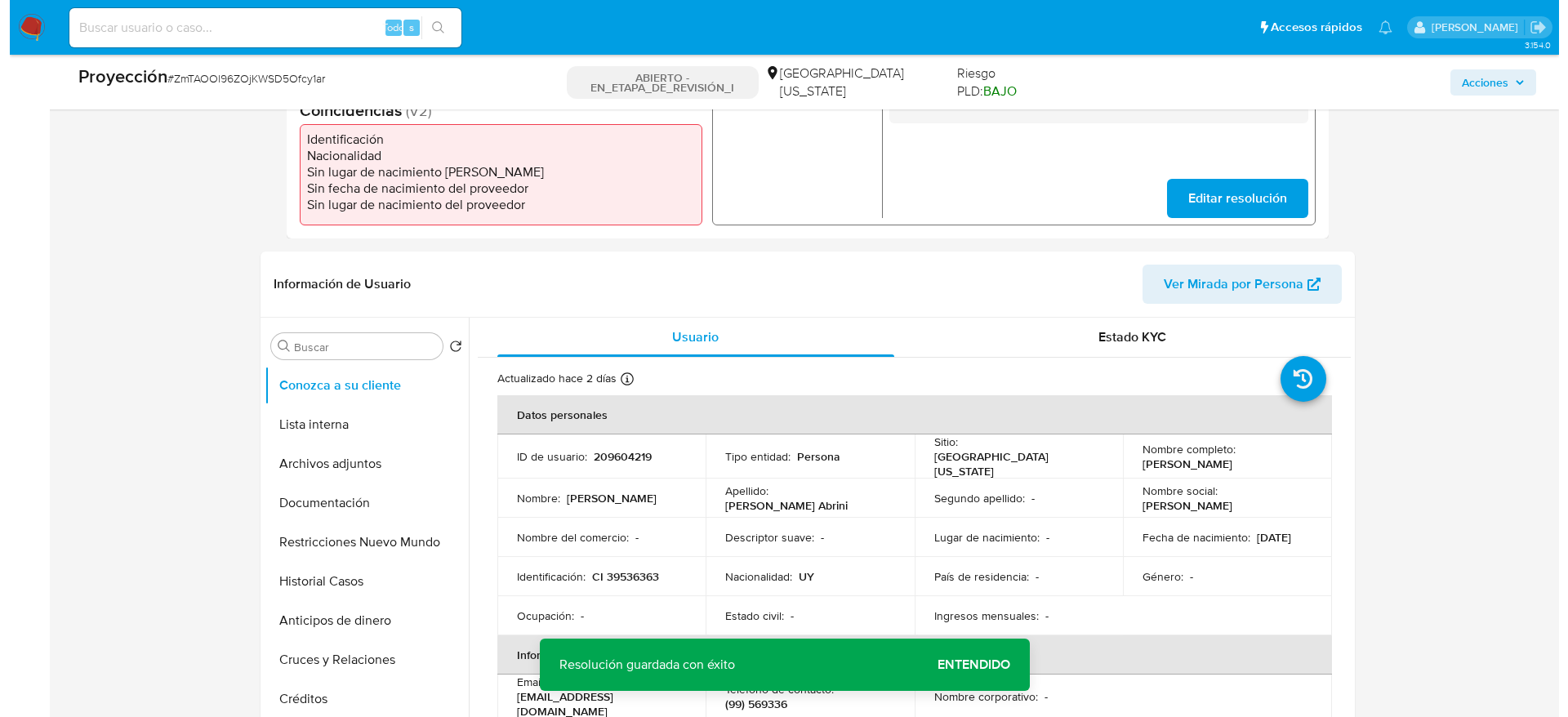
scroll to position [529, 0]
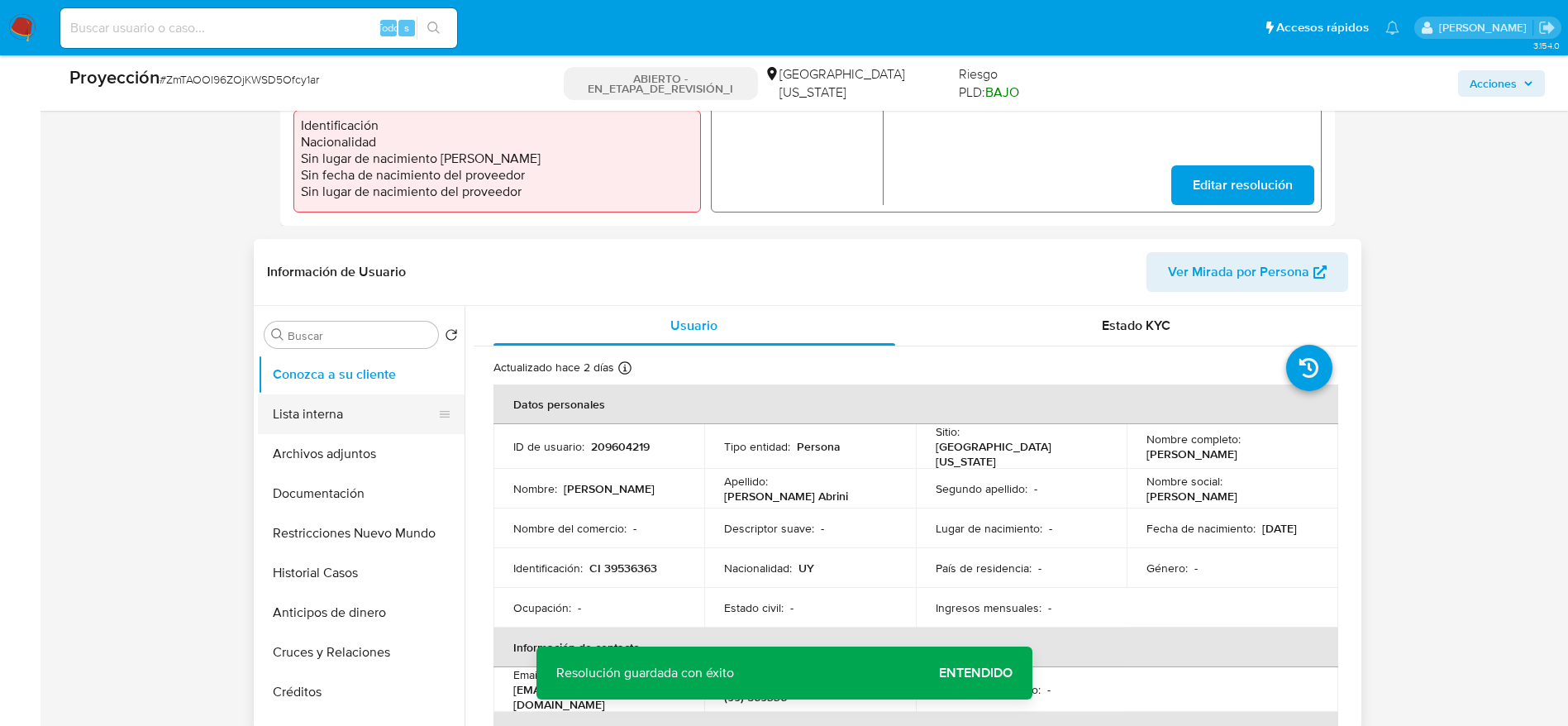
click at [337, 406] on button "Lista interna" at bounding box center [355, 413] width 194 height 40
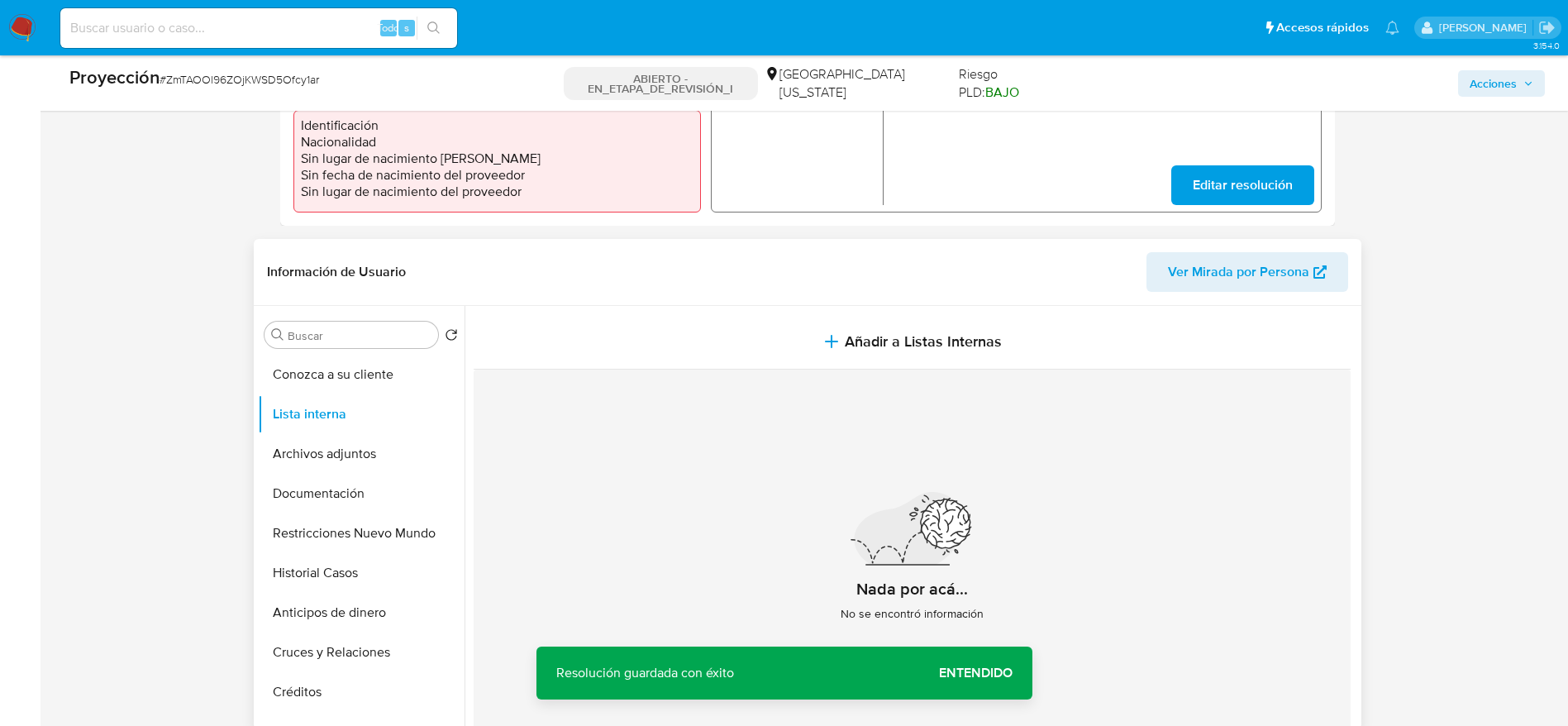
click at [692, 311] on section at bounding box center [916, 532] width 884 height 452
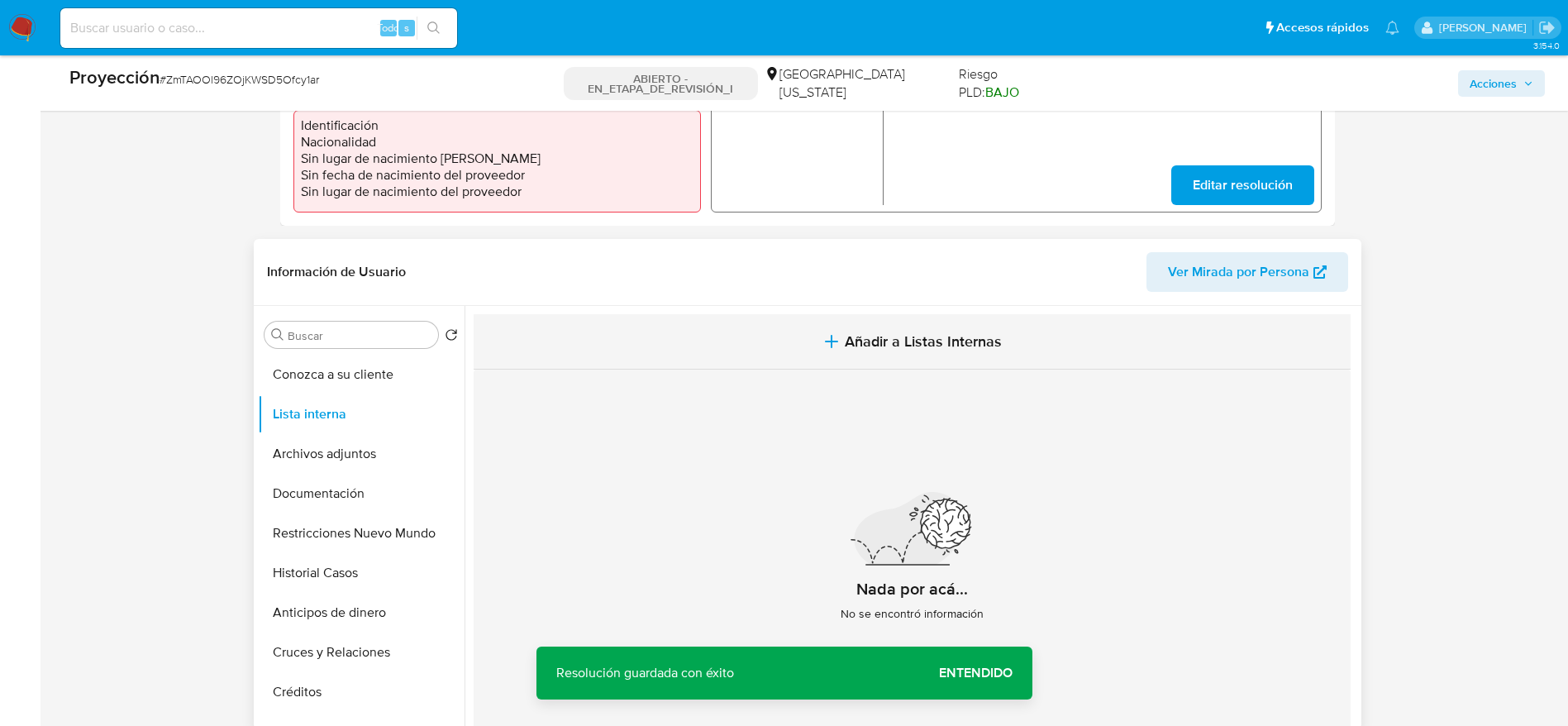
click at [780, 342] on button "Añadir a Listas Internas" at bounding box center [912, 341] width 877 height 56
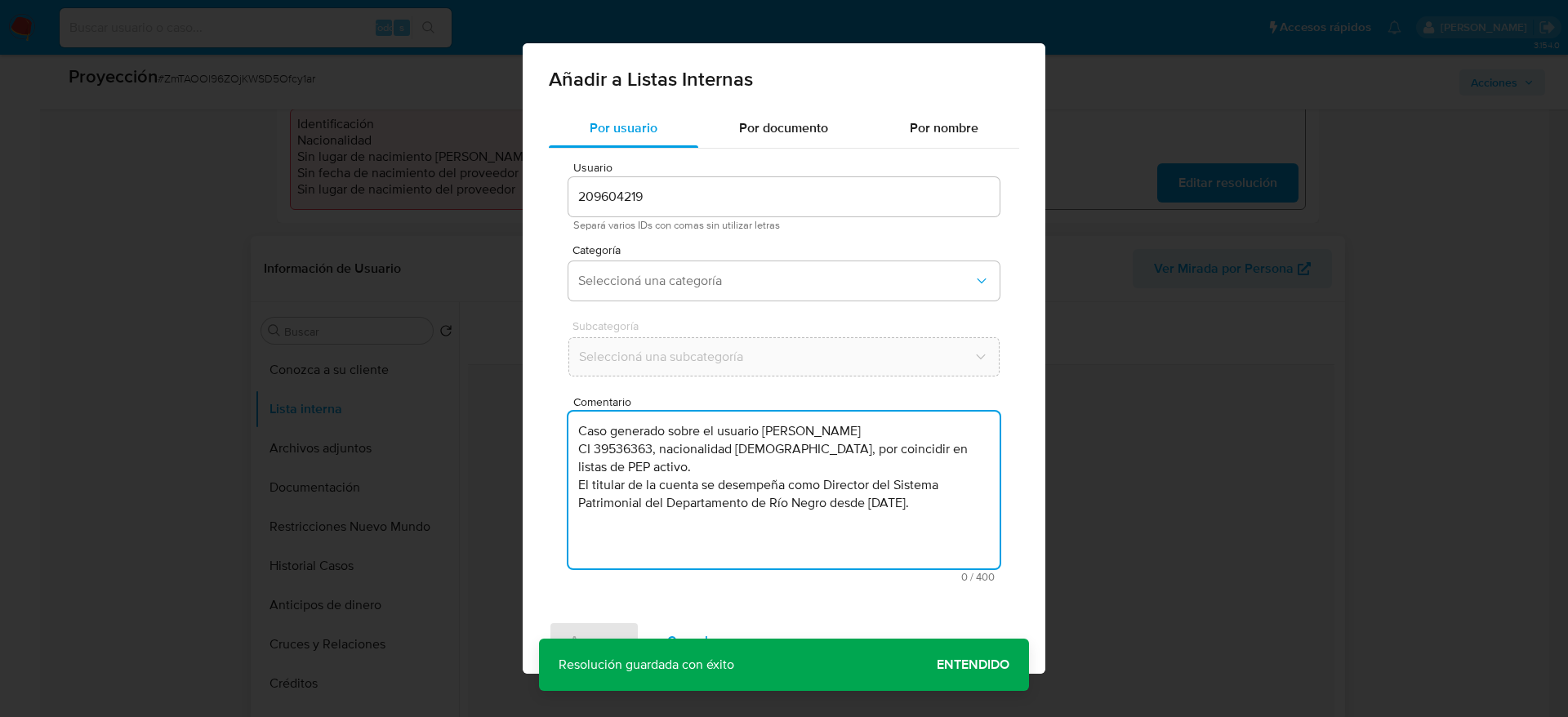
click at [744, 439] on textarea "Caso generado sobre el usuario Mauro Andrés Delgrosso Abrinis CI 39536363, naci…" at bounding box center [784, 489] width 432 height 156
type textarea "Caso generado sobre el usuario Mauro Andrés Delgrosso Abrinis CI 39536363, naci…"
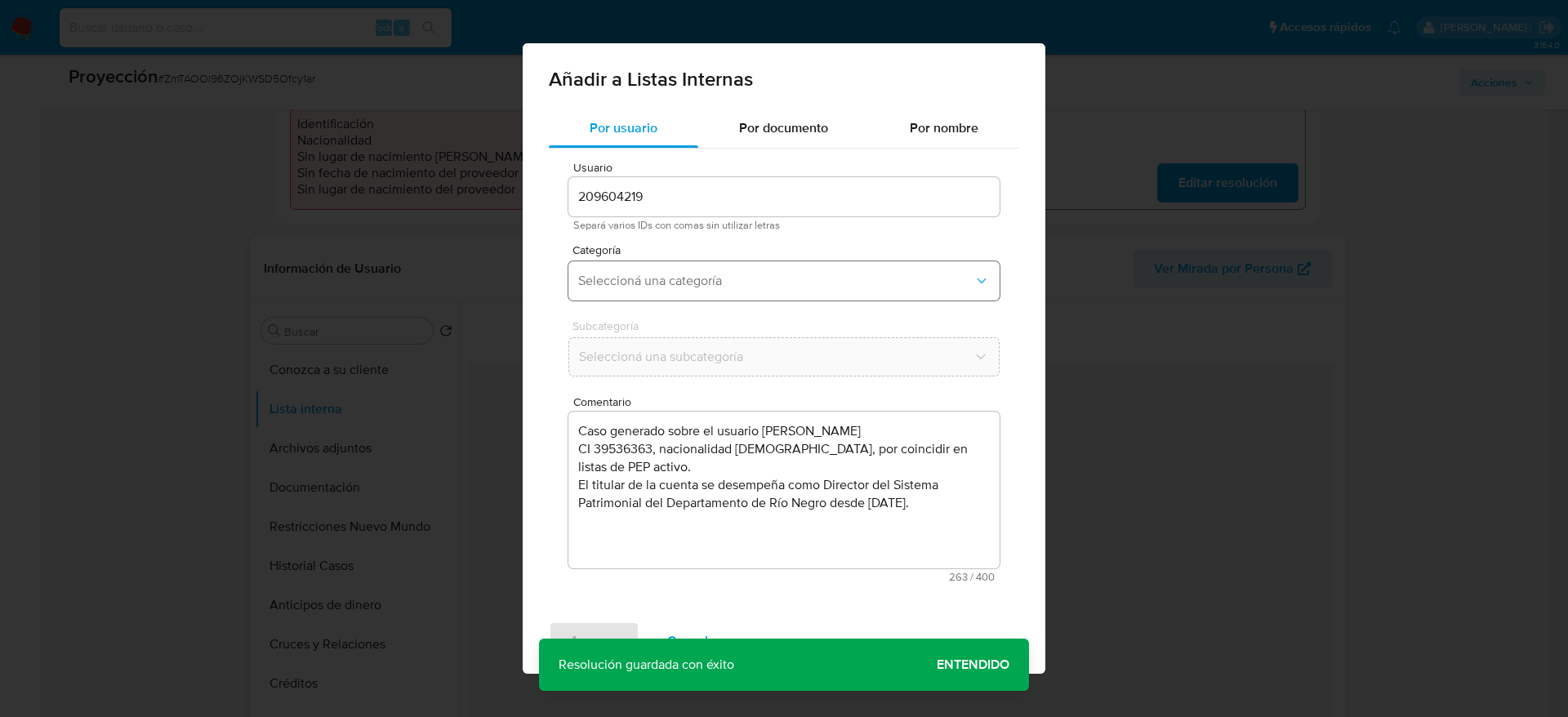
drag, startPoint x: 626, startPoint y: 258, endPoint x: 596, endPoint y: 286, distance: 41.0
click at [596, 286] on div "Categoría Seleccioná una categoría" at bounding box center [784, 275] width 432 height 63
click at [596, 286] on span "Seleccioná una categoría" at bounding box center [775, 280] width 395 height 16
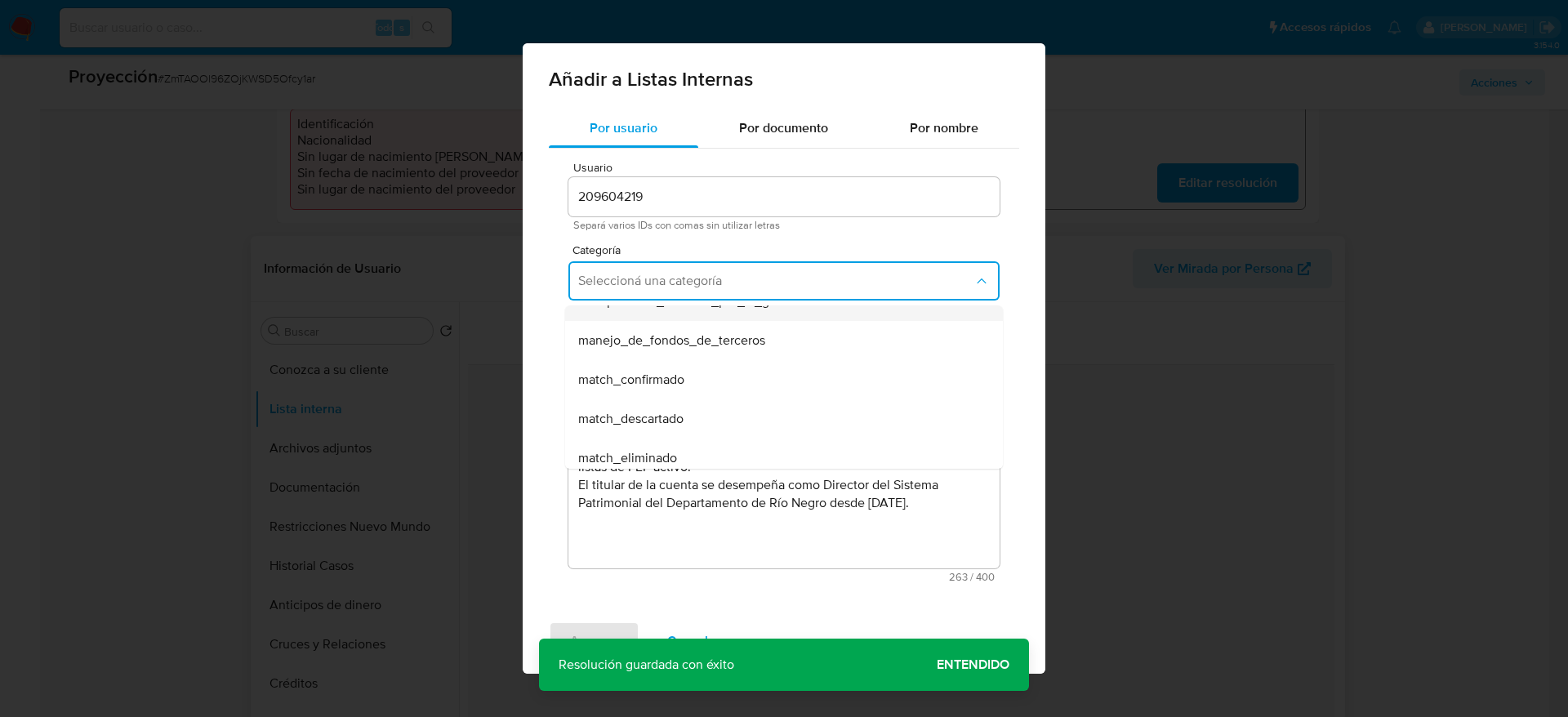
scroll to position [64, 0]
click at [742, 366] on div "match_confirmado" at bounding box center [779, 378] width 402 height 40
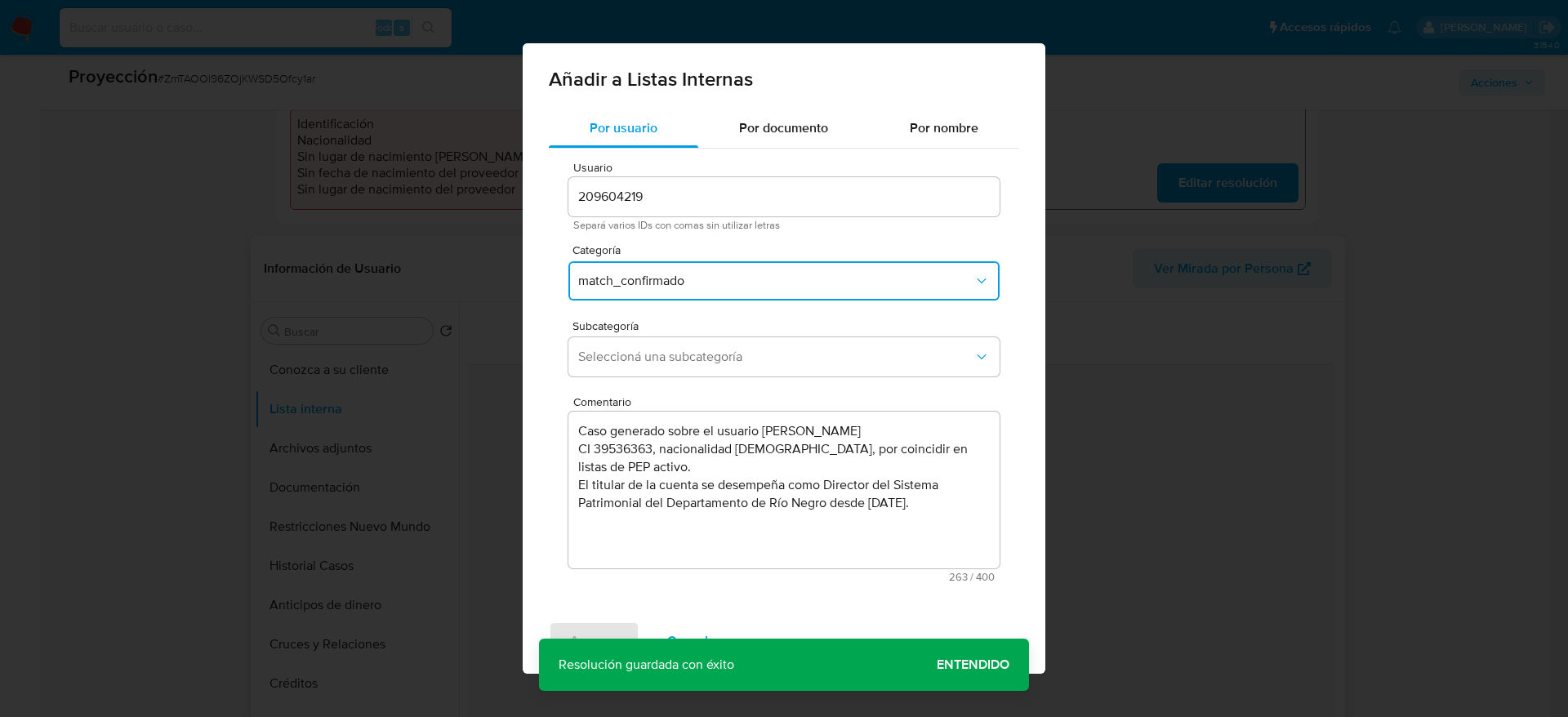
click at [742, 366] on button "Seleccioná una subcategoría" at bounding box center [784, 356] width 432 height 40
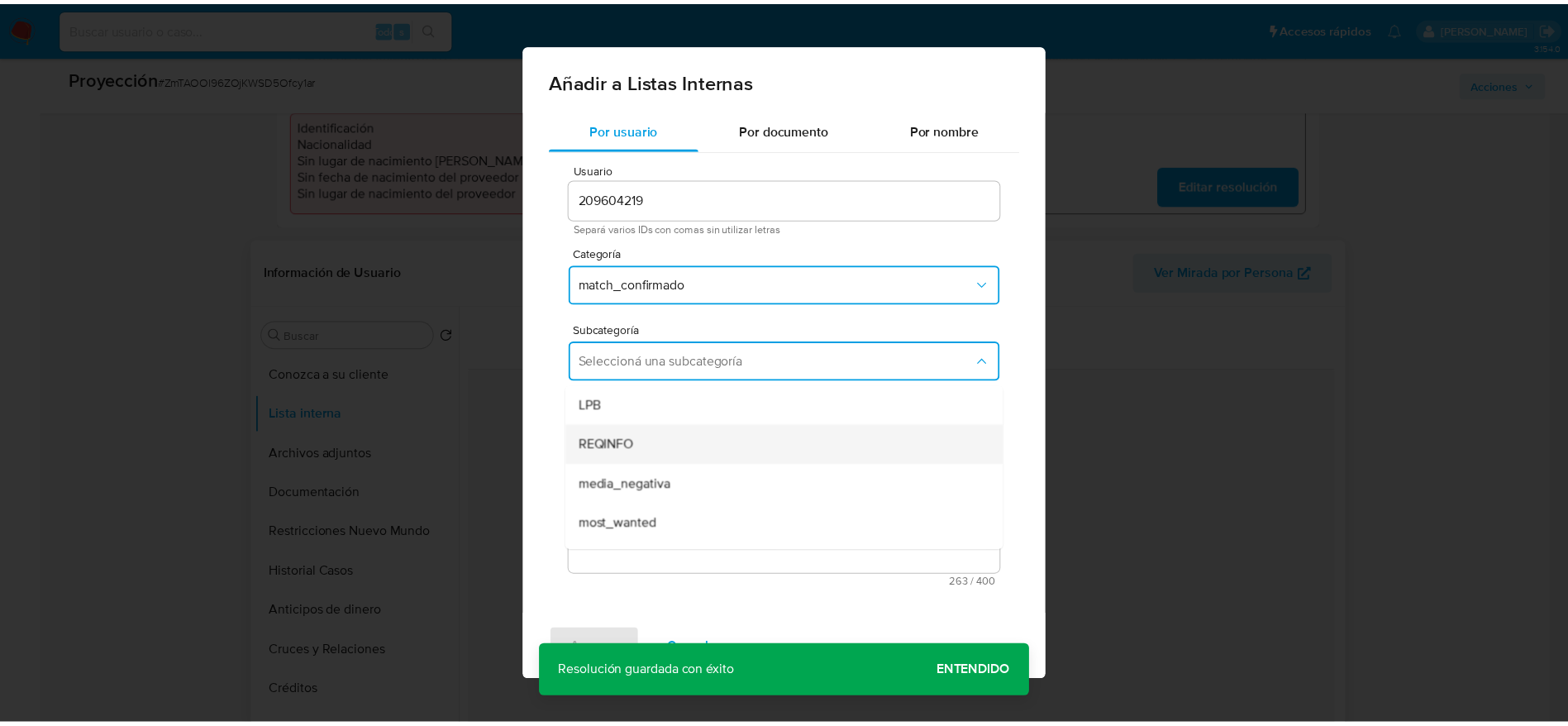
scroll to position [112, 0]
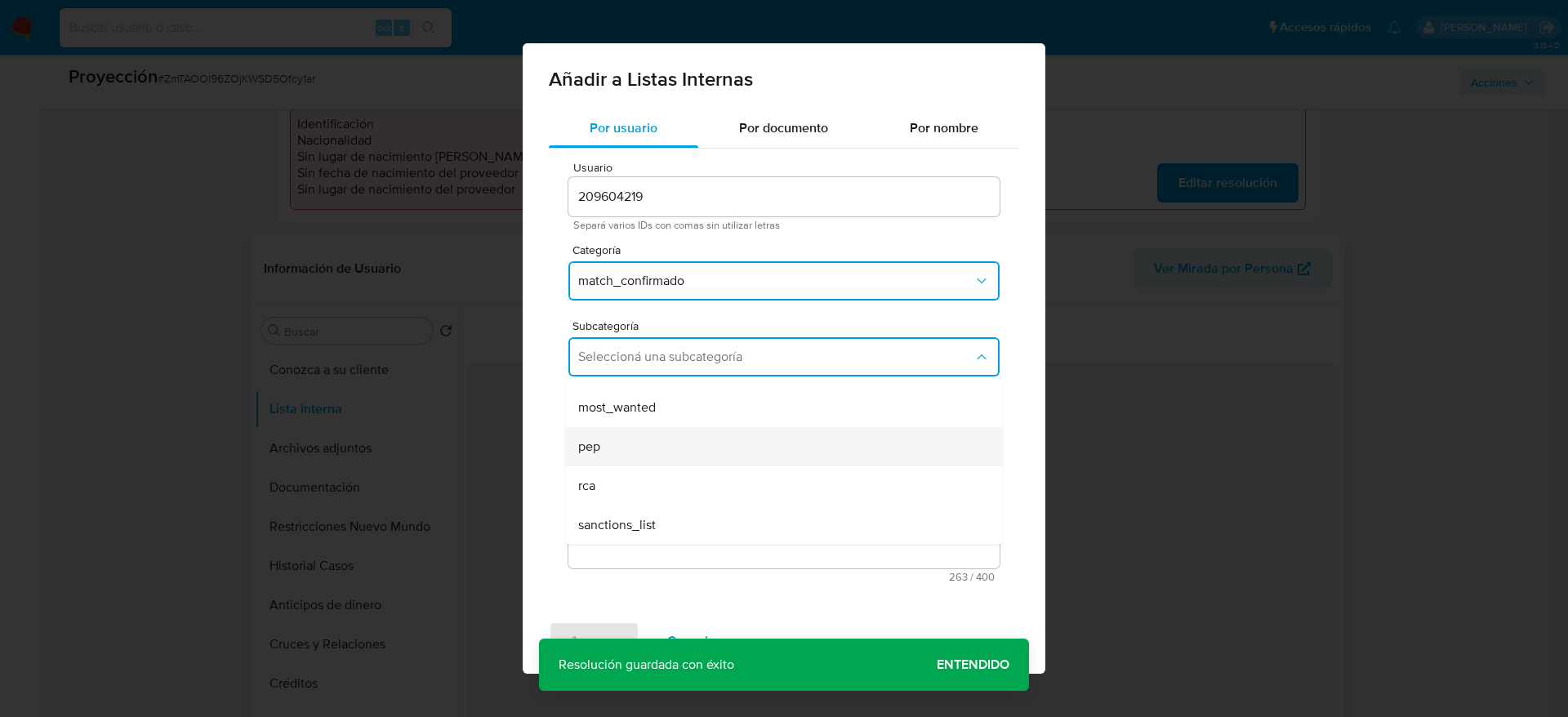
click at [639, 457] on div "pep" at bounding box center [779, 446] width 402 height 40
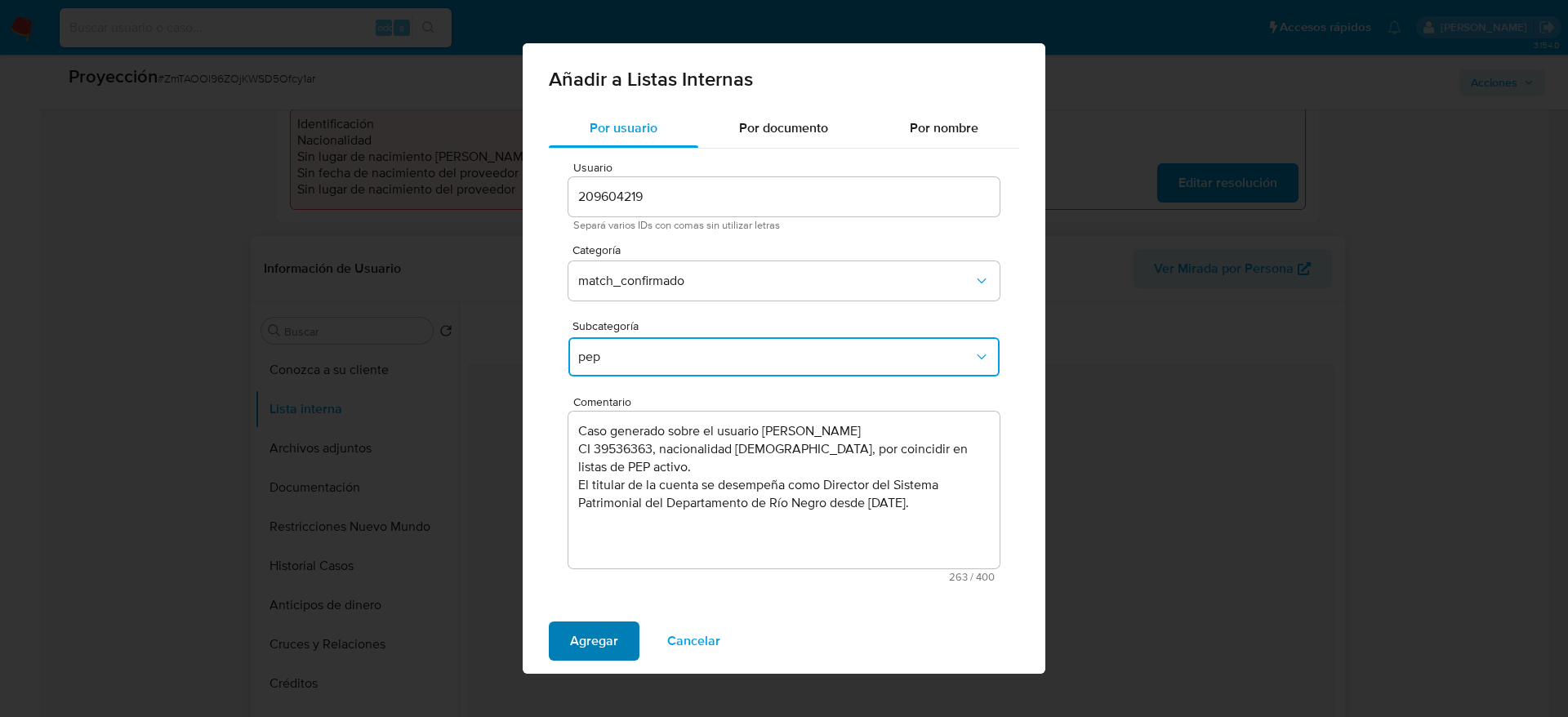
click at [564, 650] on button "Agregar" at bounding box center [594, 641] width 91 height 40
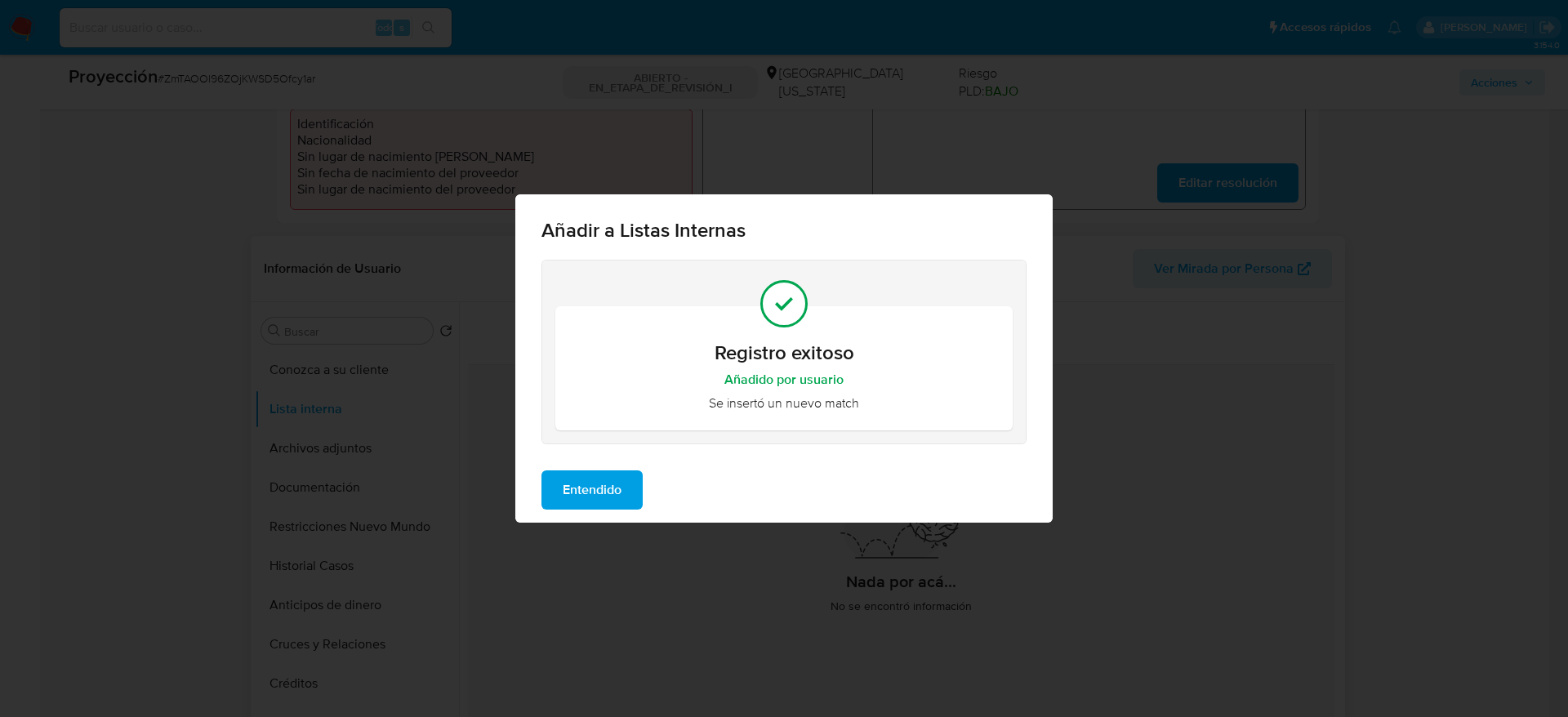
click at [589, 483] on span "Entendido" at bounding box center [592, 489] width 59 height 36
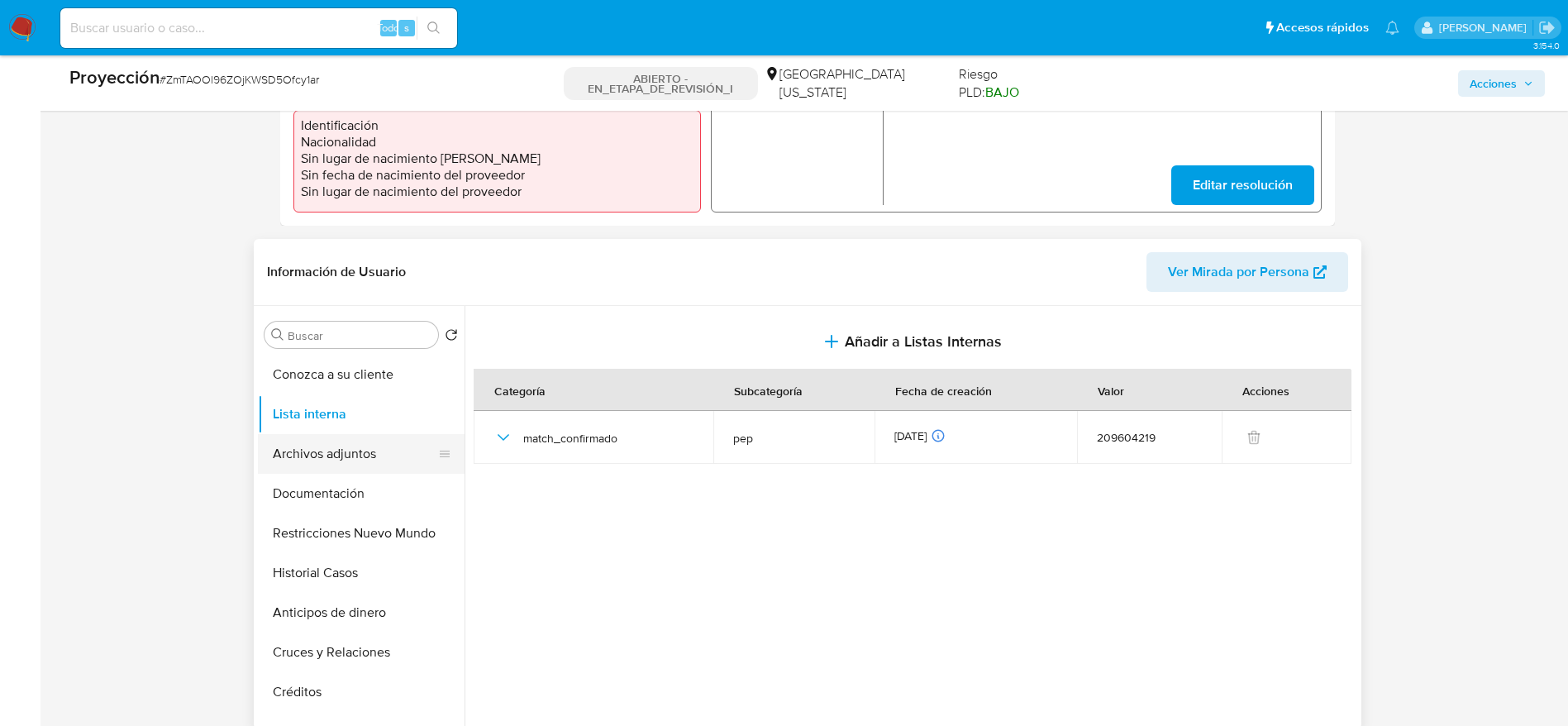
click at [312, 452] on button "Archivos adjuntos" at bounding box center [355, 453] width 194 height 40
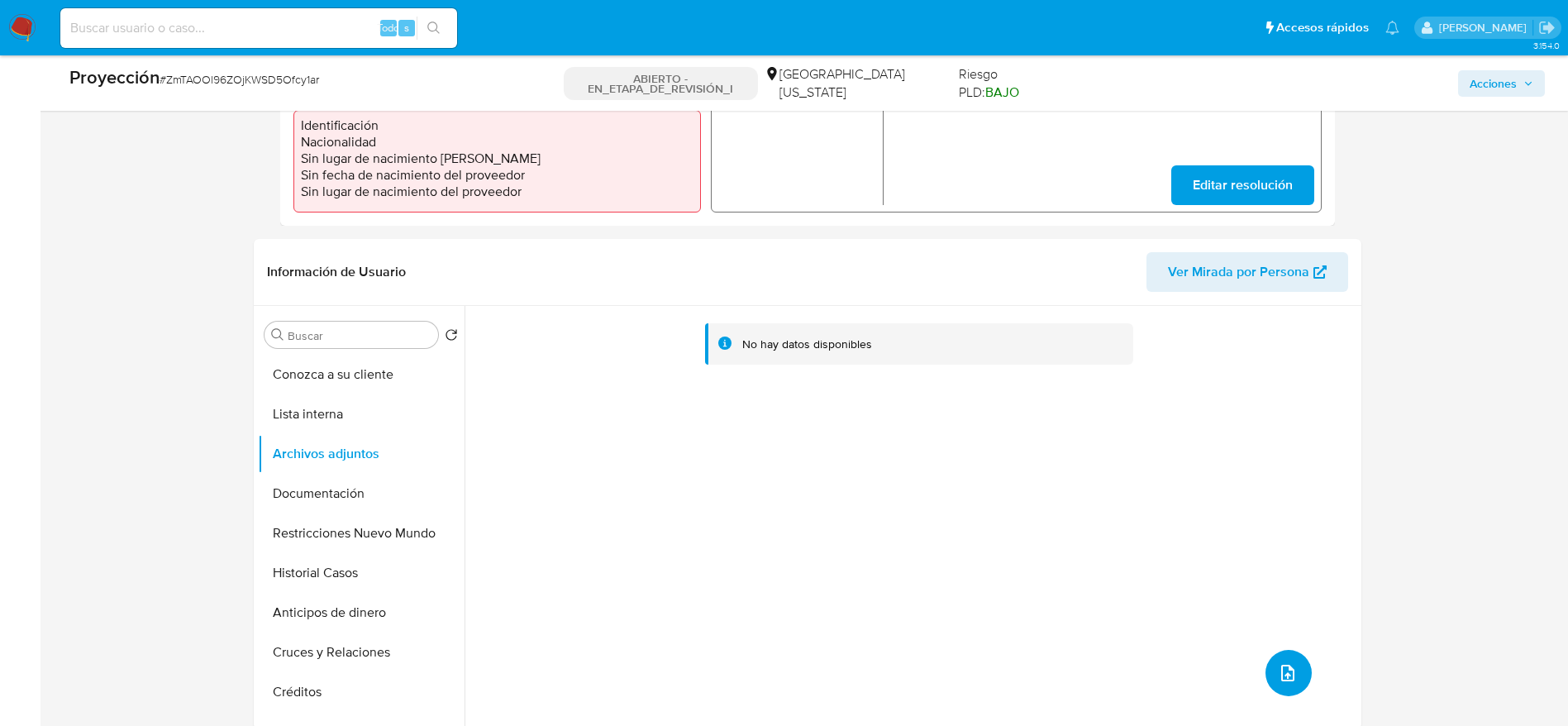
click at [1286, 659] on button "subir archivo" at bounding box center [1288, 672] width 46 height 46
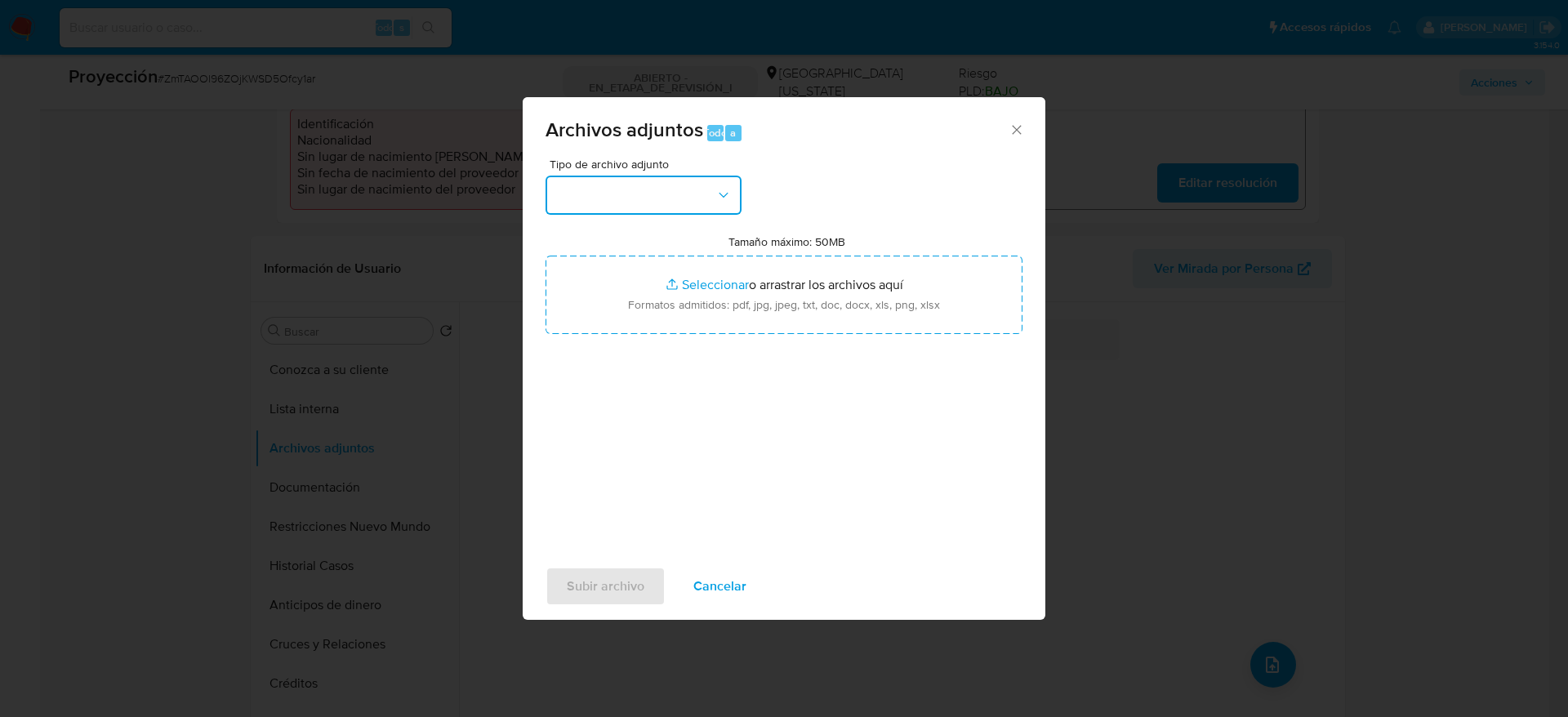
click at [691, 182] on button "button" at bounding box center [643, 195] width 196 height 40
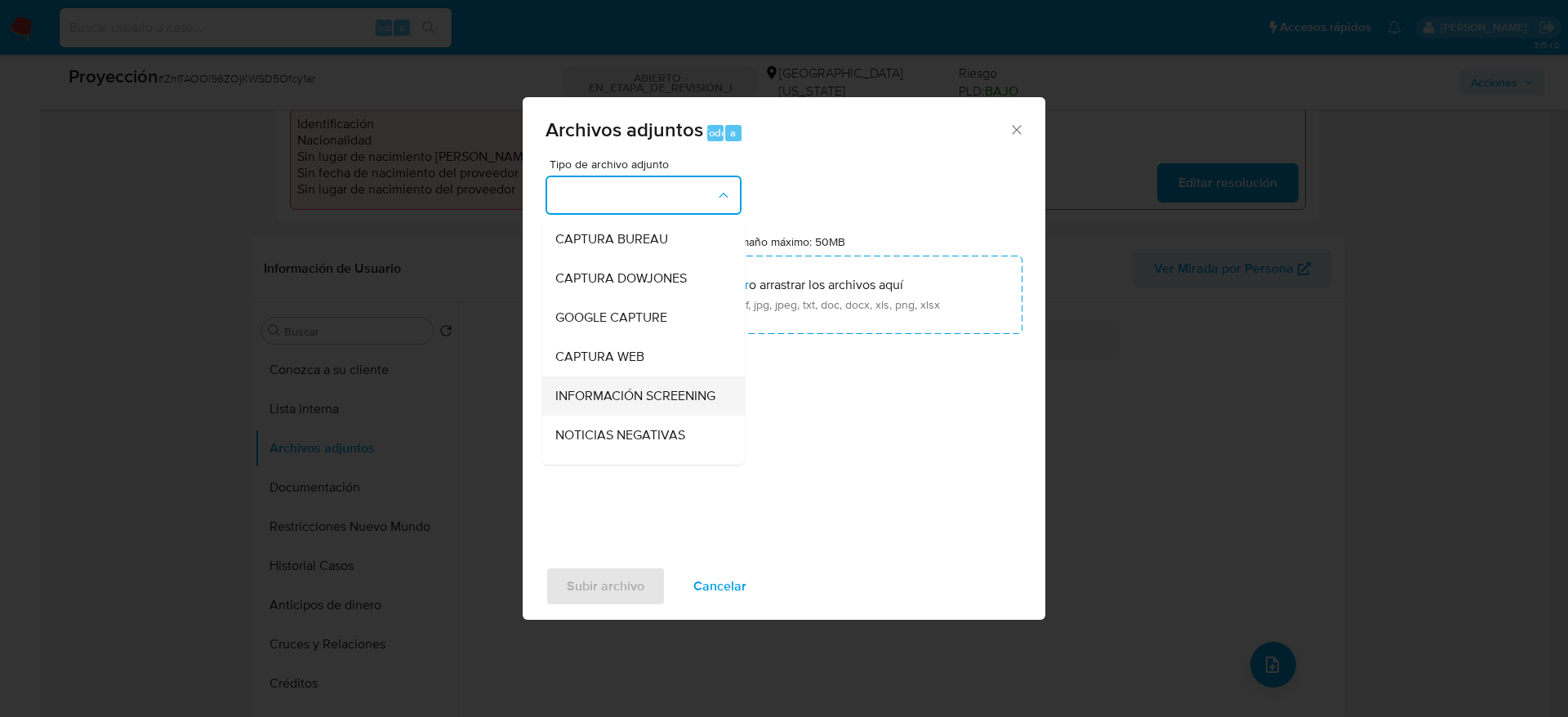
click at [584, 404] on span "INFORMACIÓN SCREENING" at bounding box center [635, 396] width 160 height 16
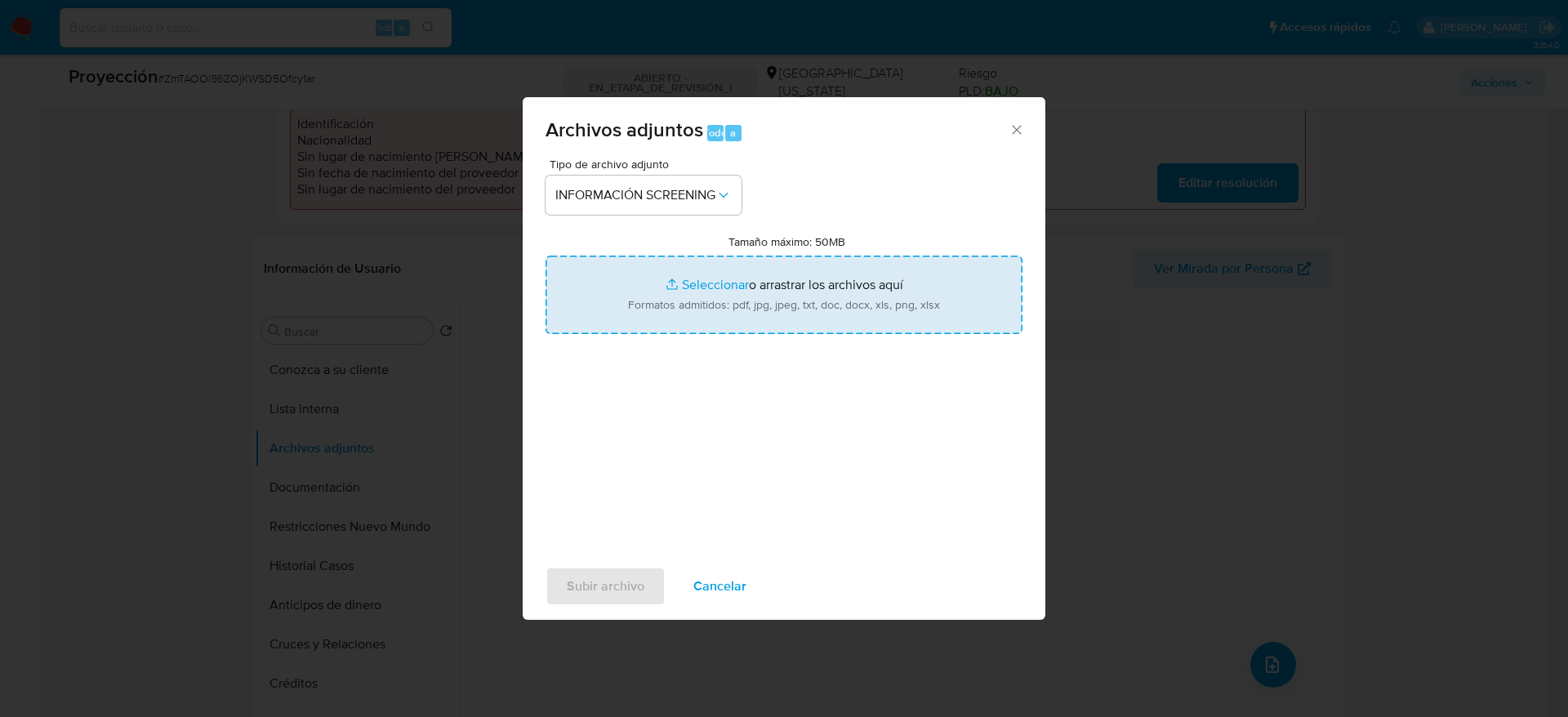
click at [782, 271] on input "Tamaño máximo: 50MB Seleccionar archivos" at bounding box center [784, 294] width 477 height 78
type input "C:\fakepath\_Mauro Andrés Delgrosso Abrinis_ - Buscar con Google.pdf"
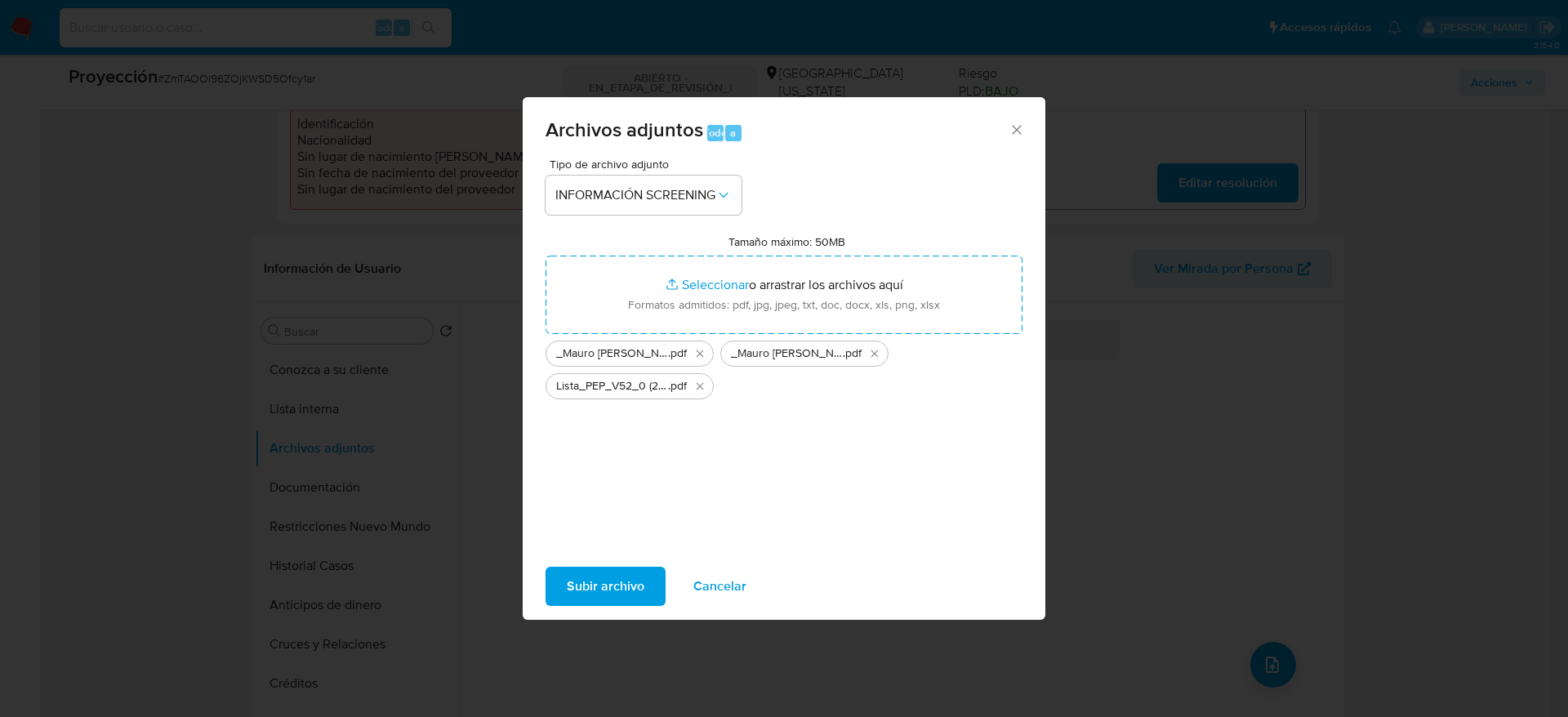
click at [650, 575] on button "Subir archivo" at bounding box center [605, 586] width 120 height 40
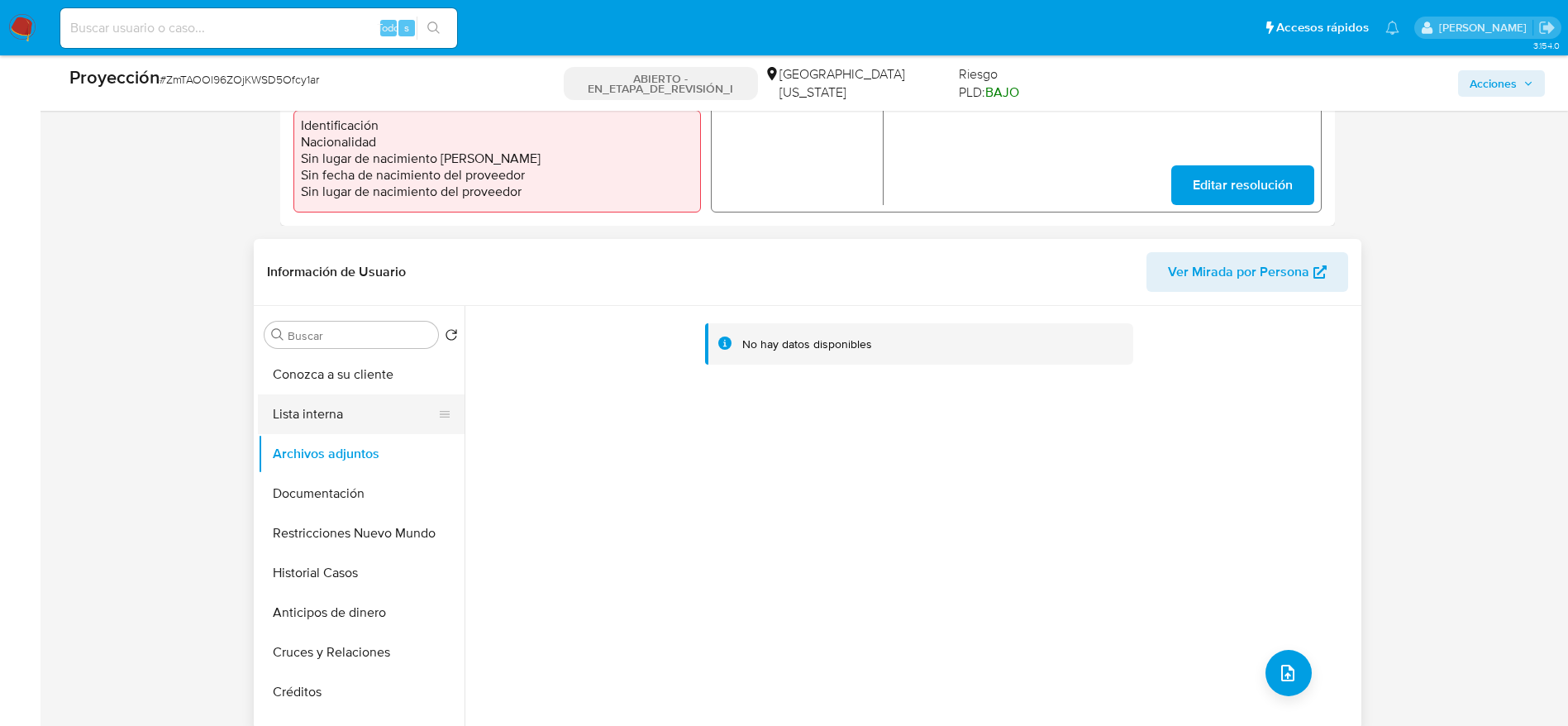
click at [325, 413] on button "Lista interna" at bounding box center [355, 413] width 194 height 40
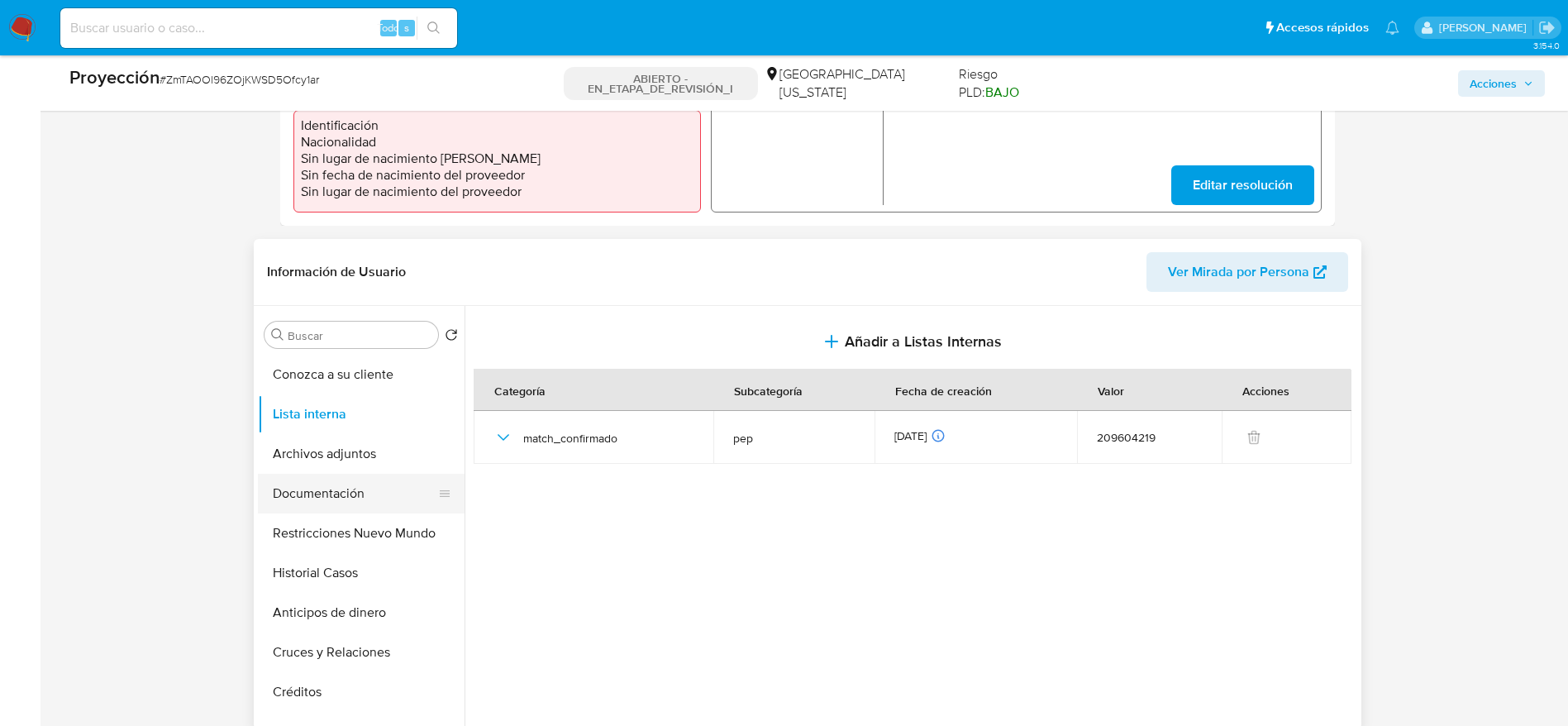
click at [322, 482] on button "Documentación" at bounding box center [355, 493] width 194 height 40
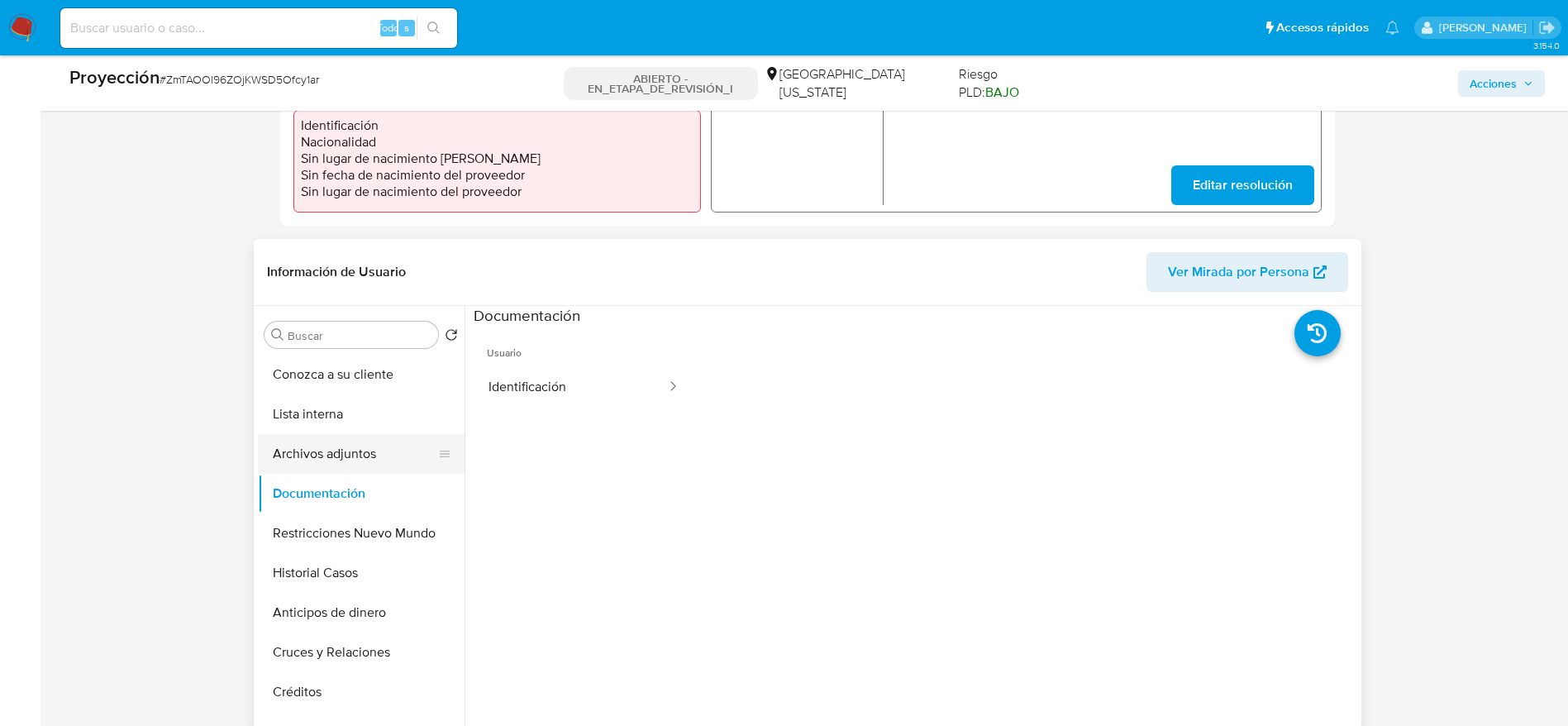
click at [335, 455] on button "Archivos adjuntos" at bounding box center [355, 453] width 194 height 40
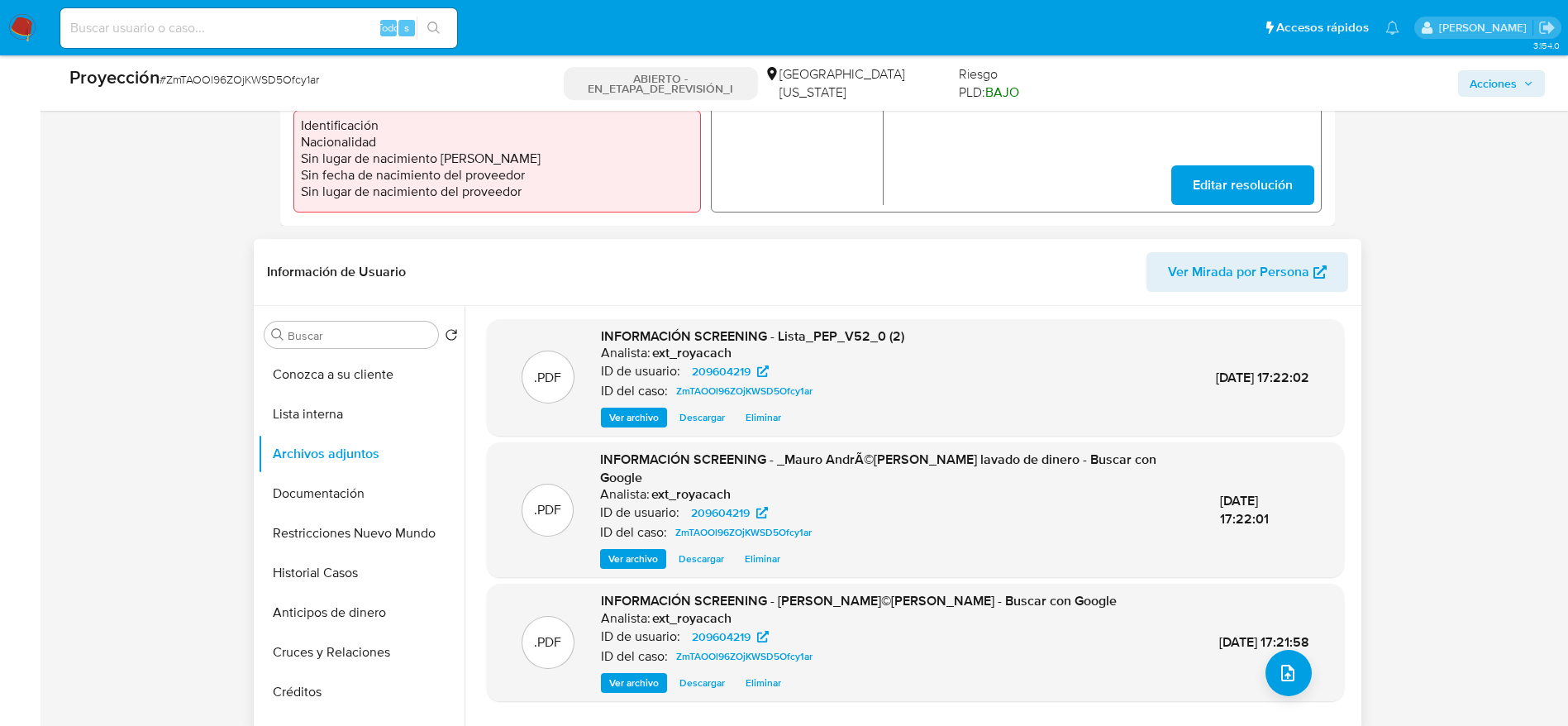
scroll to position [0, 0]
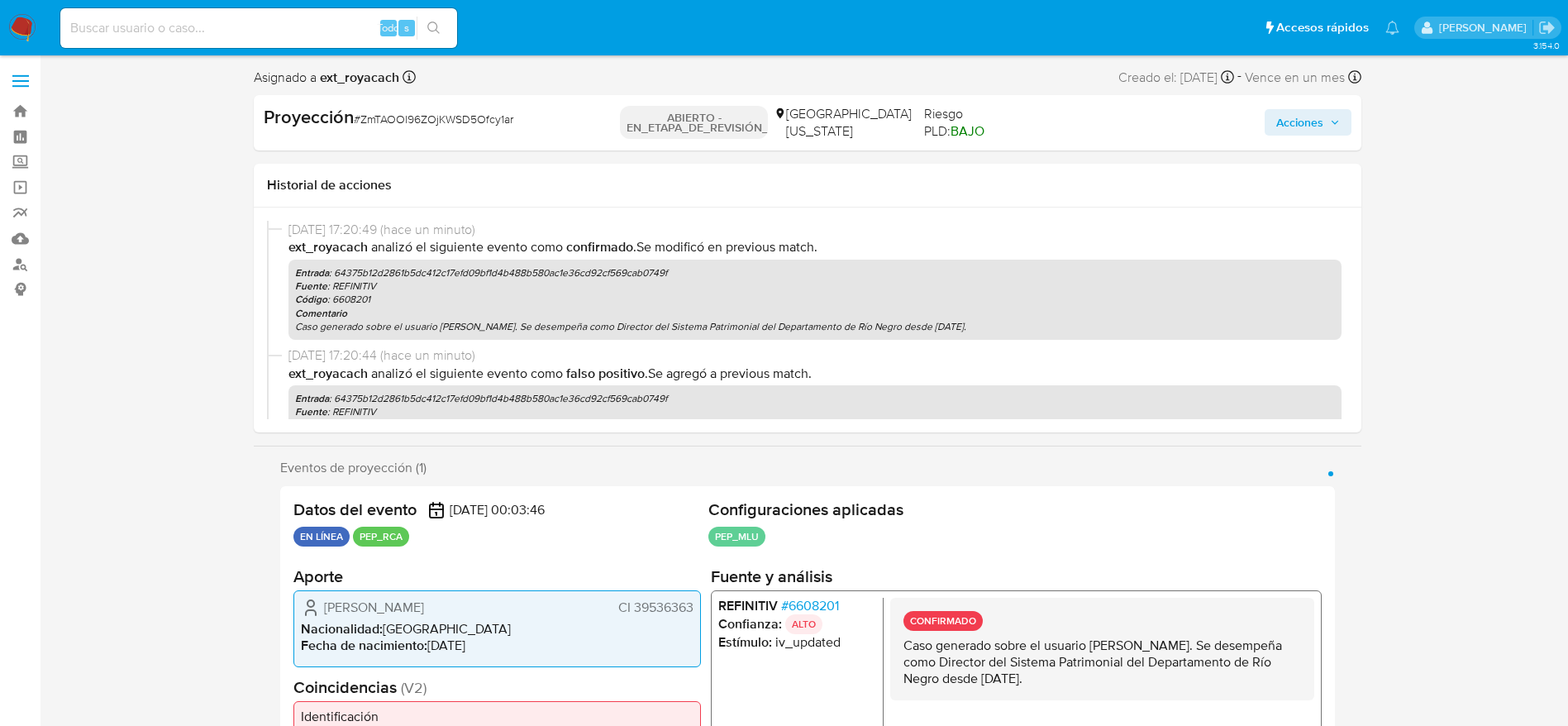
click at [1315, 121] on span "Acciones" at bounding box center [1300, 122] width 47 height 26
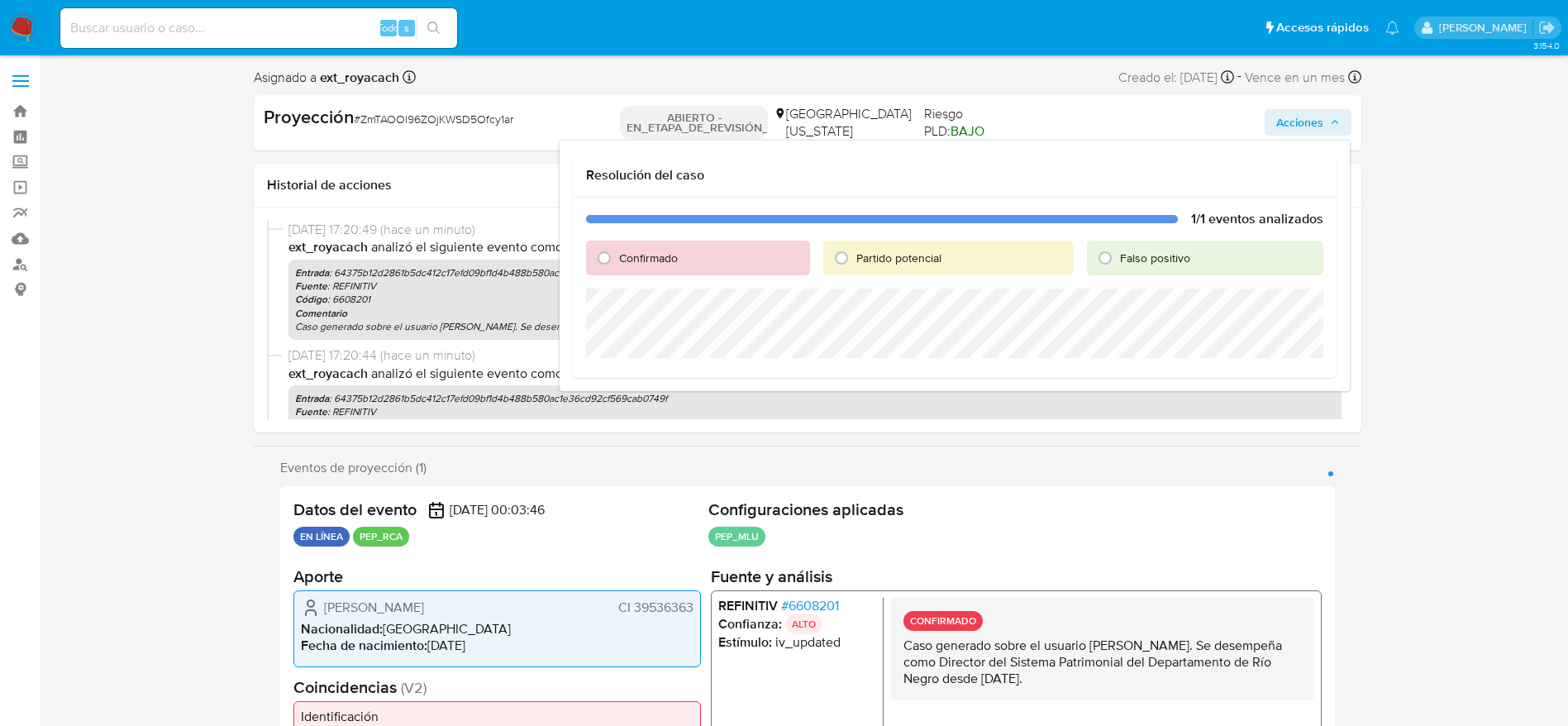
click at [673, 265] on font "Confirmado" at bounding box center [648, 257] width 59 height 17
click at [618, 265] on input "Confirmado" at bounding box center [604, 257] width 26 height 26
radio input "true"
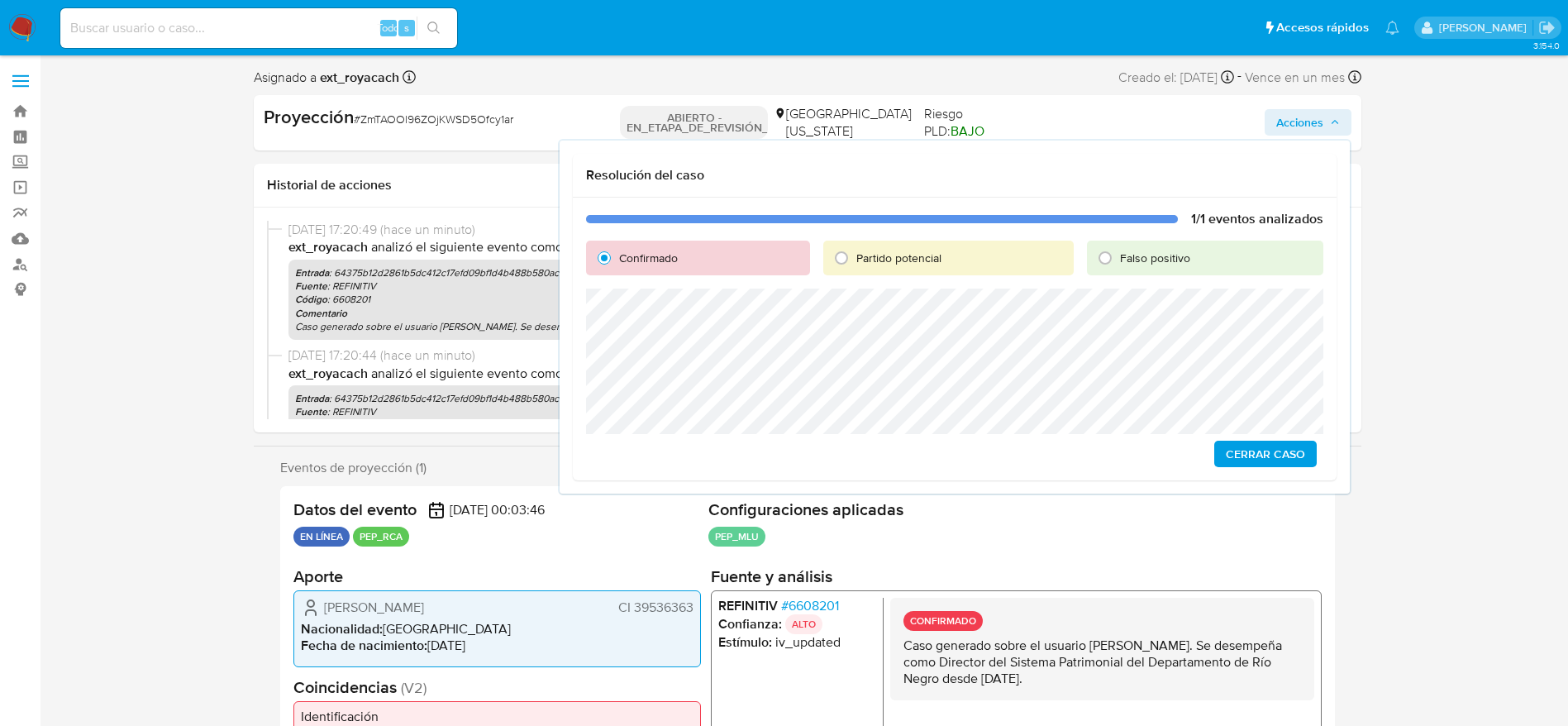
click at [1272, 464] on span "Cerrar Caso" at bounding box center [1265, 453] width 79 height 23
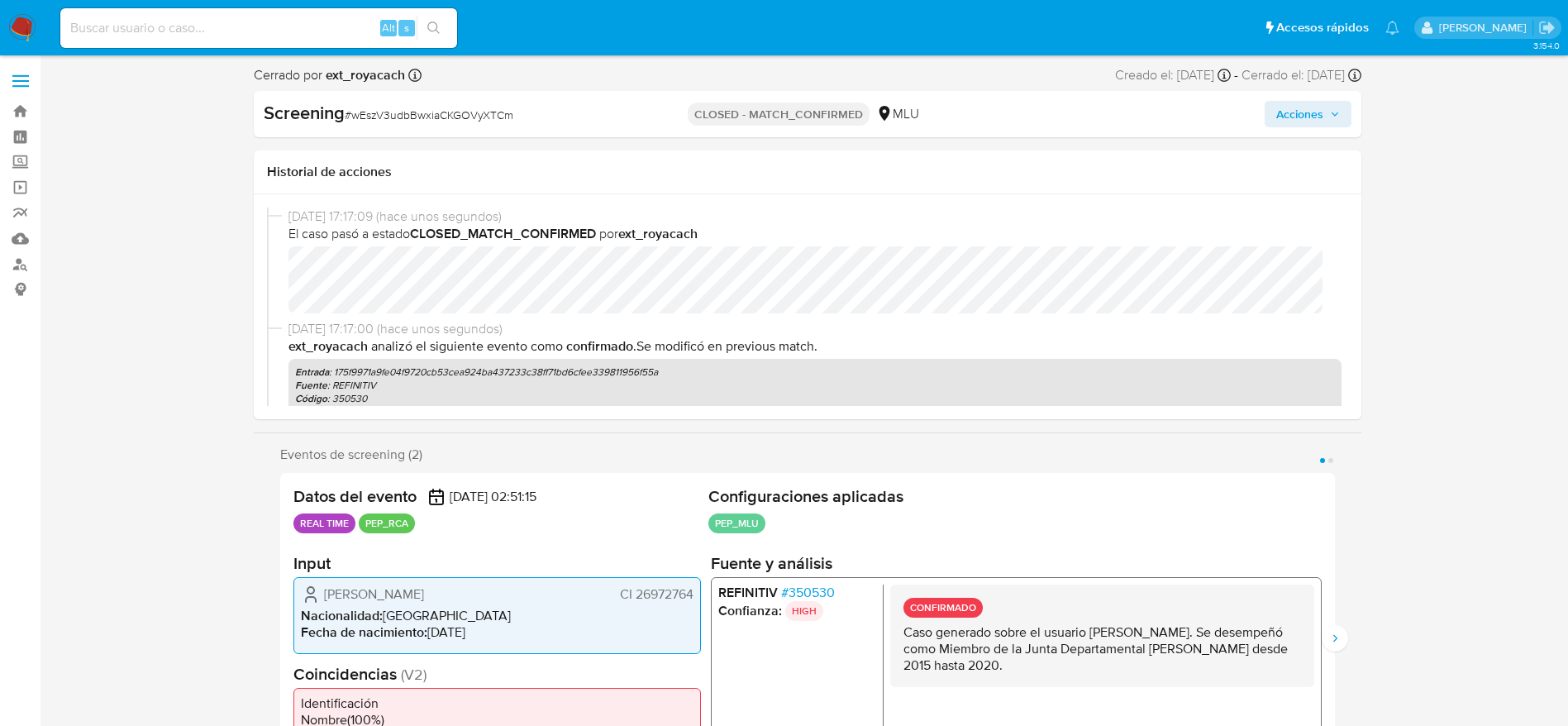
select select "10"
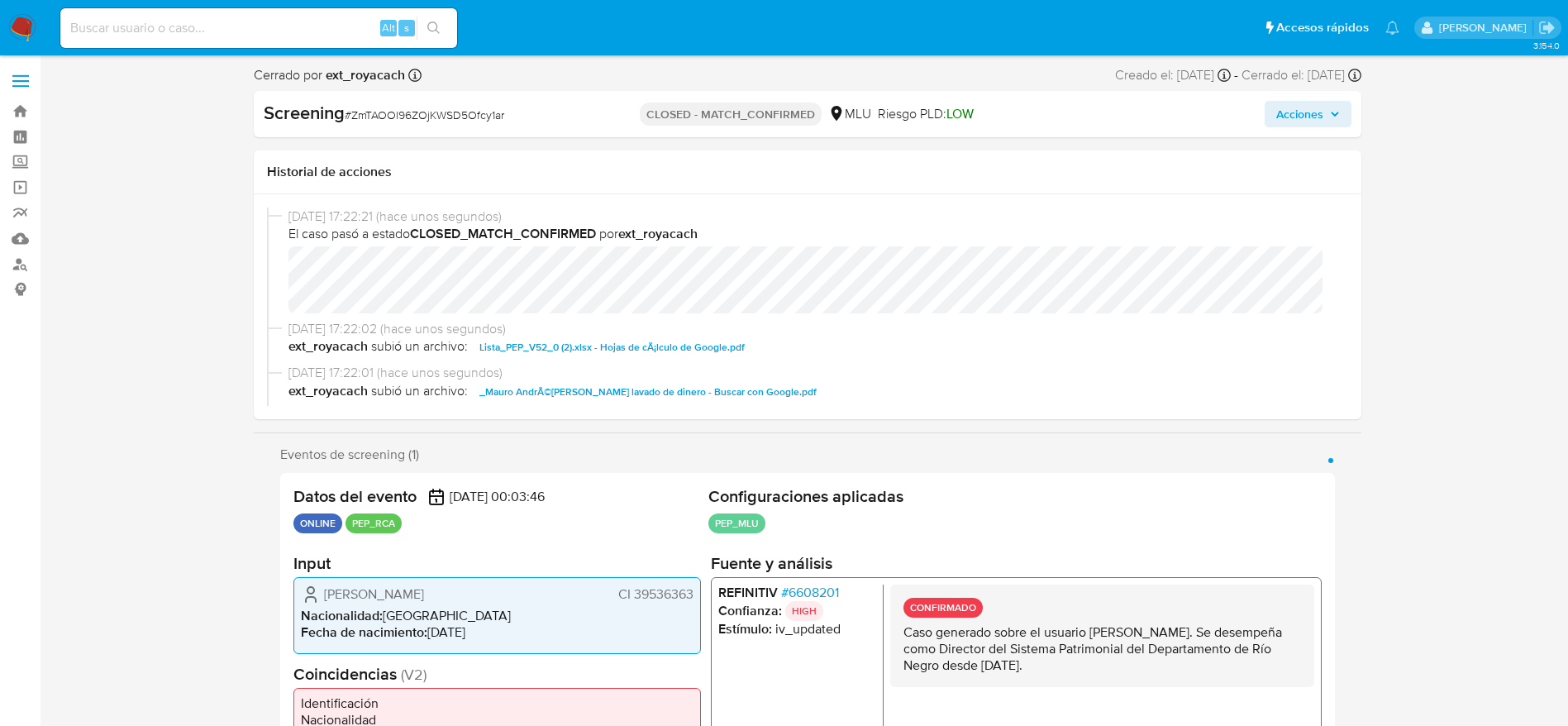
select select "10"
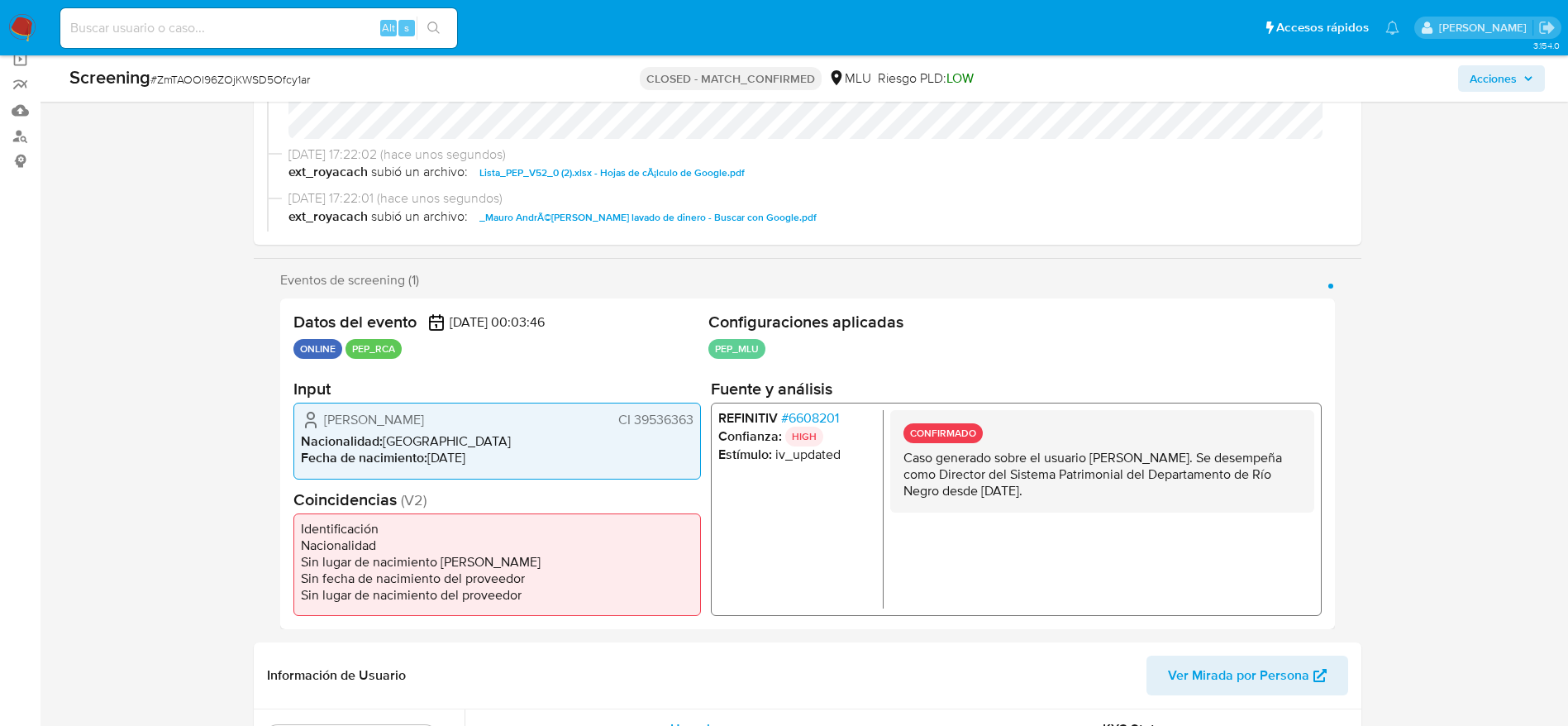
scroll to position [126, 0]
